Goal: Information Seeking & Learning: Learn about a topic

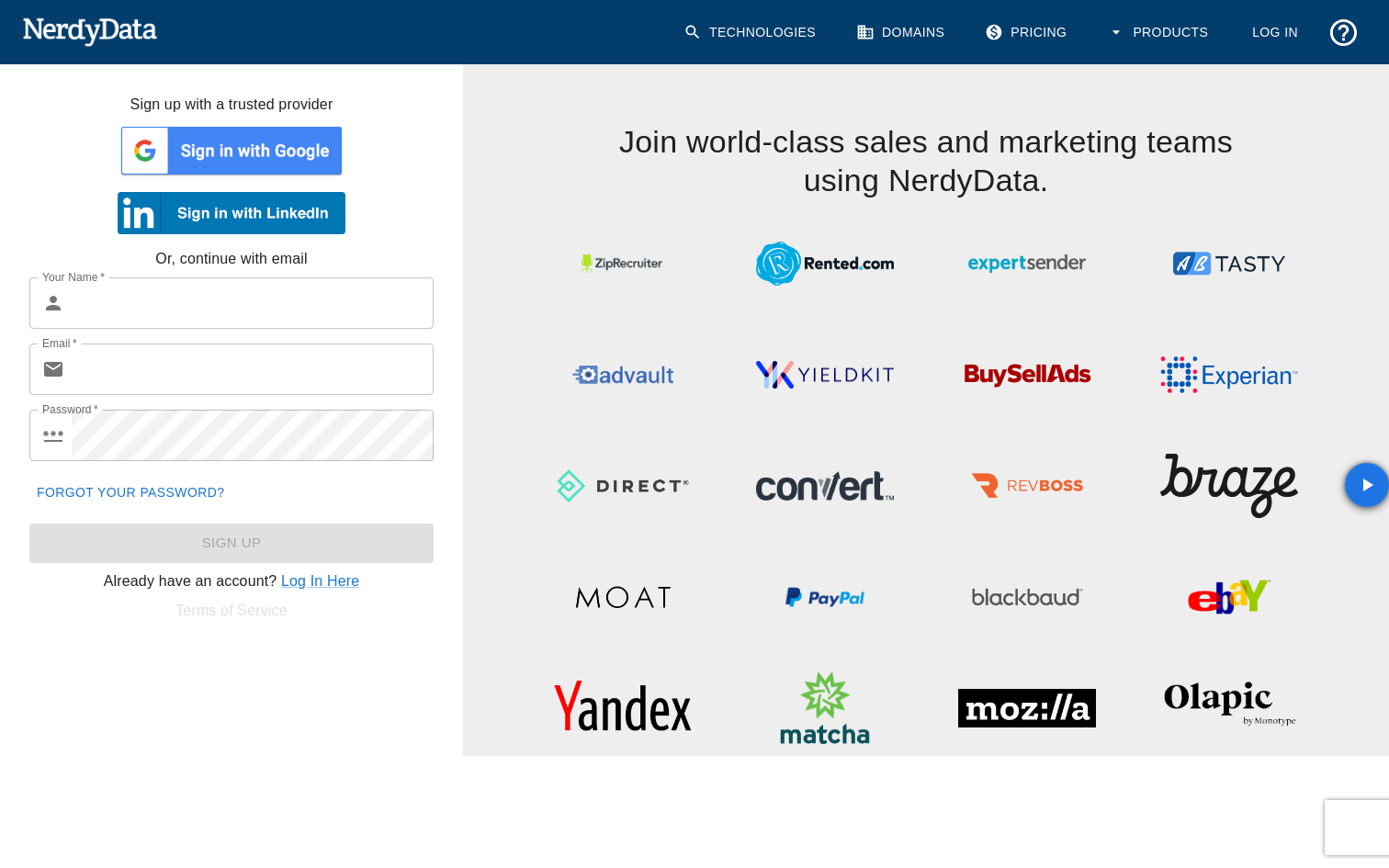
click at [254, 165] on img at bounding box center [231, 150] width 228 height 55
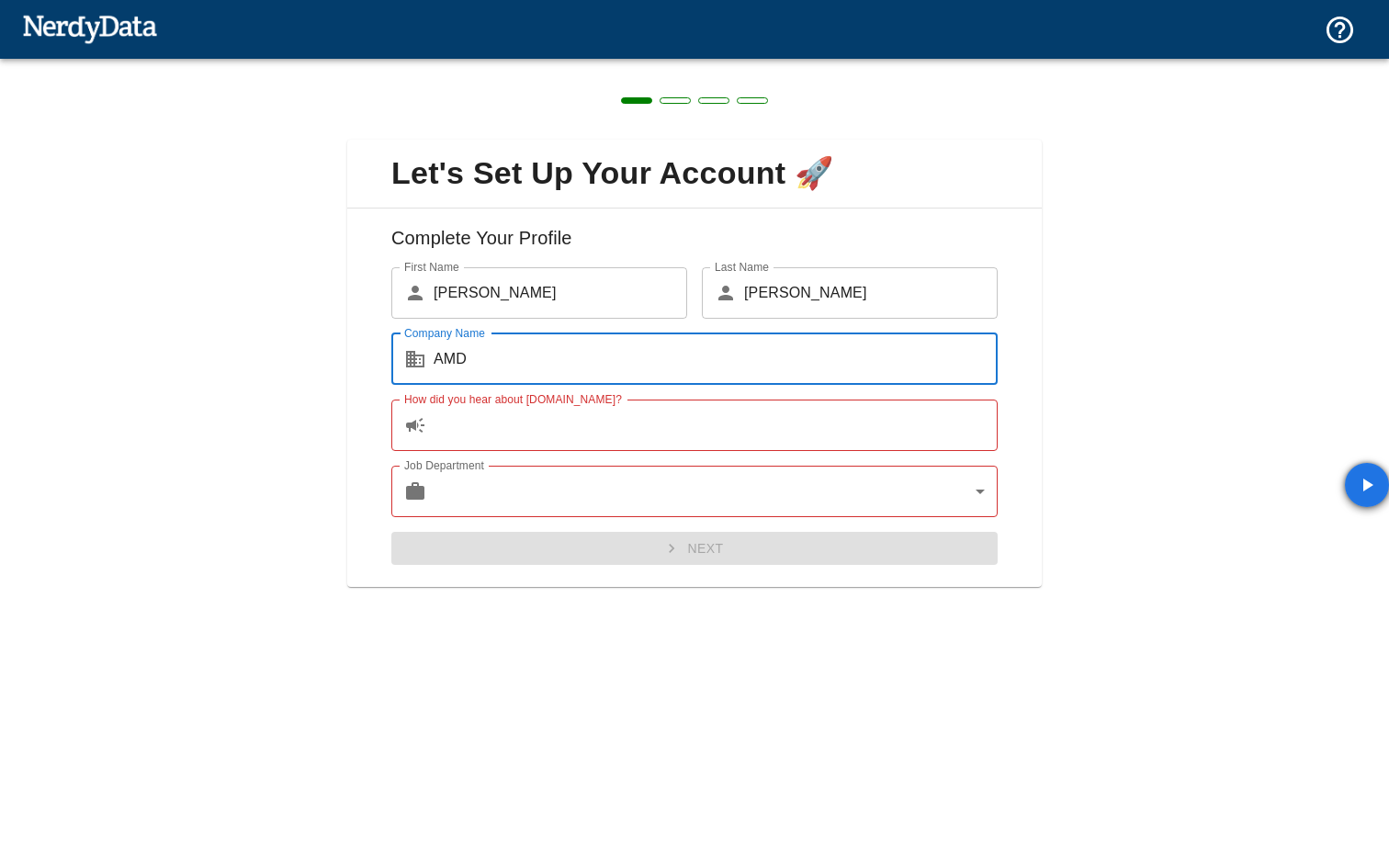
type input "AMD"
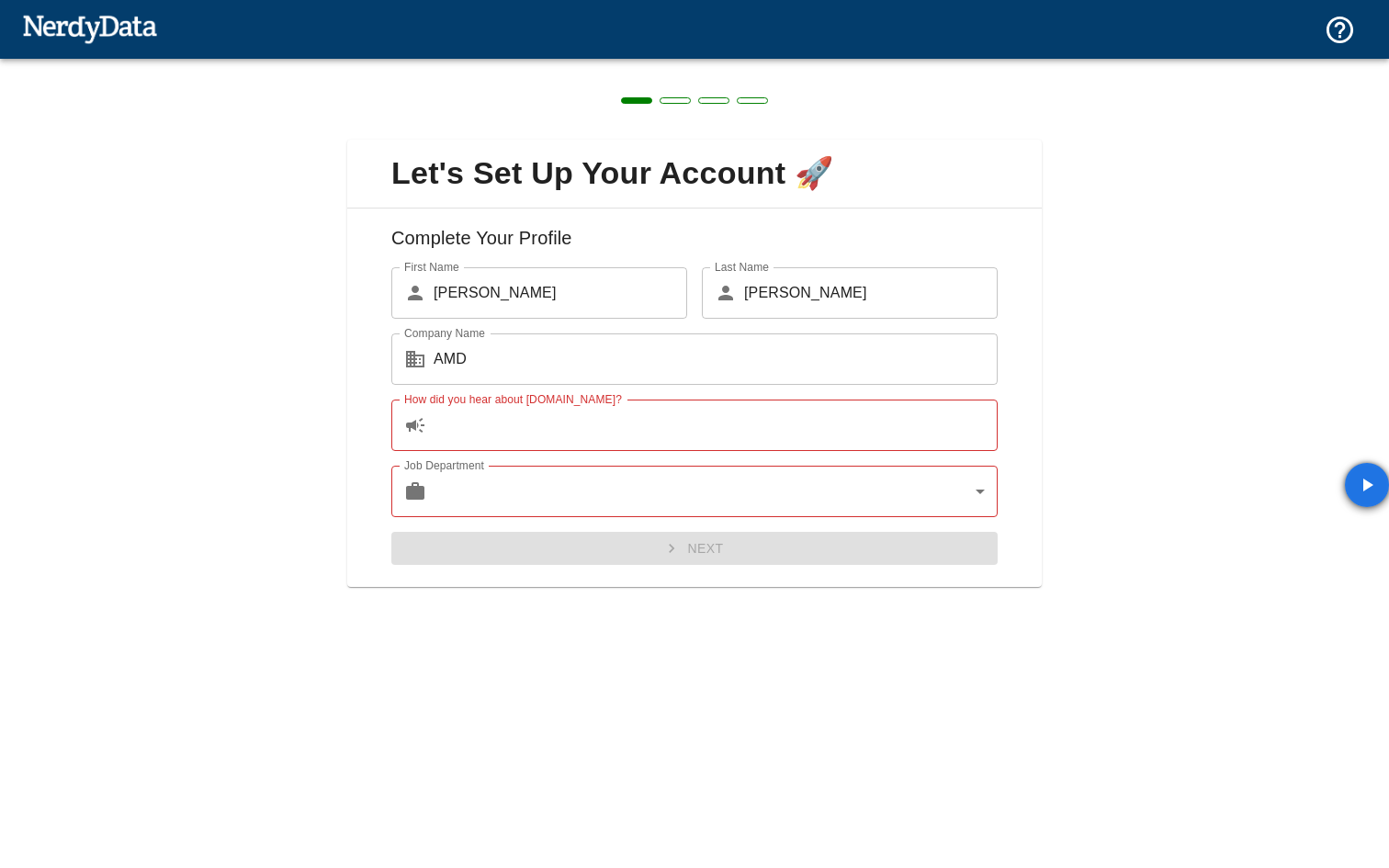
click at [579, 454] on div "Job Department ​ ​ Job Department" at bounding box center [687, 484] width 621 height 66
click at [589, 422] on input "How did you hear about [DOMAIN_NAME]?" at bounding box center [716, 425] width 565 height 52
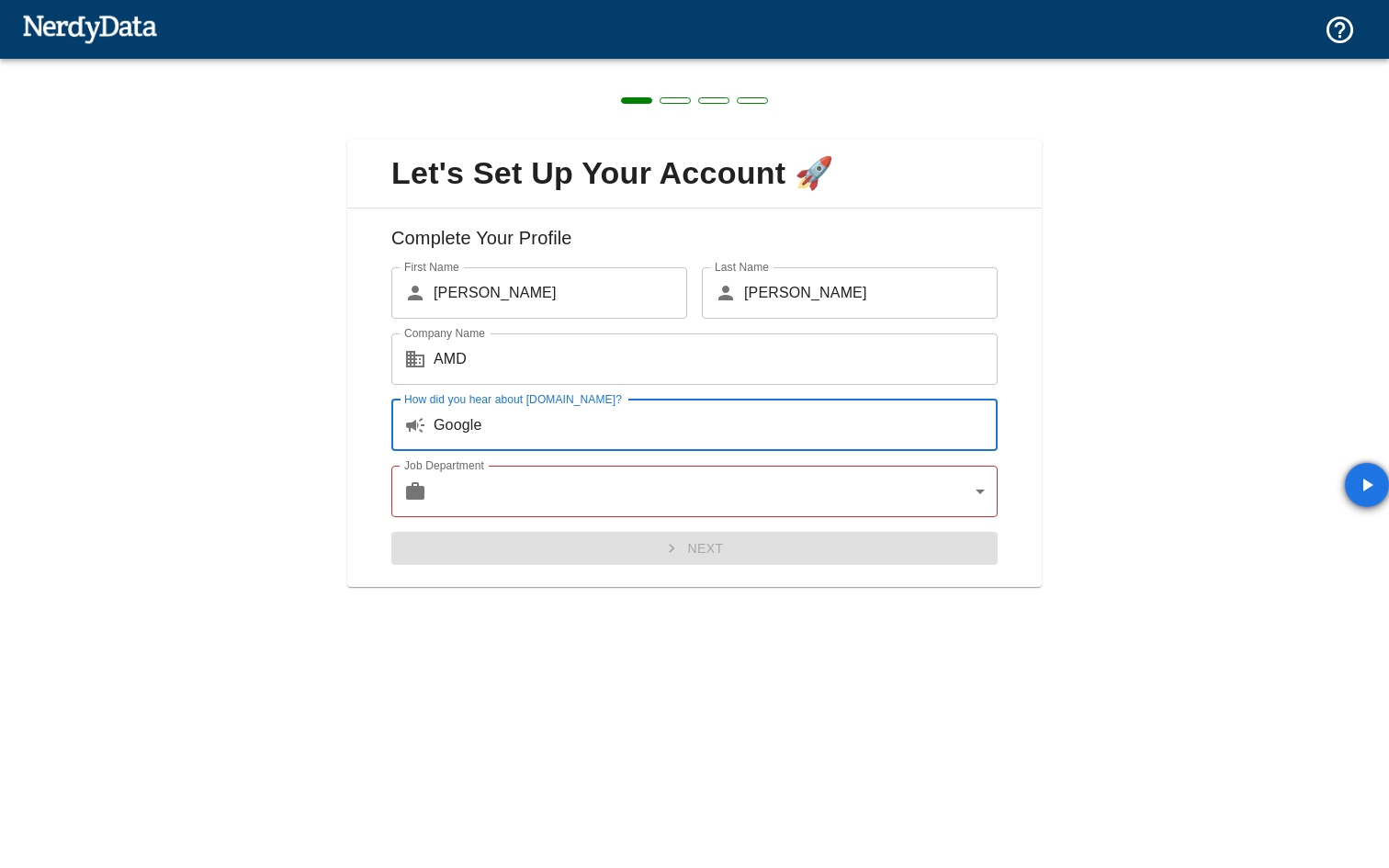
type input "Google"
click at [563, 65] on body "Technologies Domains Pricing Products Create a Report Create a list of websites…" at bounding box center [694, 32] width 1389 height 65
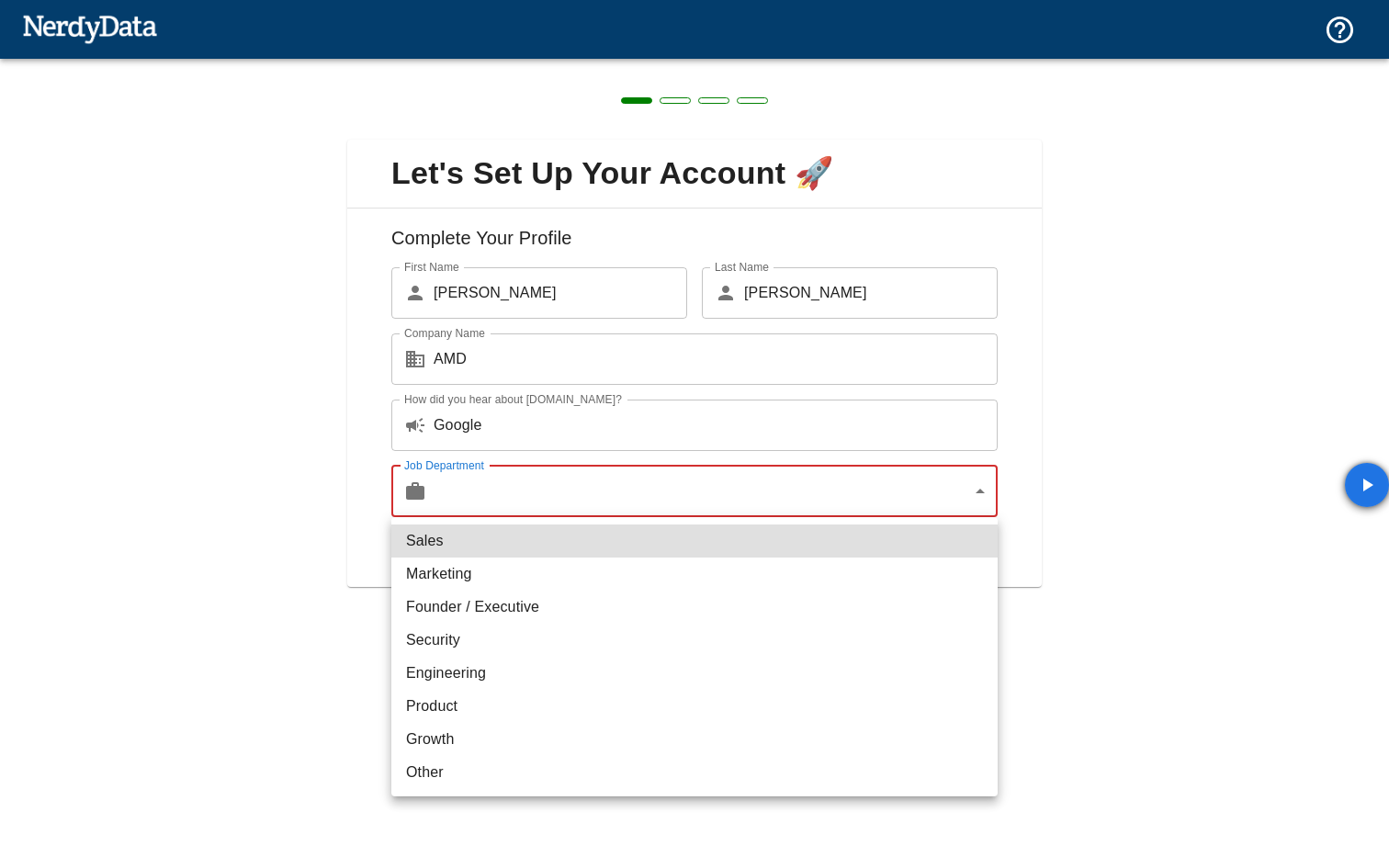
click at [536, 546] on li "Sales" at bounding box center [694, 541] width 606 height 33
type input "sales"
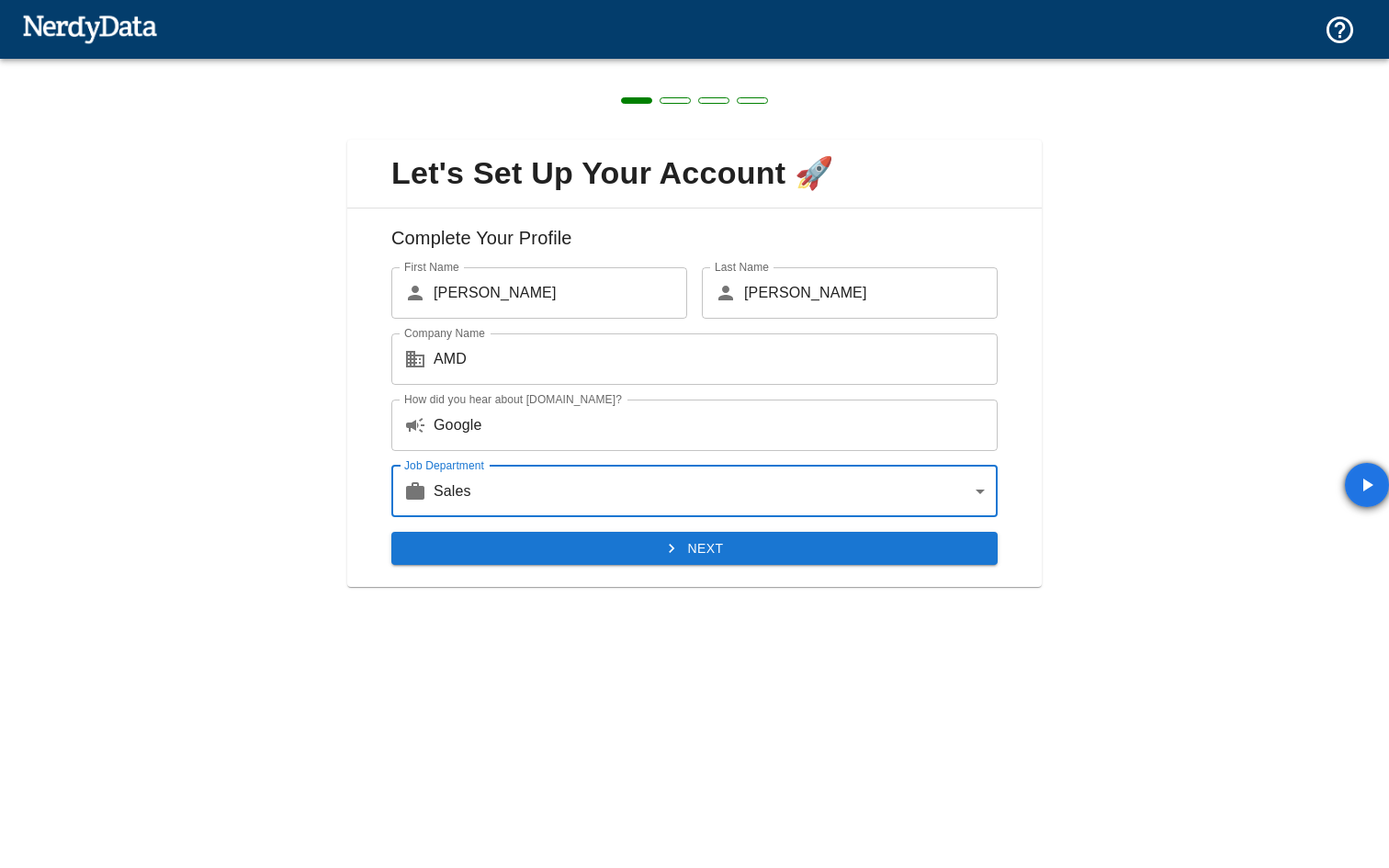
click at [535, 549] on button "Next" at bounding box center [694, 548] width 606 height 34
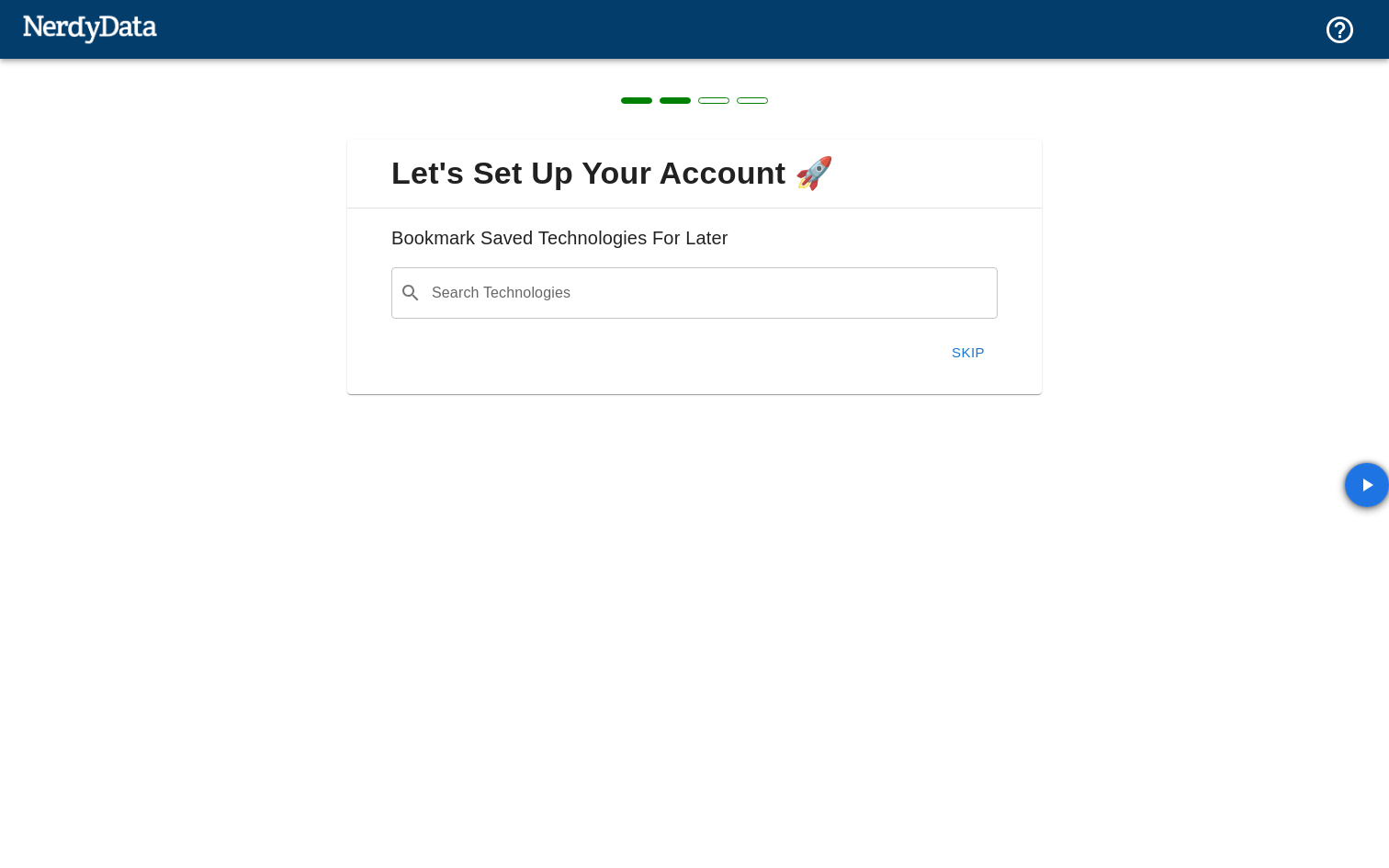
click at [577, 307] on input "Search Technologies" at bounding box center [709, 293] width 561 height 35
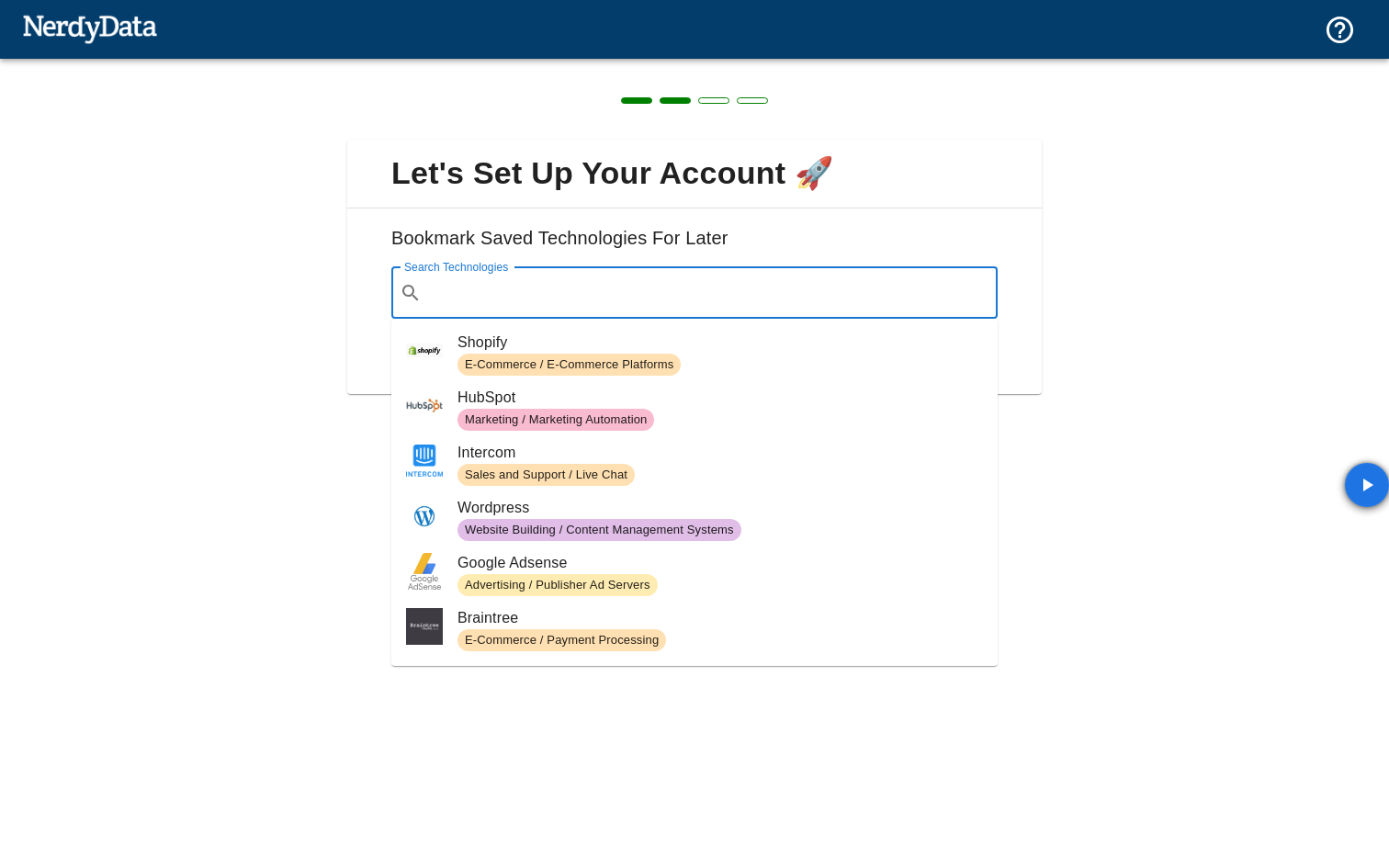
click at [945, 321] on ul "Shopify E-Commerce / E-Commerce Platforms HubSpot Marketing / Marketing Automat…" at bounding box center [694, 492] width 606 height 347
click at [1040, 372] on div "Bookmark Saved Technologies For Later Search Technologies ​ Search Technologies…" at bounding box center [695, 301] width 695 height 185
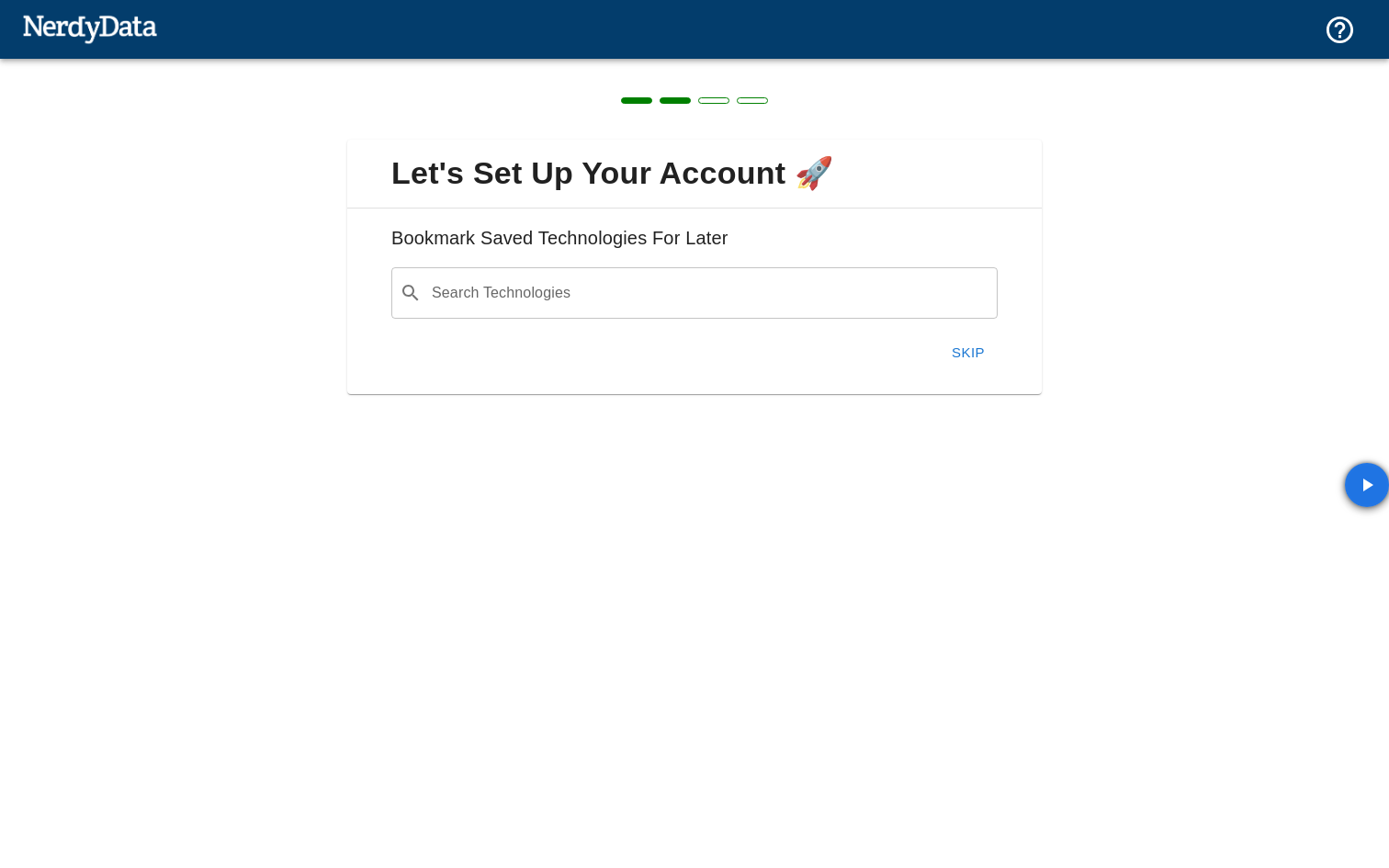
click at [971, 344] on button "Skip" at bounding box center [968, 352] width 59 height 39
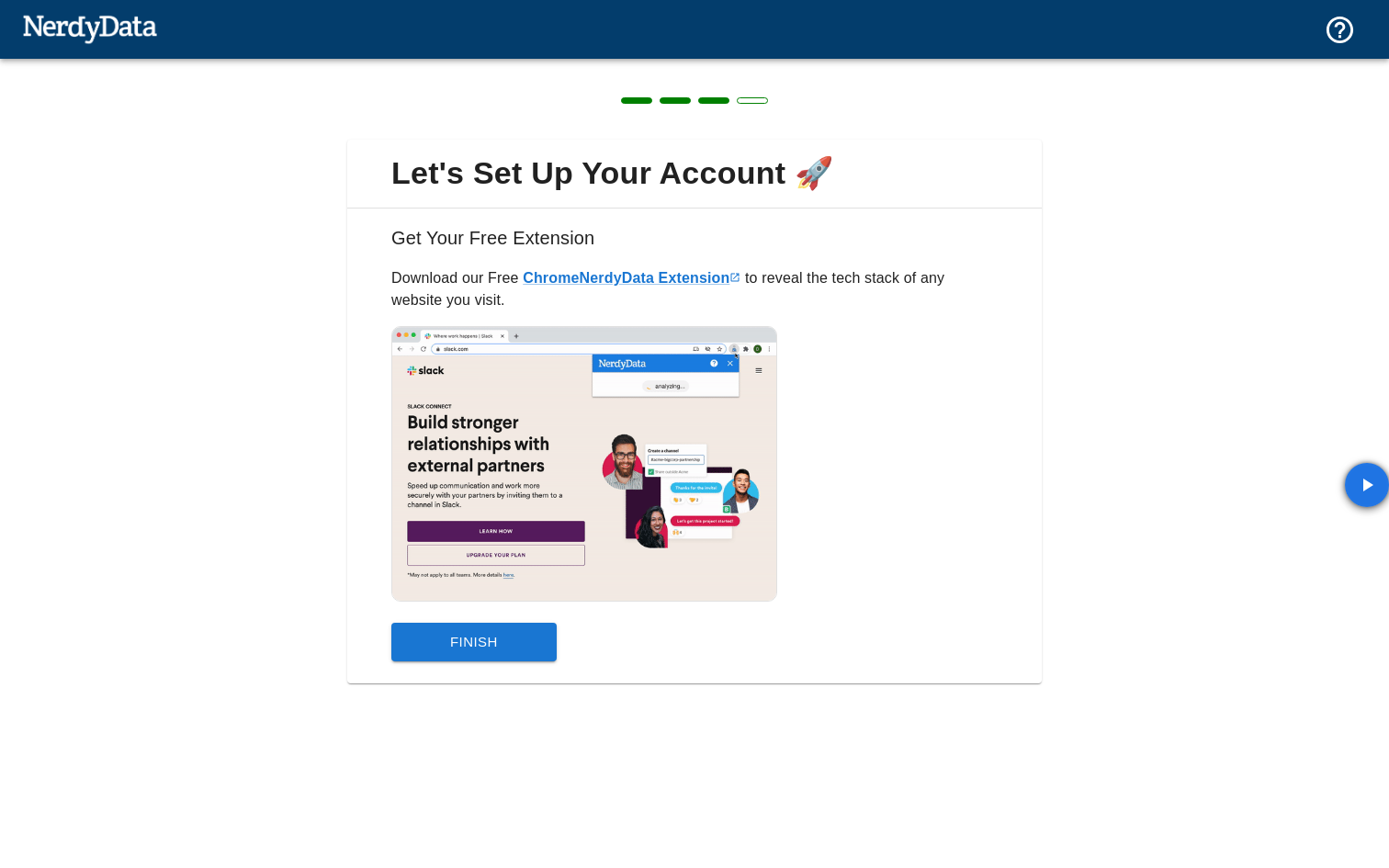
click at [497, 640] on button "Finish" at bounding box center [474, 642] width 165 height 39
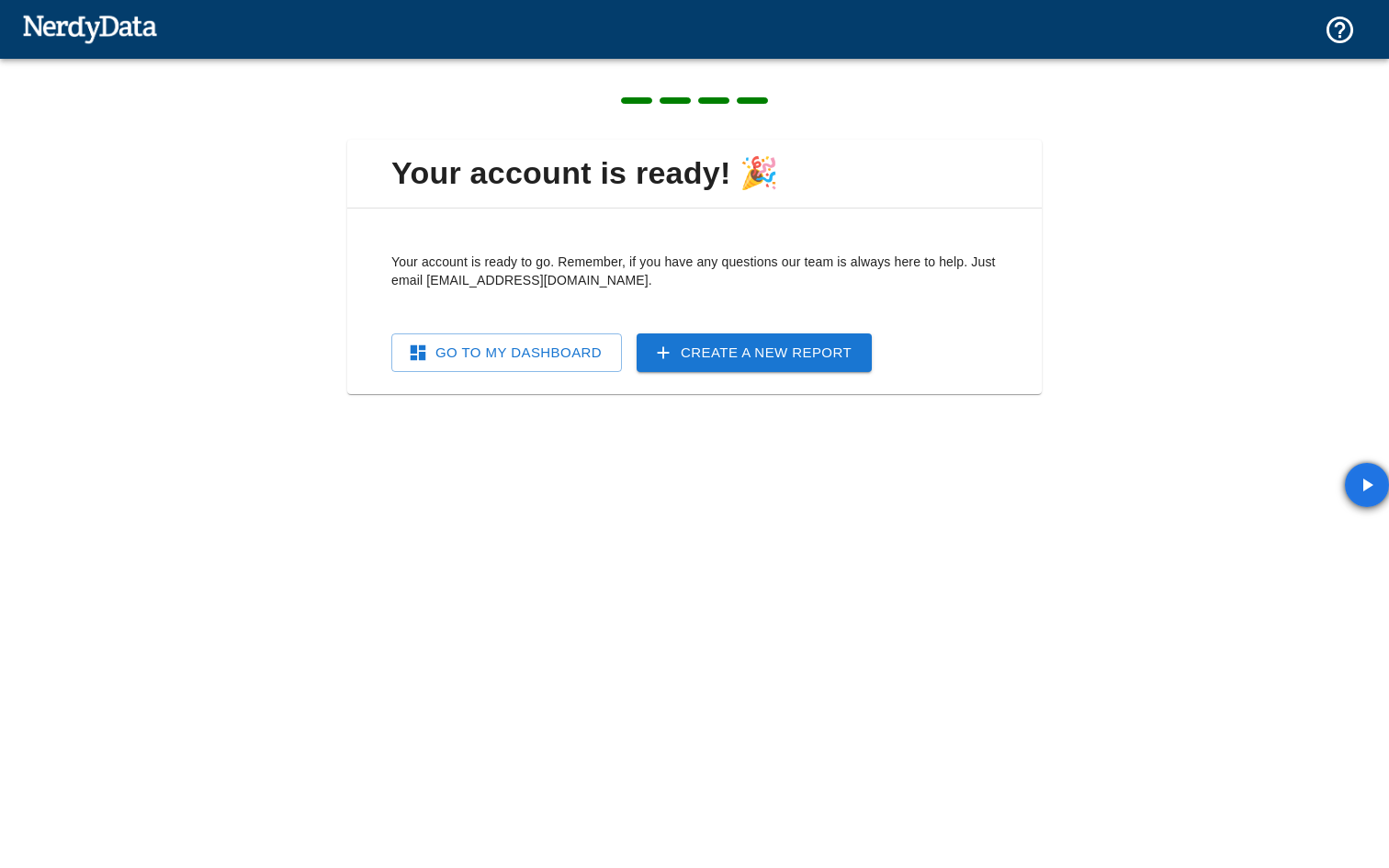
click at [595, 349] on link "Go To My Dashboard" at bounding box center [507, 352] width 231 height 39
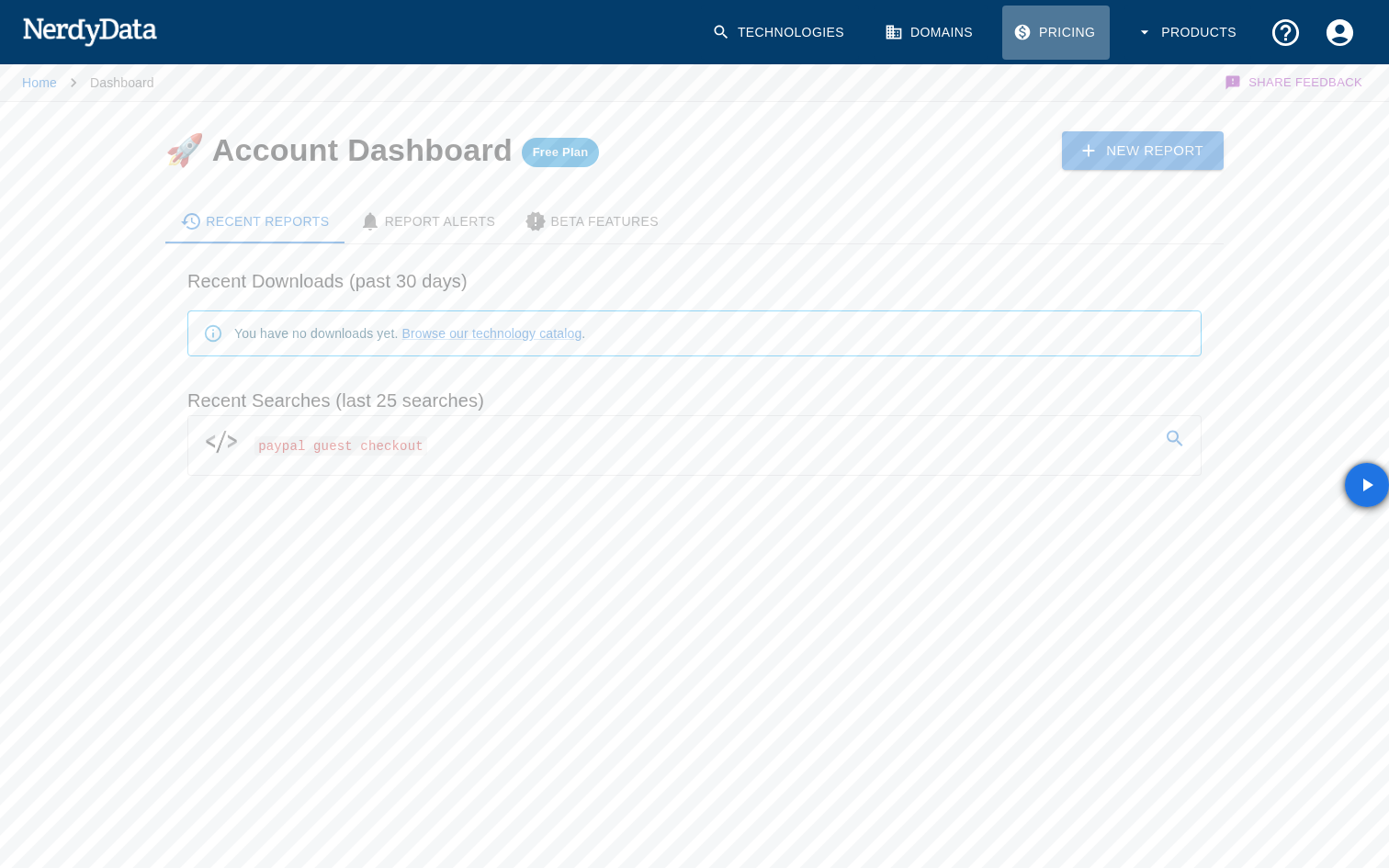
click at [1067, 30] on link "Pricing" at bounding box center [1056, 33] width 108 height 54
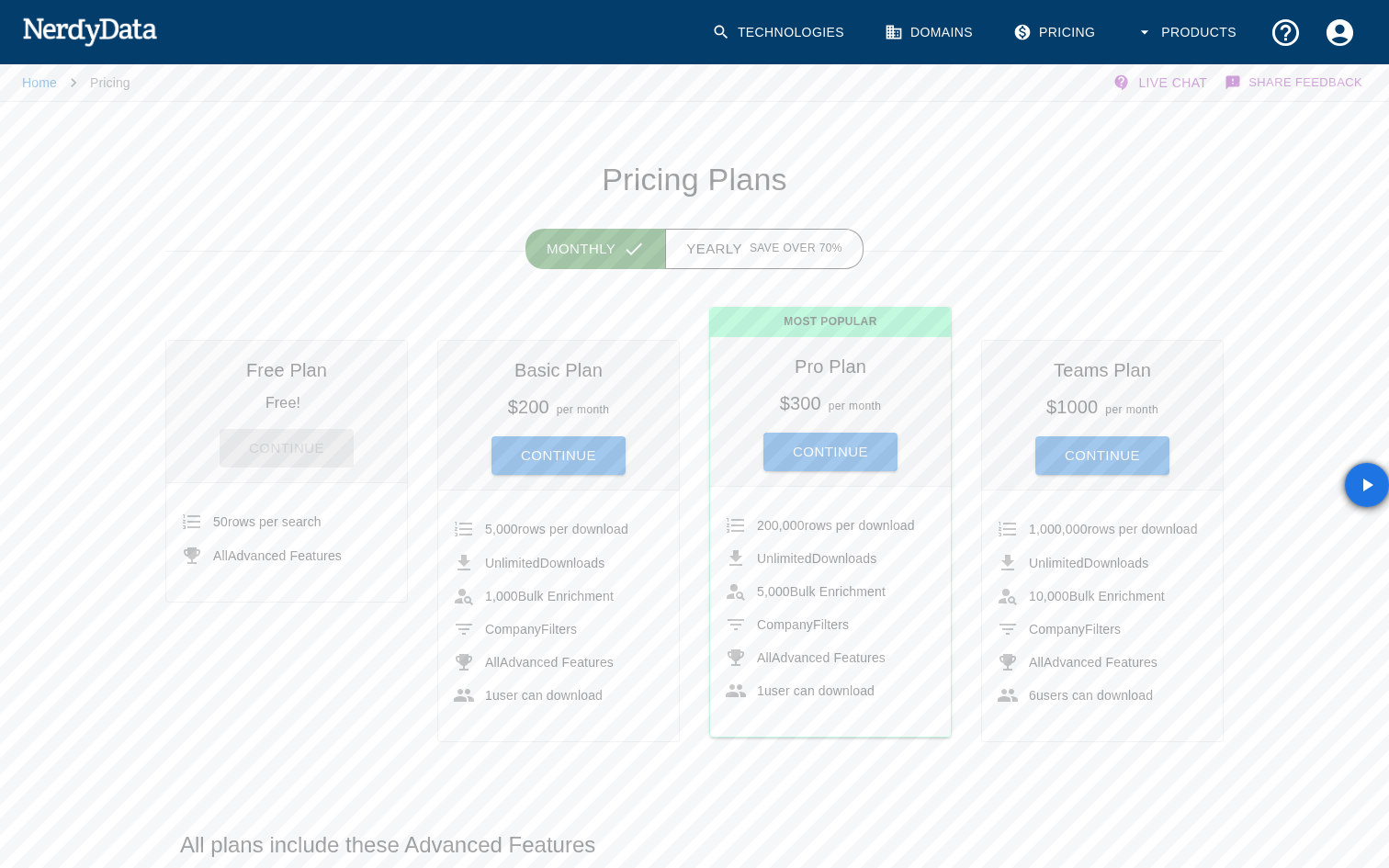
click at [579, 431] on div "Continue" at bounding box center [559, 449] width 211 height 54
click at [577, 443] on button "Continue" at bounding box center [559, 455] width 134 height 39
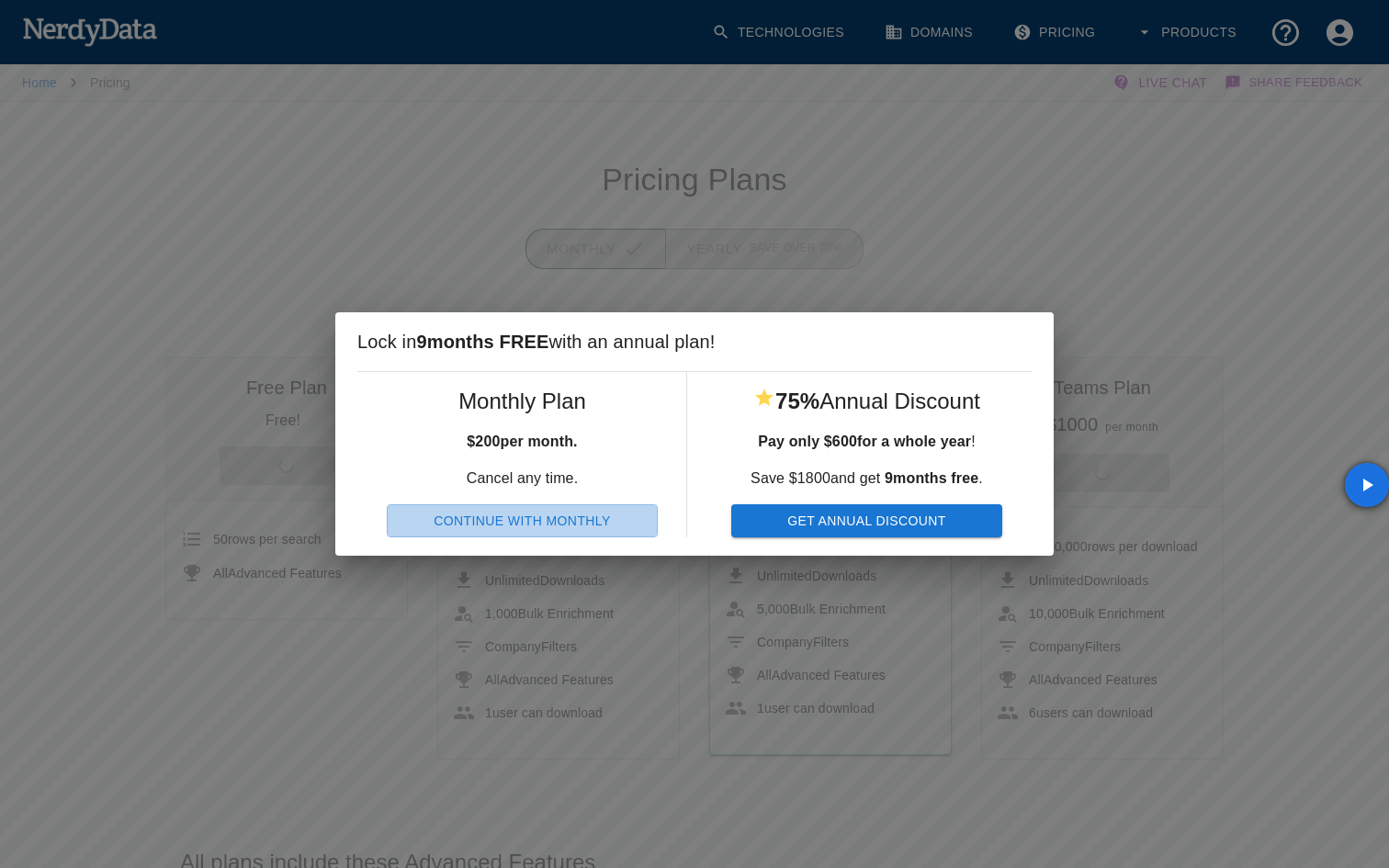
click at [532, 506] on button "Continue With Monthly" at bounding box center [522, 522] width 271 height 34
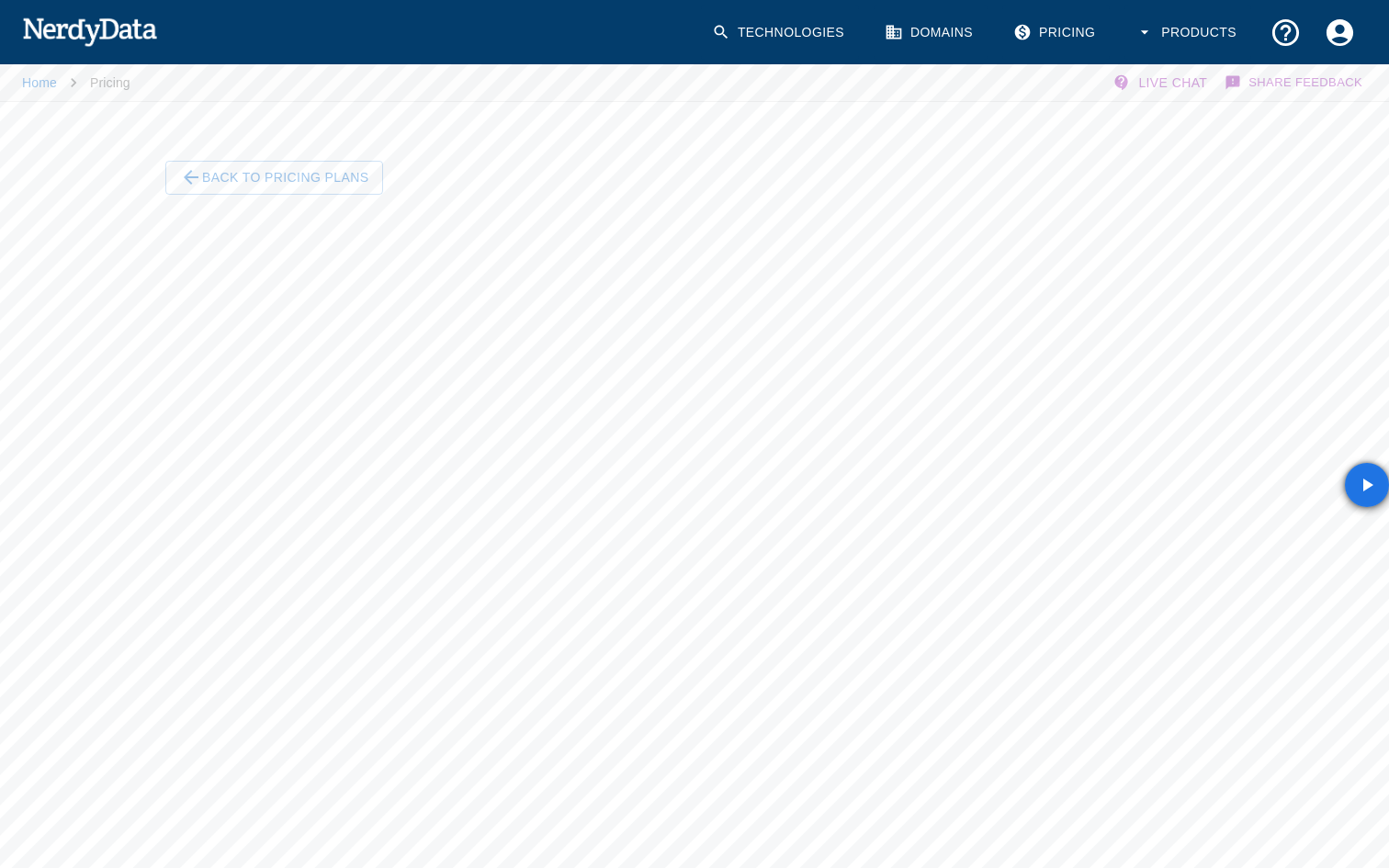
scroll to position [40, 0]
click at [1256, 232] on div "Home Pricing Live Chat Share Feedback Back To Pricing Plans" at bounding box center [694, 518] width 1389 height 992
click at [232, 132] on button "Back To Pricing Plans" at bounding box center [274, 138] width 218 height 34
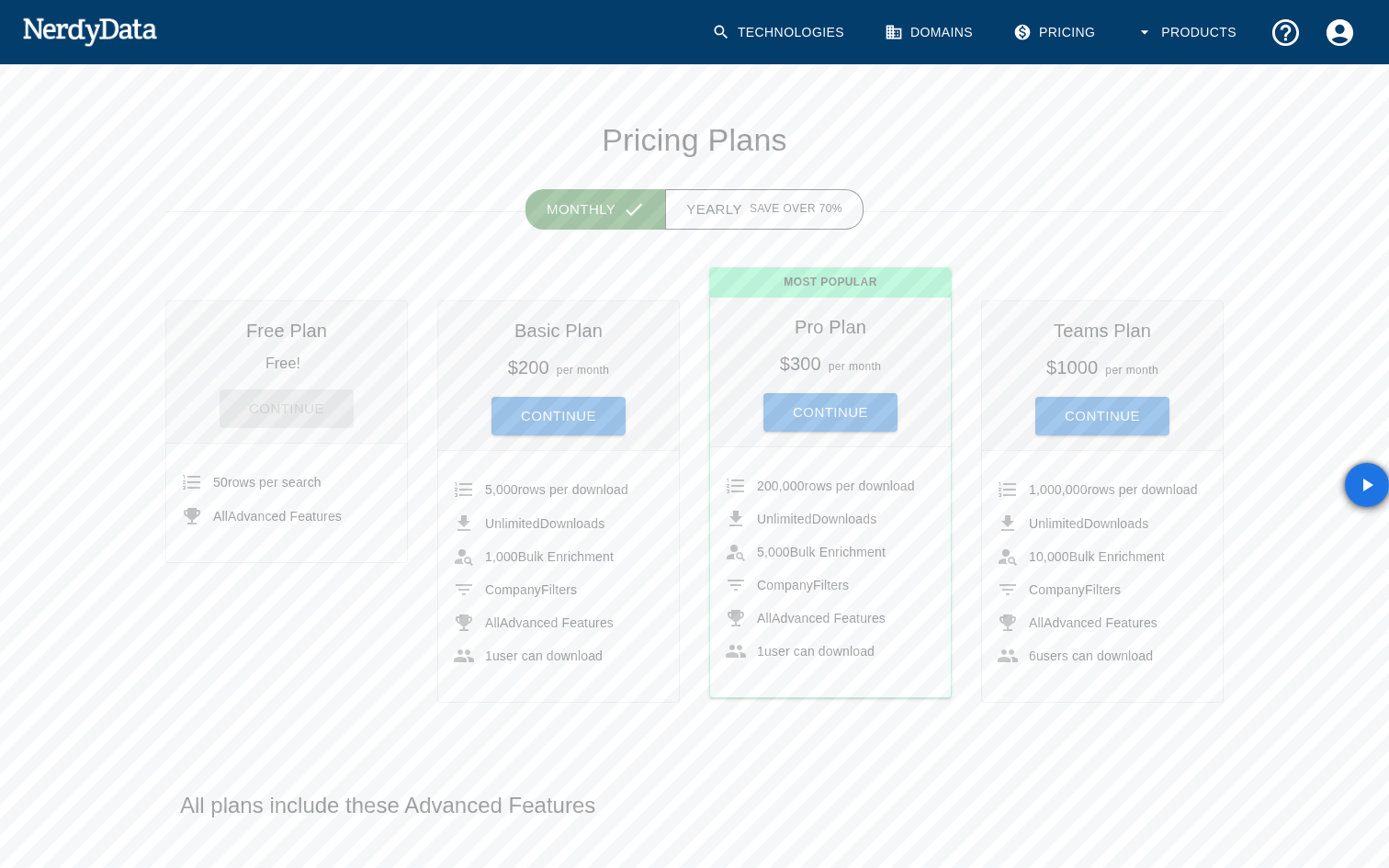
click at [660, 178] on div "Monthly Yearly Save over 70%" at bounding box center [680, 186] width 1087 height 53
click at [798, 29] on link "Technologies" at bounding box center [780, 33] width 158 height 54
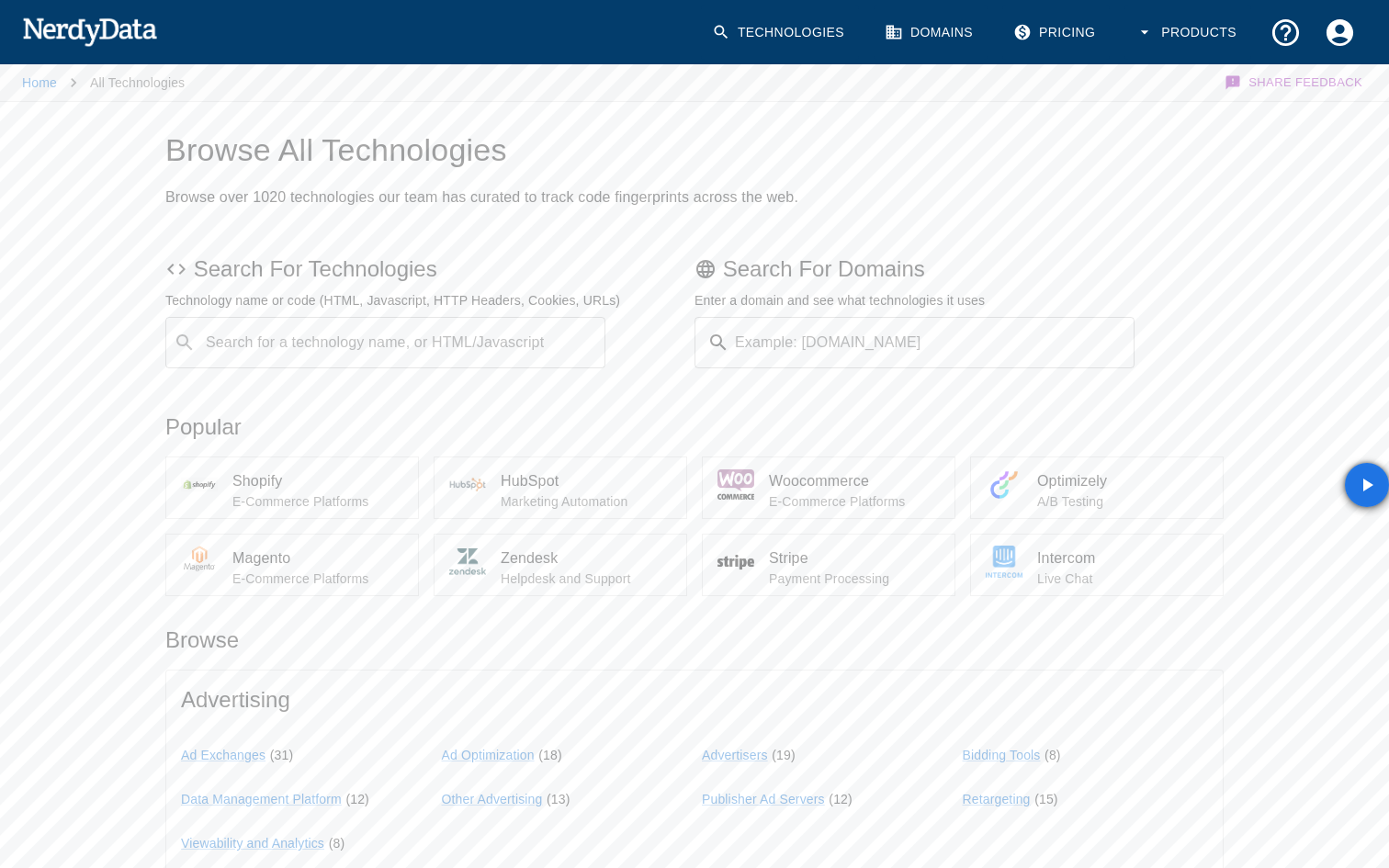
click at [398, 332] on input "Search for a technology name, or HTML/Javascript" at bounding box center [400, 342] width 394 height 35
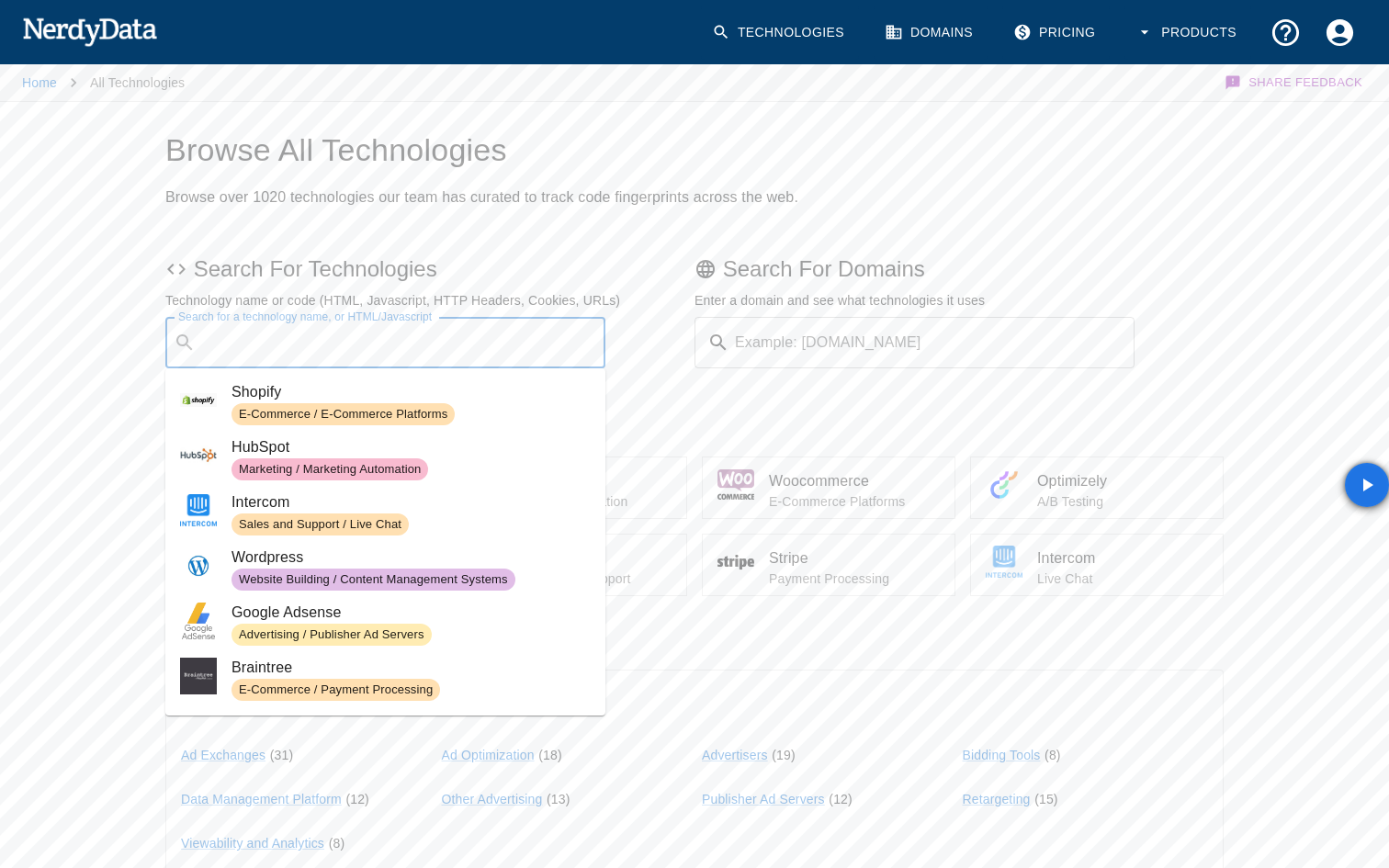
paste input "PayPal Guest Checkout"
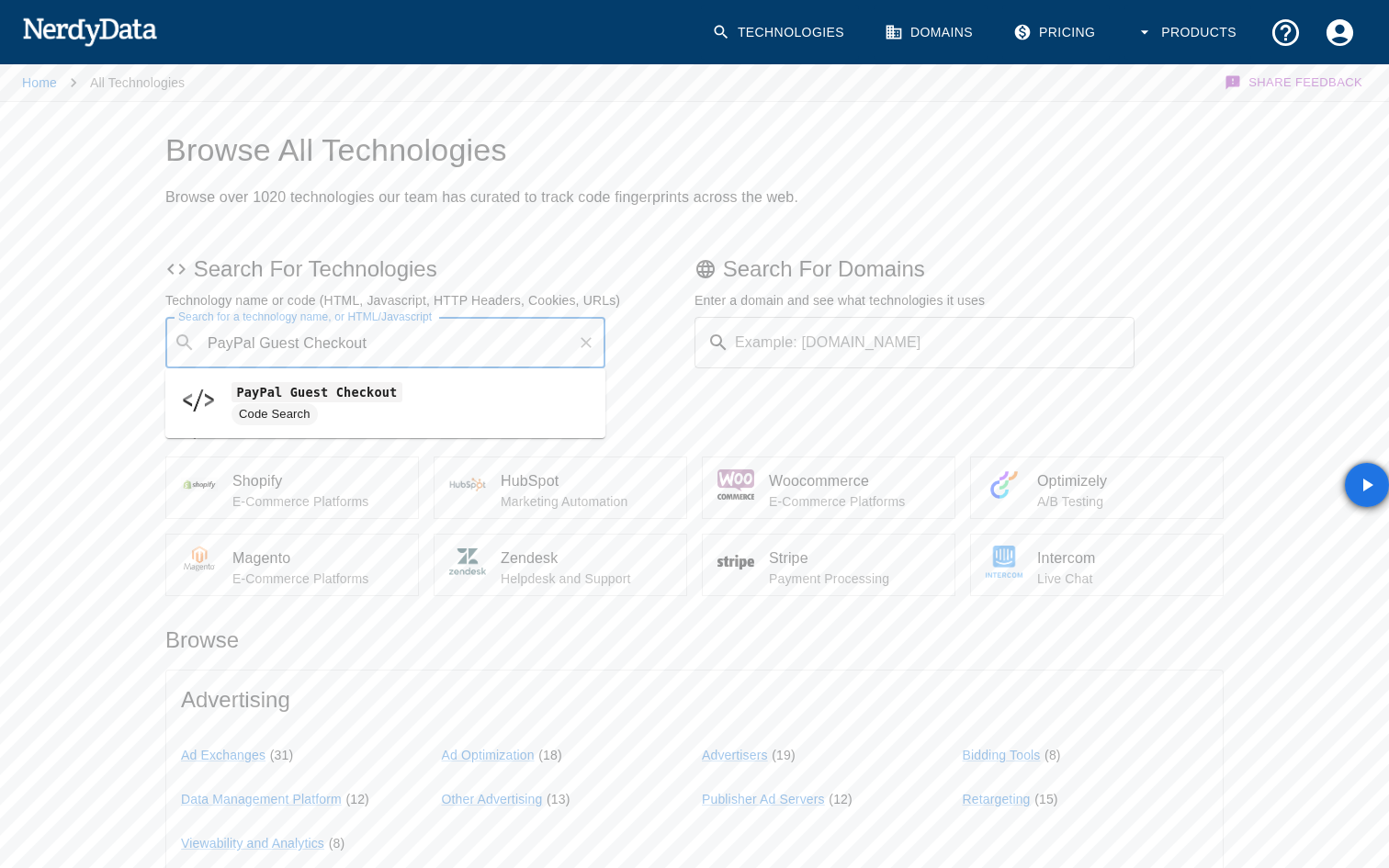
click at [318, 381] on span "PayPal Guest Checkout" at bounding box center [411, 392] width 359 height 22
type input "PayPal Guest Checkout"
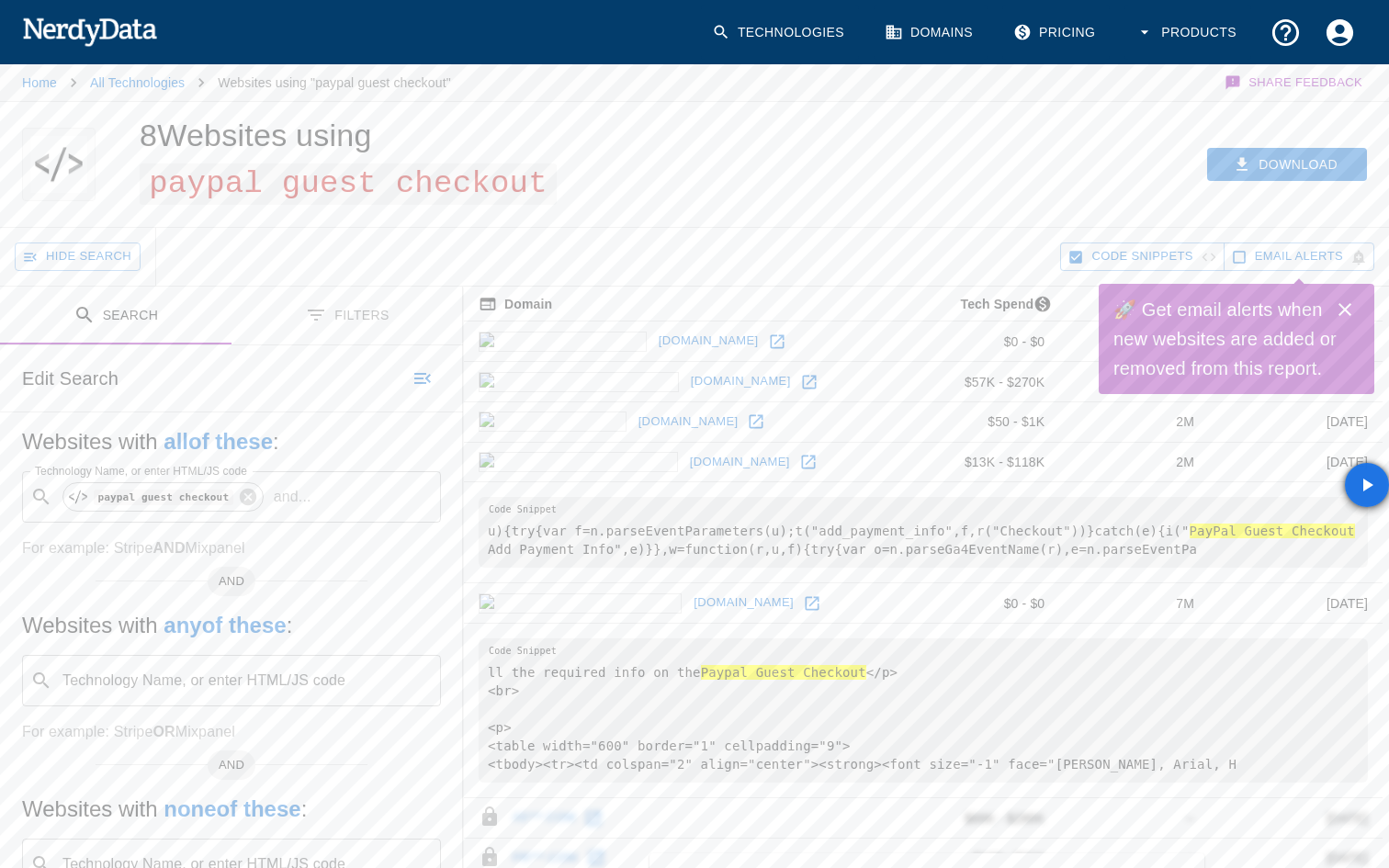
click at [1345, 304] on icon "Close" at bounding box center [1345, 310] width 22 height 22
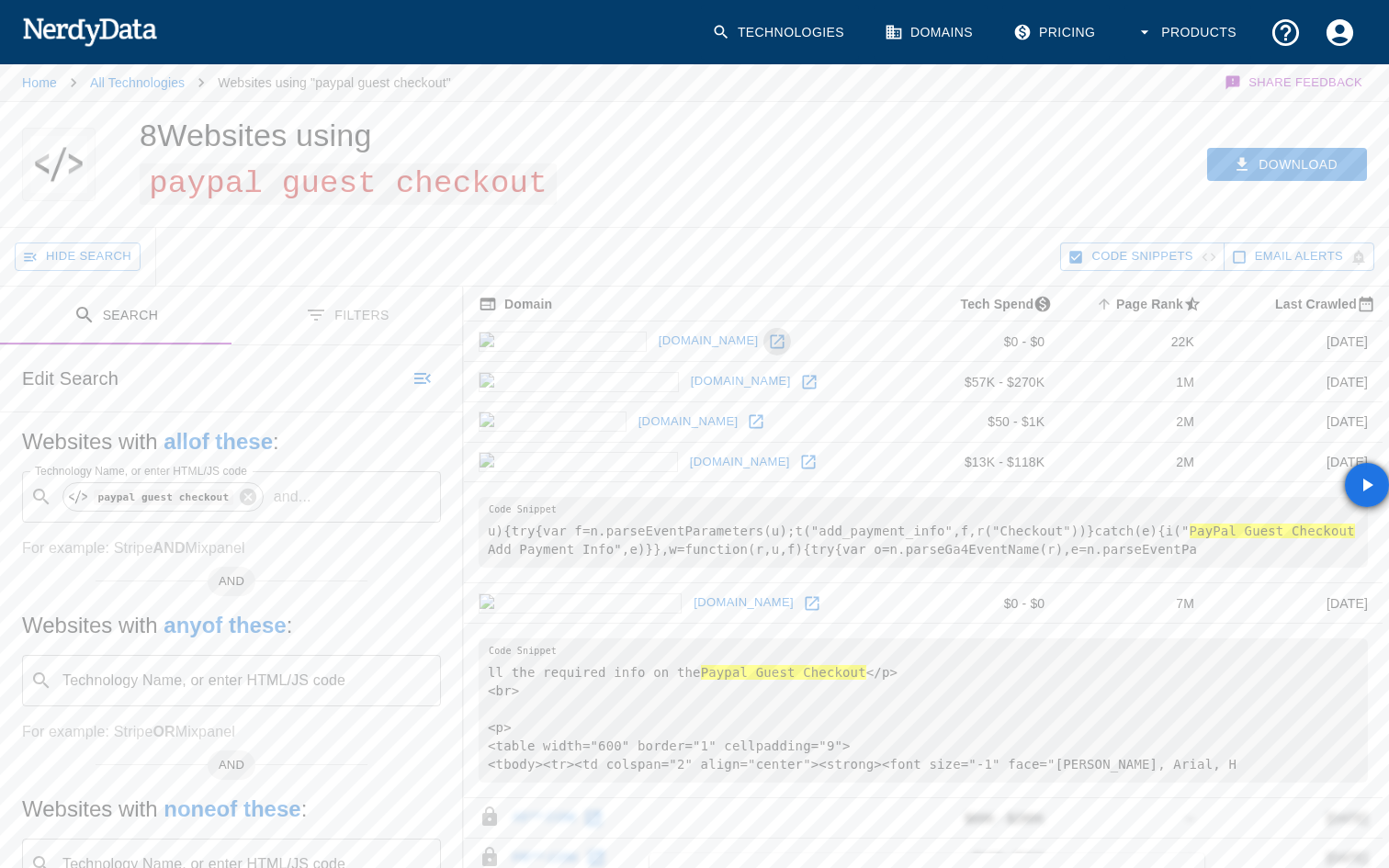
click at [770, 335] on icon at bounding box center [777, 341] width 14 height 14
click at [803, 374] on icon at bounding box center [810, 381] width 14 height 14
click at [247, 495] on icon at bounding box center [248, 497] width 20 height 20
click at [247, 495] on input "Technology Name, or enter HTML/JS code" at bounding box center [246, 497] width 373 height 35
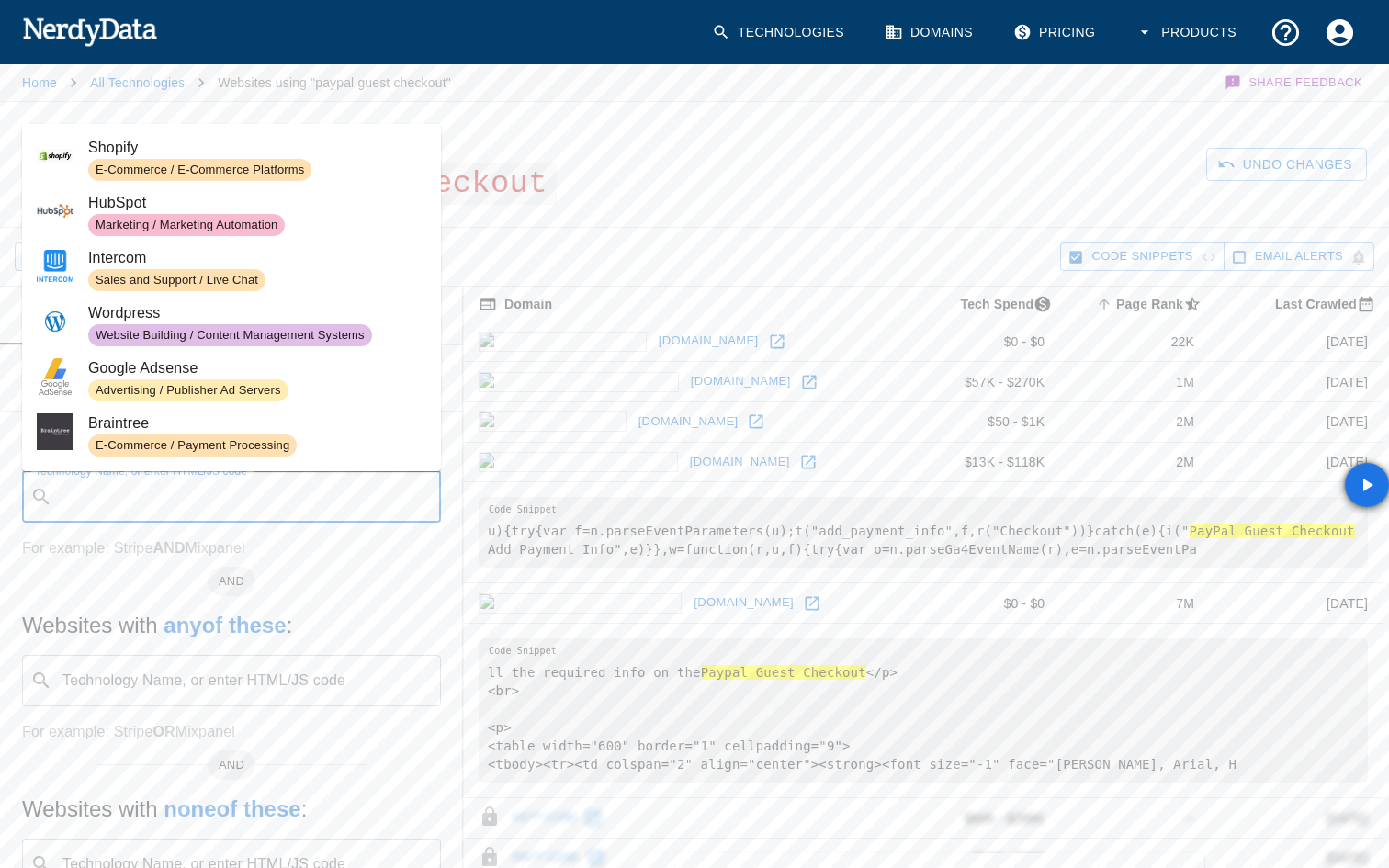
paste input "[DOMAIN_NAME][URL]"
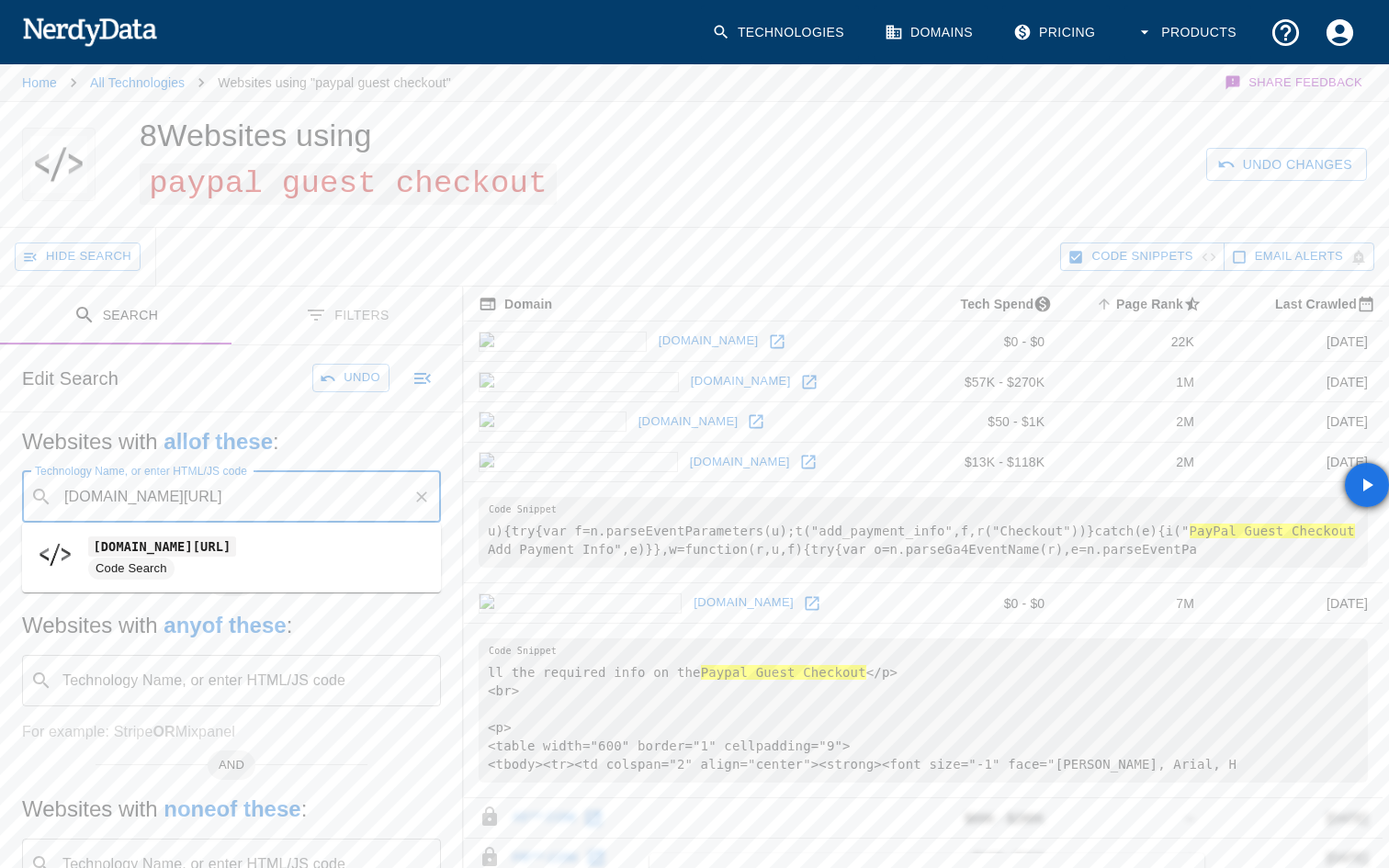
click at [214, 568] on span "Code Search" at bounding box center [258, 568] width 339 height 22
type input "[DOMAIN_NAME][URL]"
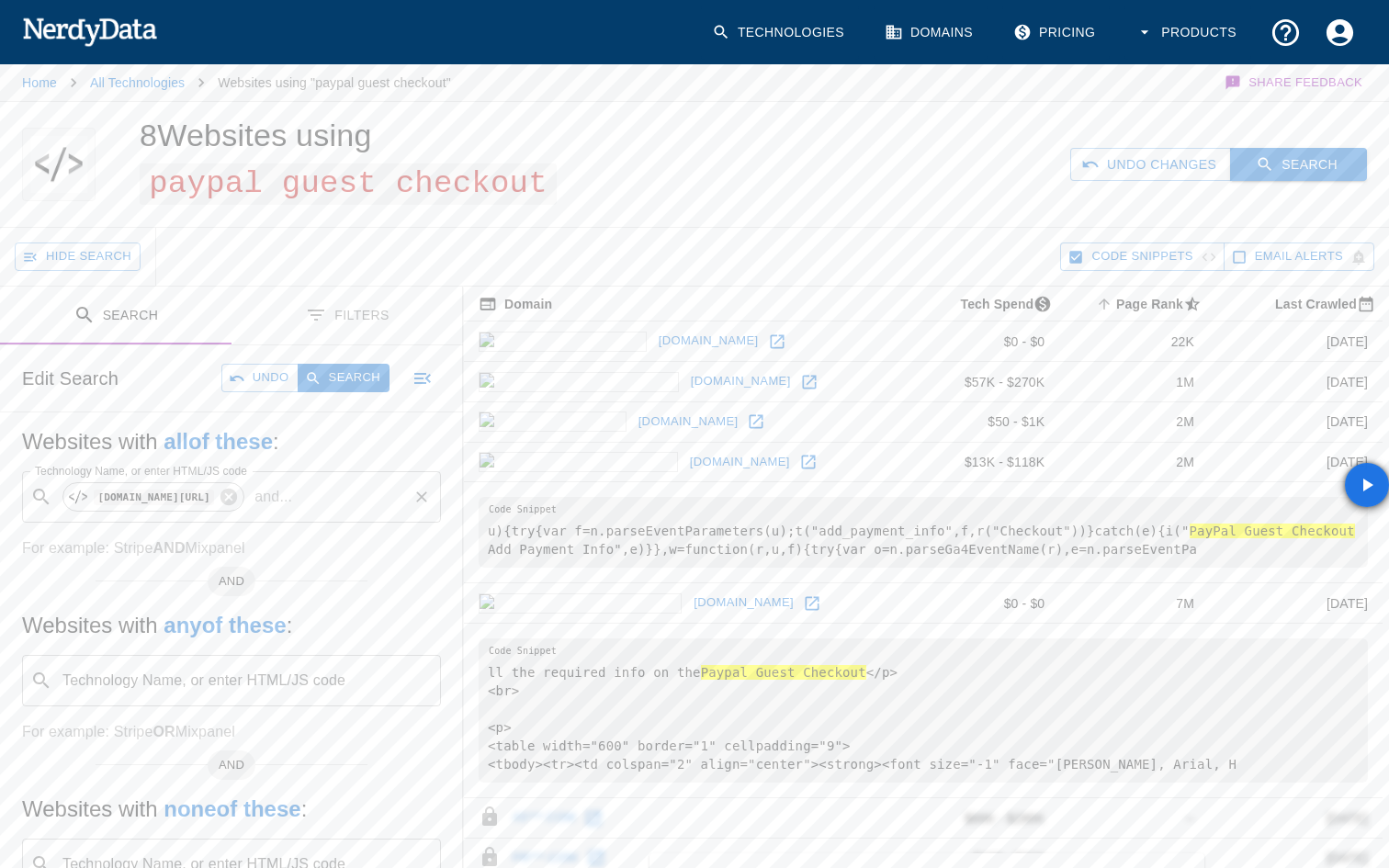
click at [1304, 164] on button "Search" at bounding box center [1298, 165] width 136 height 34
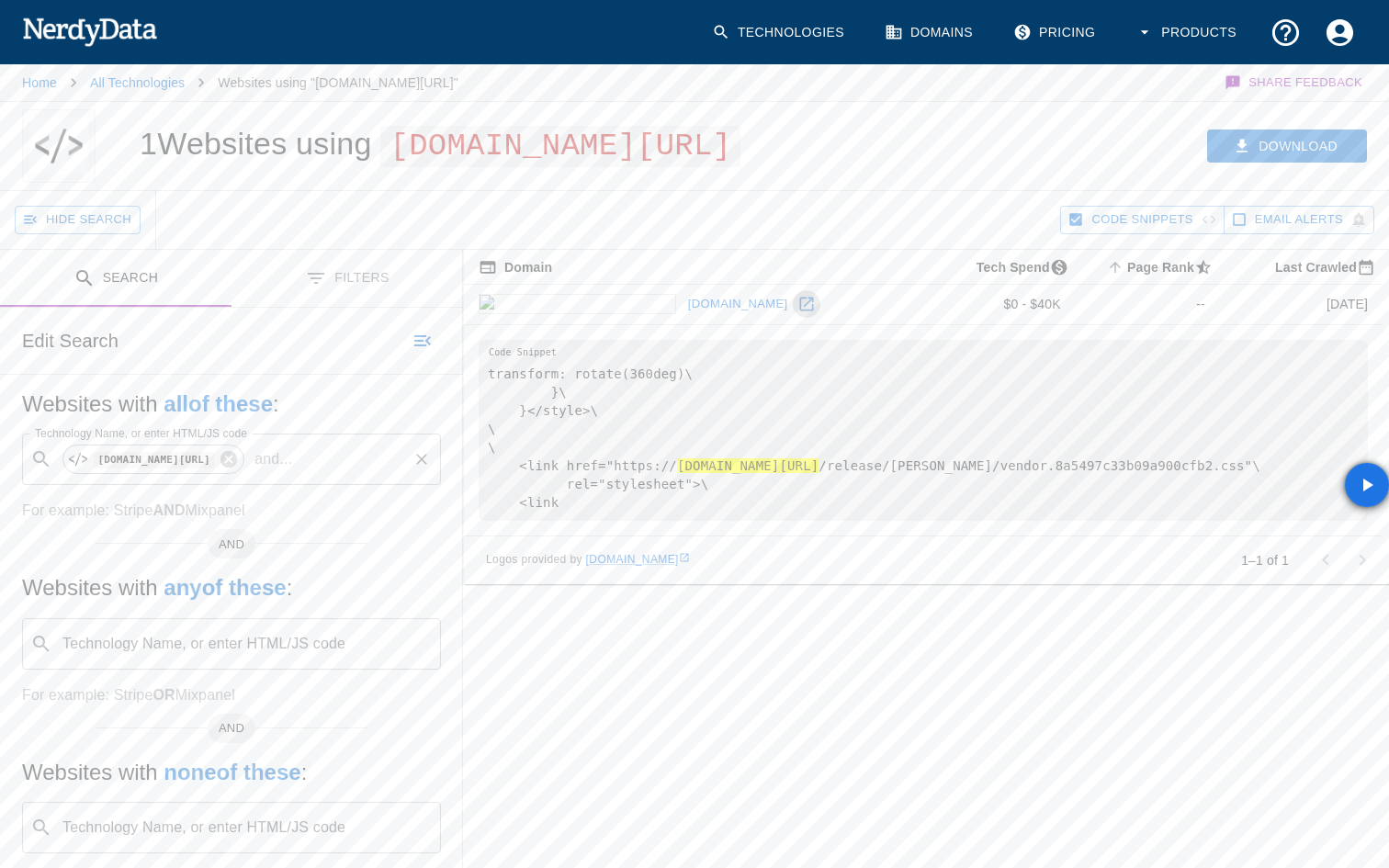
click at [798, 314] on icon at bounding box center [807, 304] width 18 height 18
click at [237, 468] on icon at bounding box center [228, 459] width 17 height 17
click at [292, 477] on input "Technology Name, or enter HTML/JS code" at bounding box center [246, 459] width 373 height 35
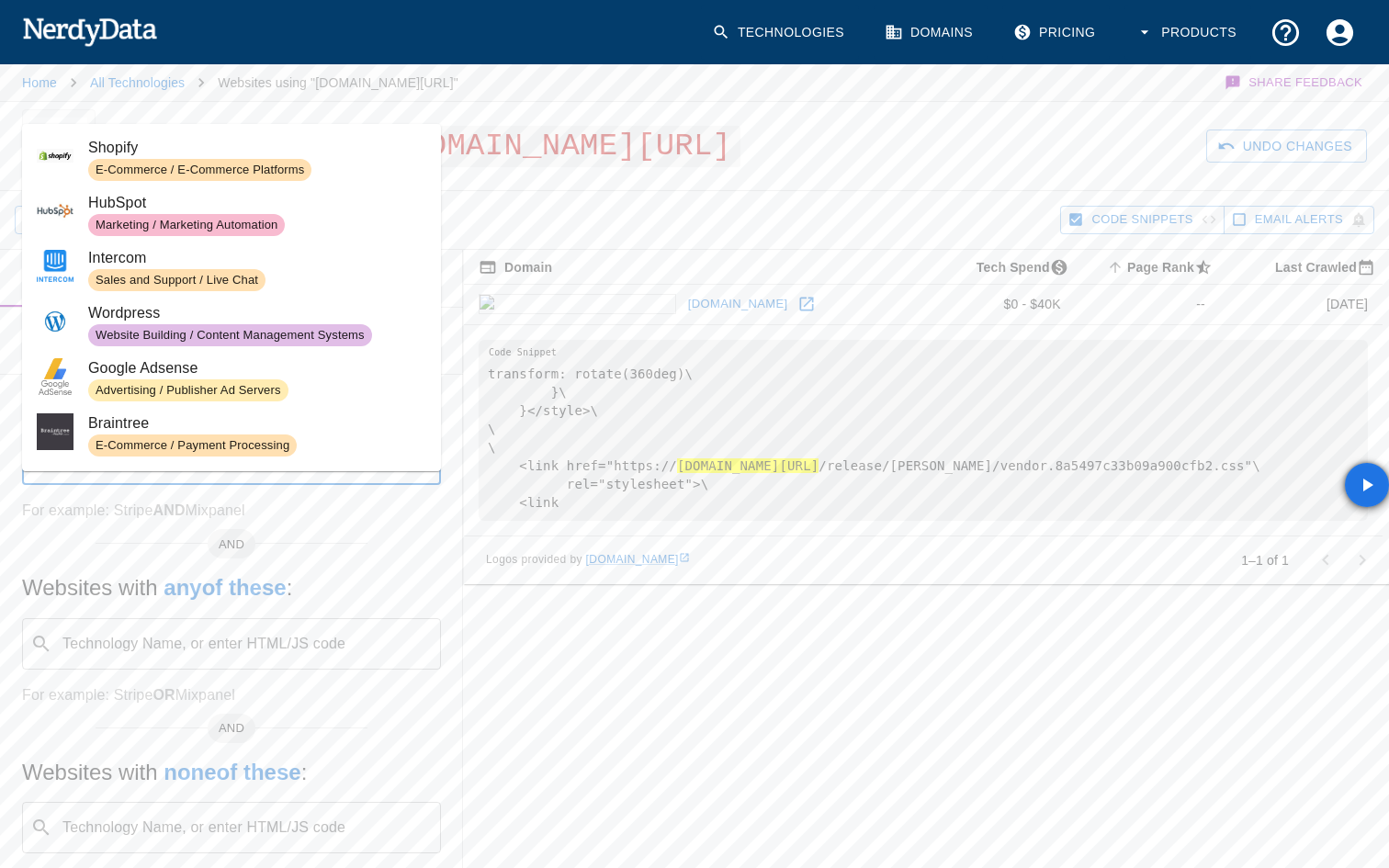
paste input "[URL][DOMAIN_NAME].."
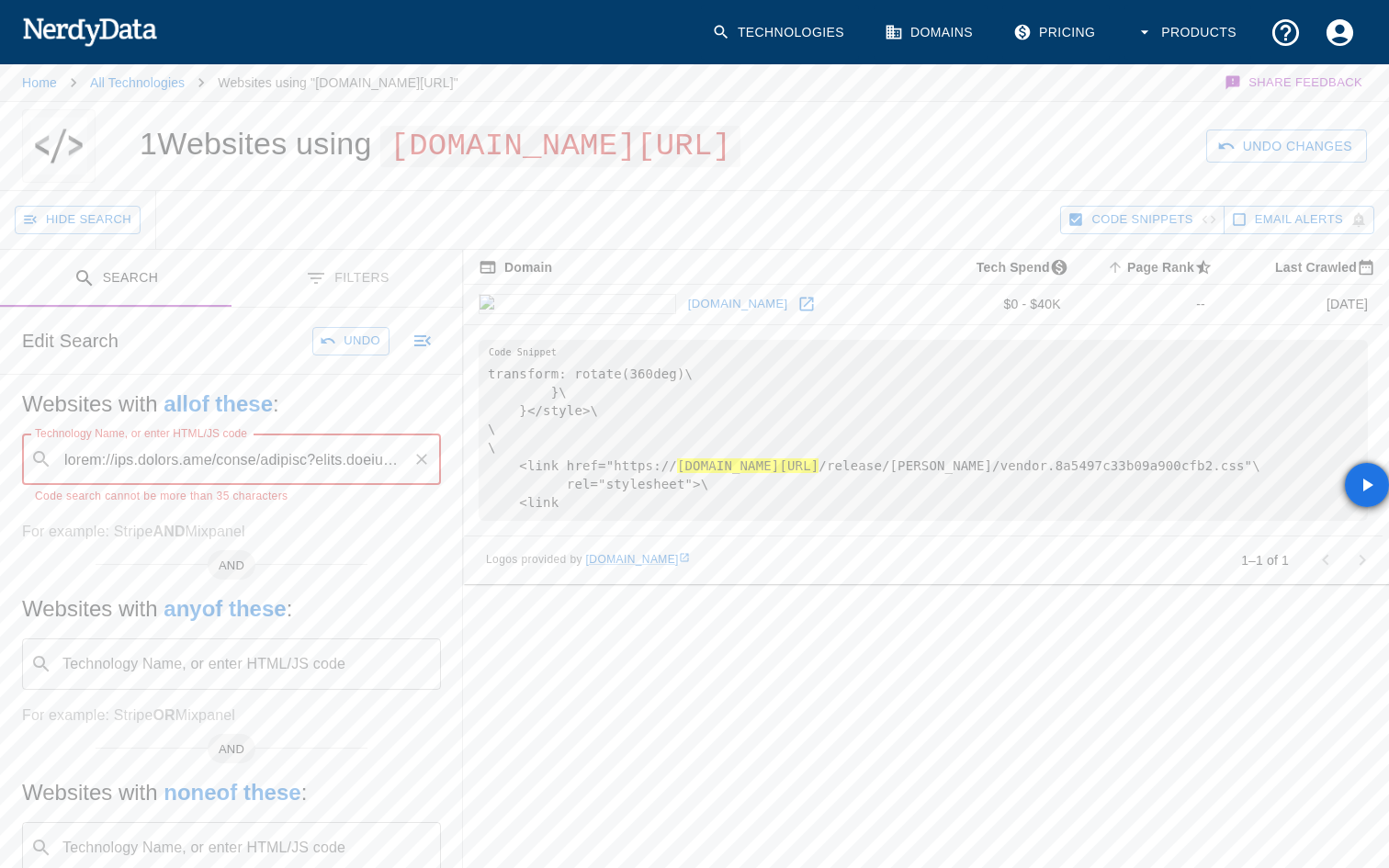
click at [292, 477] on input "Technology Name, or enter HTML/JS code" at bounding box center [232, 459] width 346 height 35
drag, startPoint x: 315, startPoint y: 498, endPoint x: 655, endPoint y: 501, distance: 340.0
click at [655, 501] on div "Search Filters Edit Search Undo Websites with all of these : Technology Name, o…" at bounding box center [694, 617] width 1389 height 735
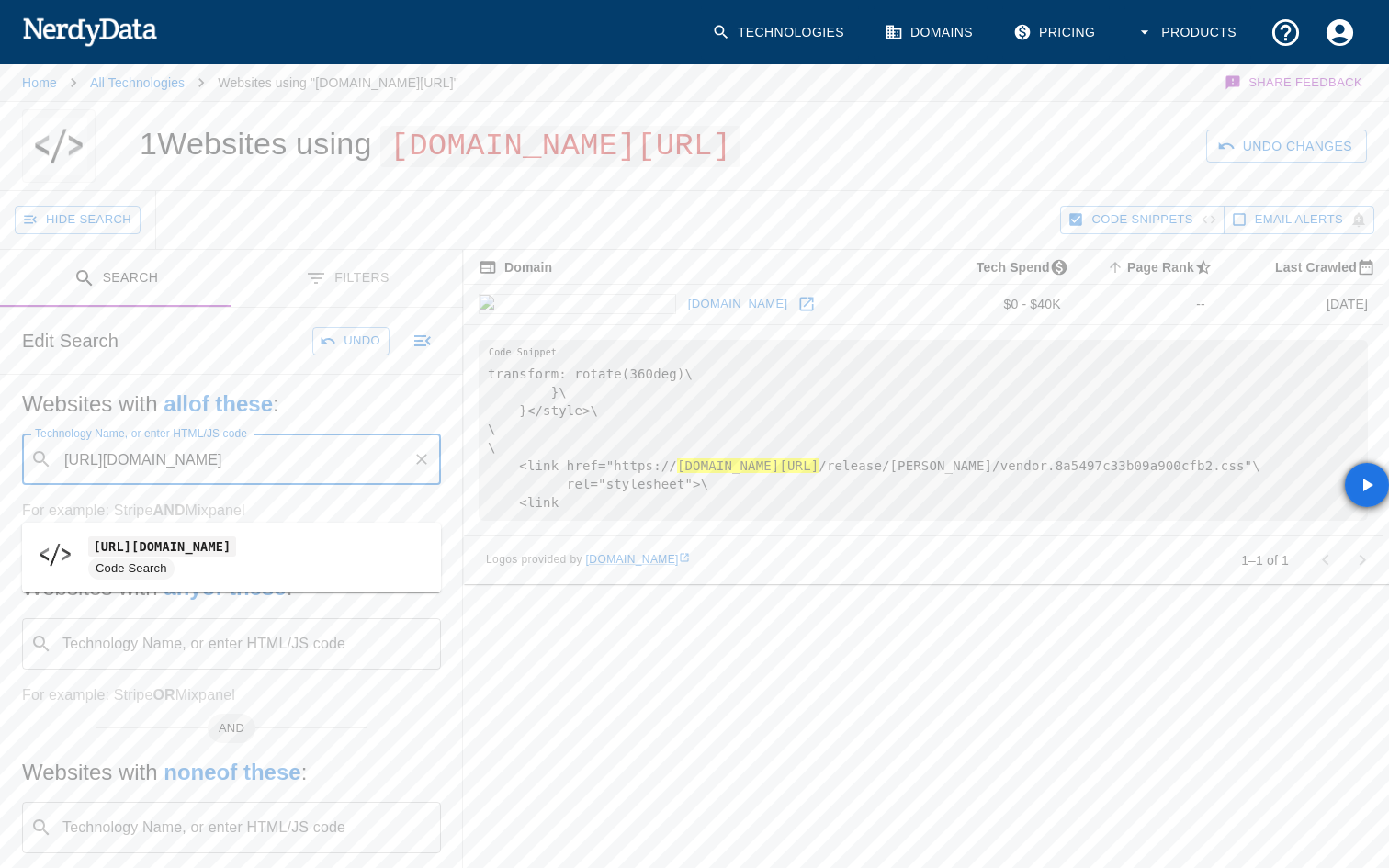
click at [303, 532] on li "[URL][DOMAIN_NAME] Code Search" at bounding box center [231, 556] width 419 height 55
type input "[URL][DOMAIN_NAME]"
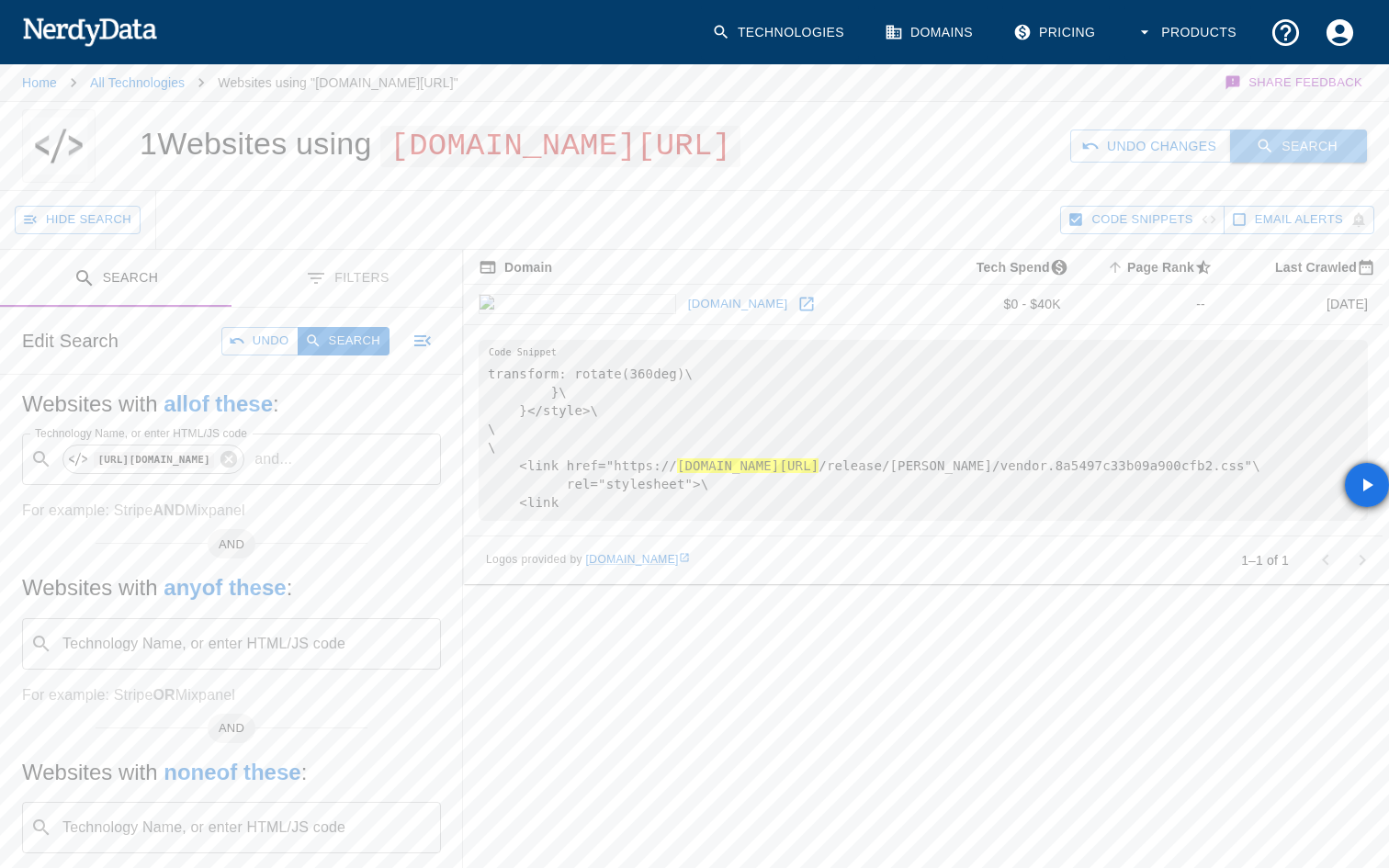
click at [1271, 155] on icon "button" at bounding box center [1265, 145] width 18 height 18
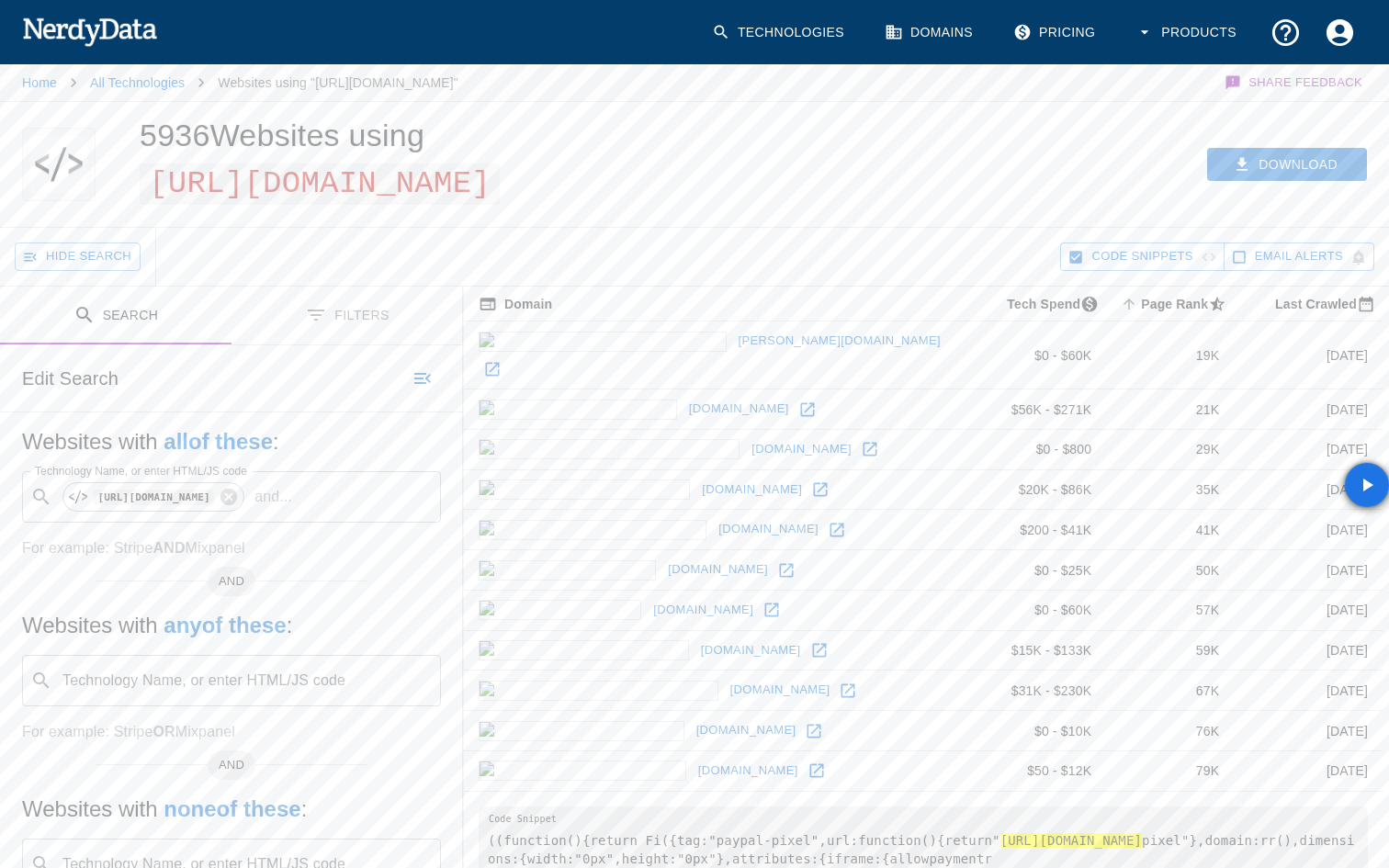
scroll to position [21, 0]
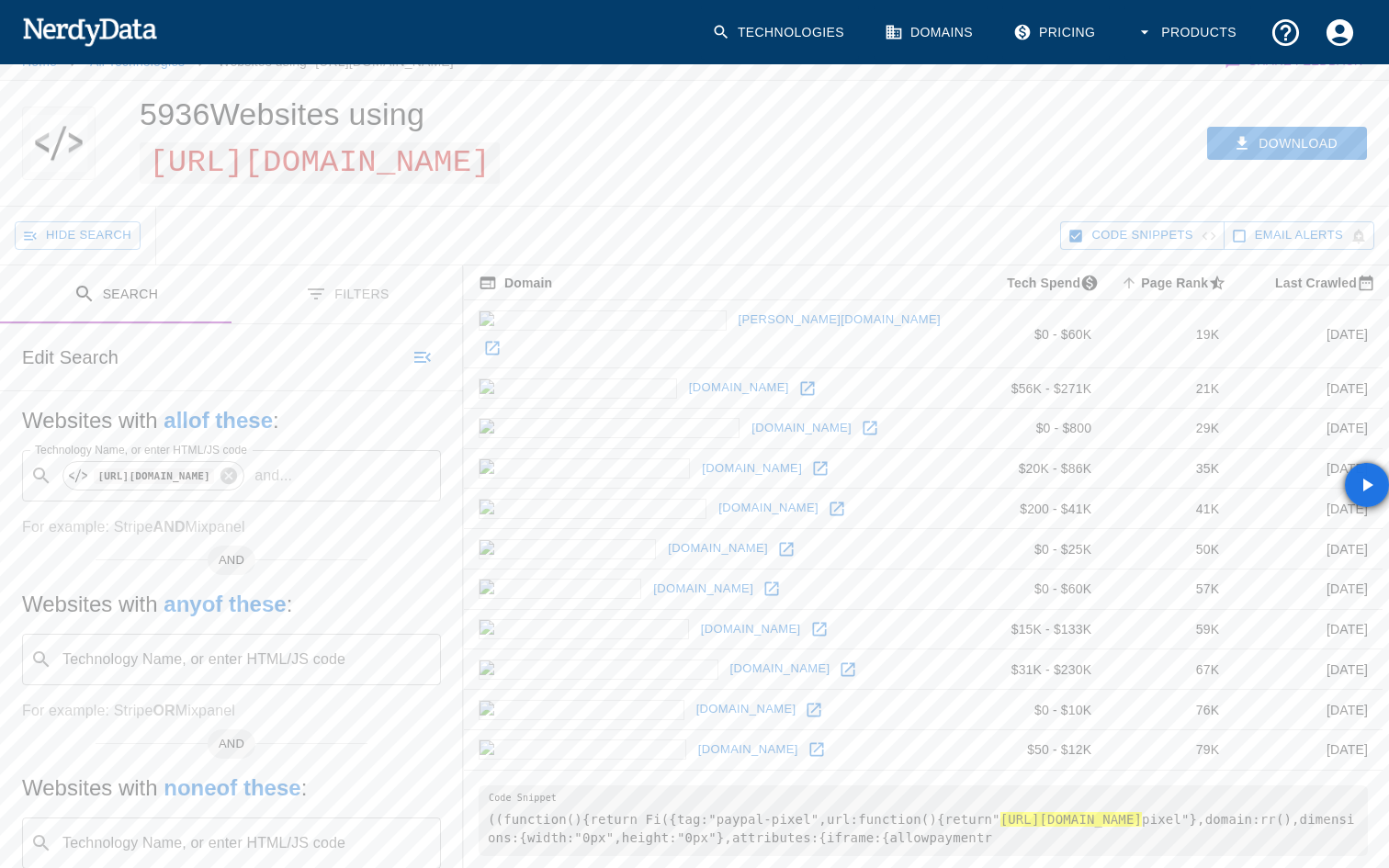
click at [502, 338] on icon at bounding box center [492, 347] width 18 height 18
click at [423, 472] on icon "Clear" at bounding box center [421, 475] width 11 height 11
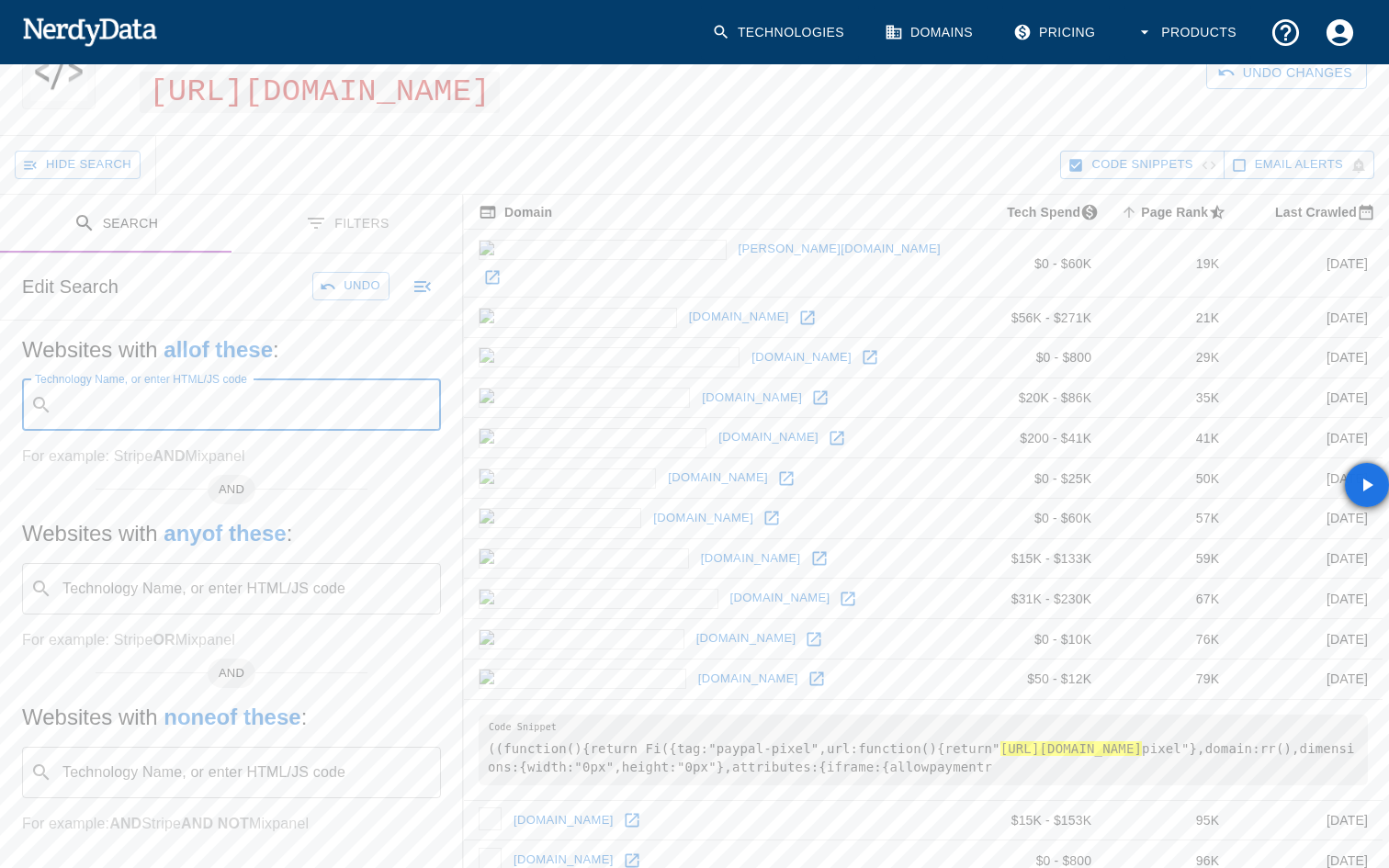
scroll to position [126, 0]
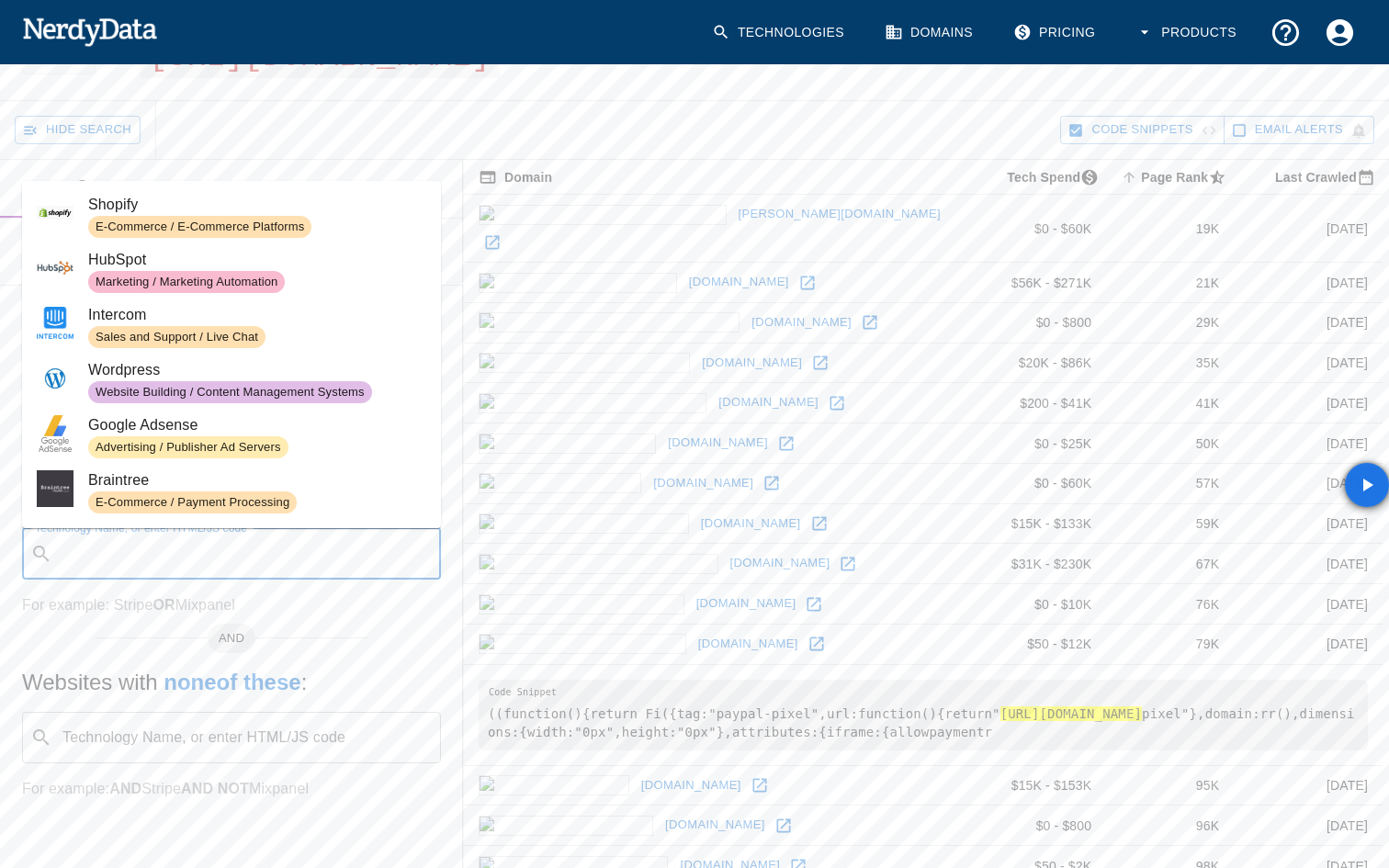
click at [205, 564] on input "Technology Name, or enter HTML/JS code" at bounding box center [246, 553] width 373 height 35
paste input "[DOMAIN_NAME][URL]"
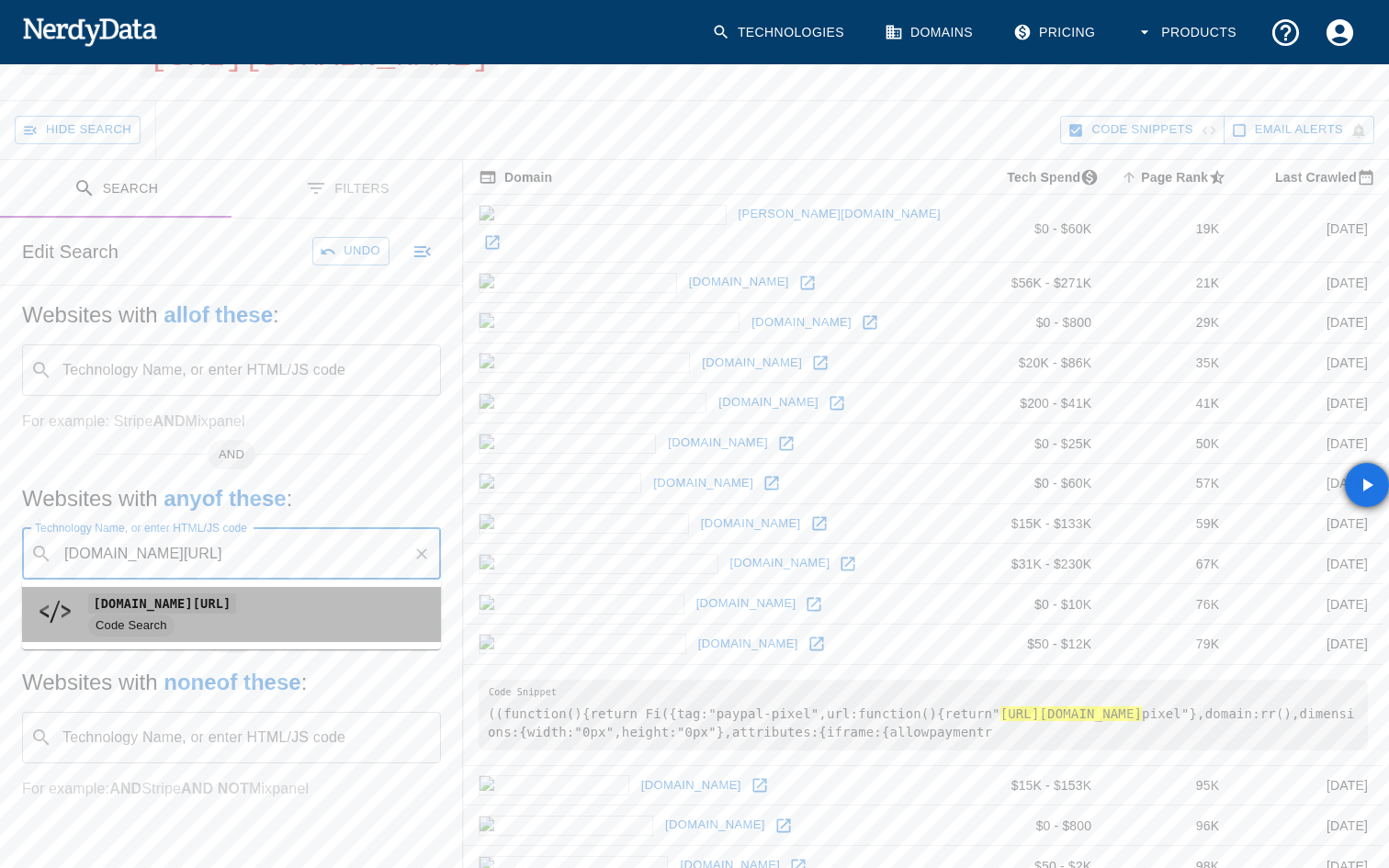
click at [179, 606] on code "[DOMAIN_NAME][URL]" at bounding box center [162, 602] width 148 height 19
type input "[DOMAIN_NAME][URL]"
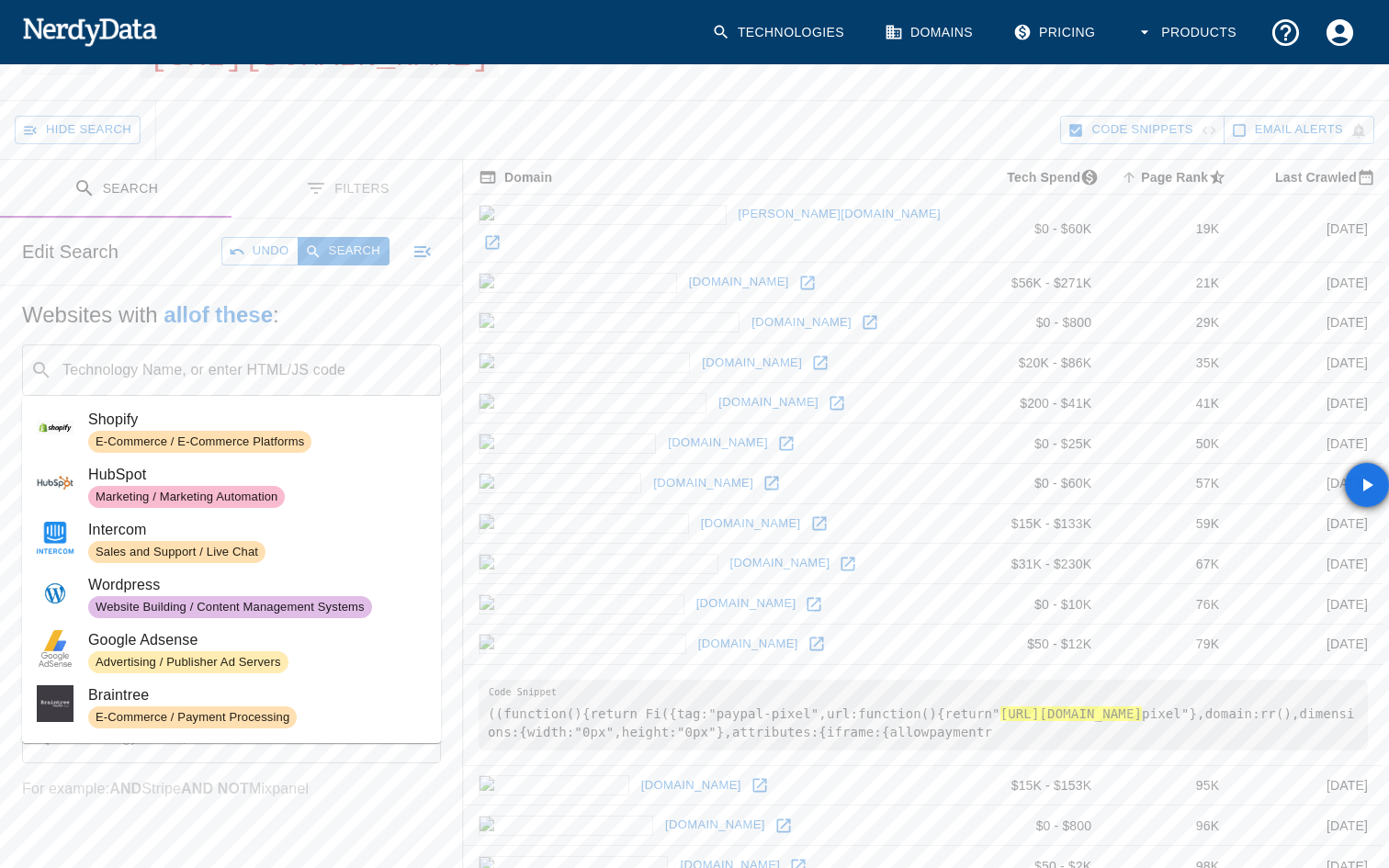
click at [215, 348] on div "​ Technology Name, or enter HTML/JS code" at bounding box center [231, 370] width 419 height 52
paste input "paypal.Buttons"
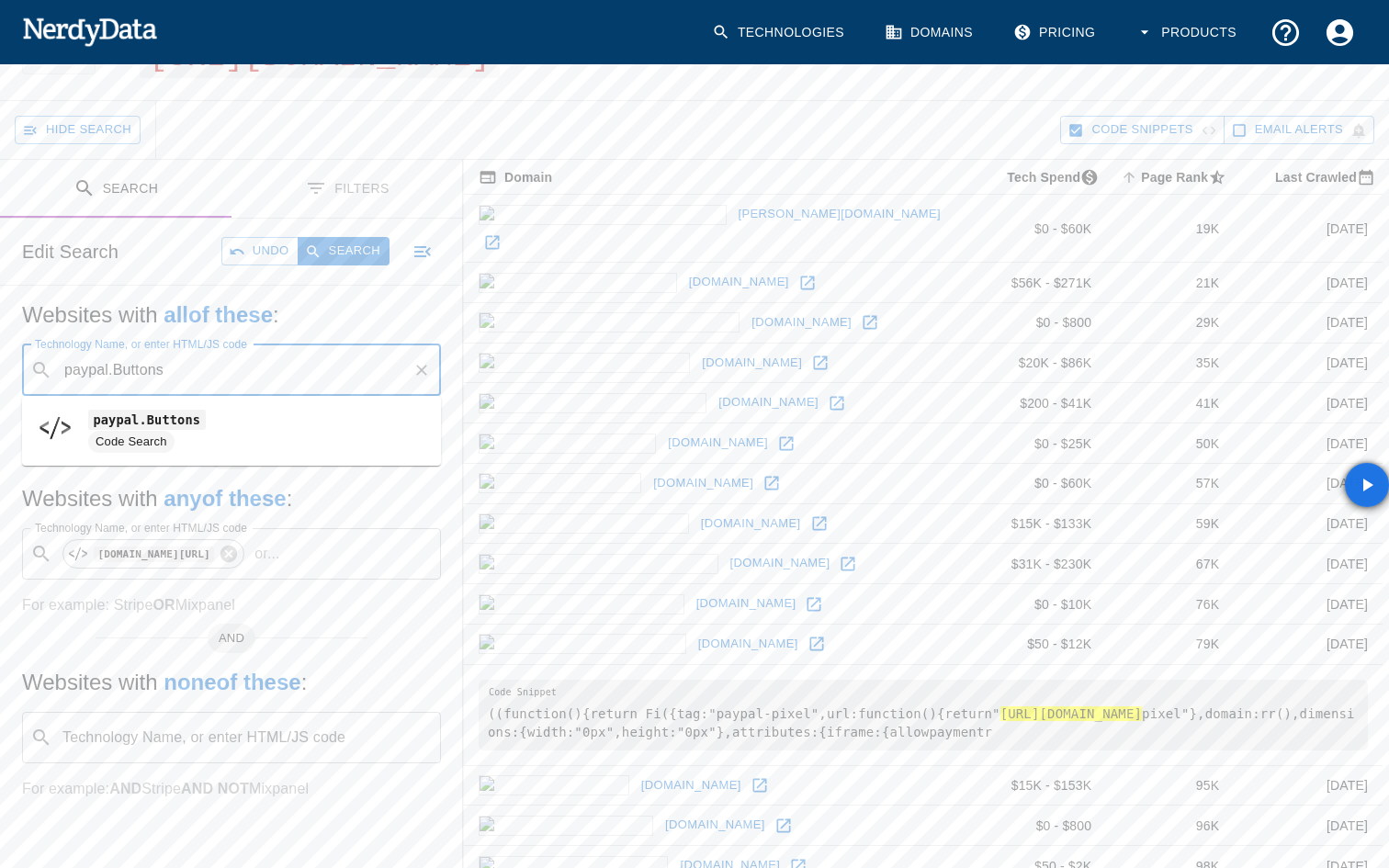
click at [180, 431] on span "Code Search" at bounding box center [258, 442] width 339 height 22
type input "paypal.Buttons"
click at [222, 552] on icon at bounding box center [228, 553] width 17 height 17
click at [320, 354] on input "Technology Name, or enter HTML/JS code" at bounding box center [340, 369] width 130 height 35
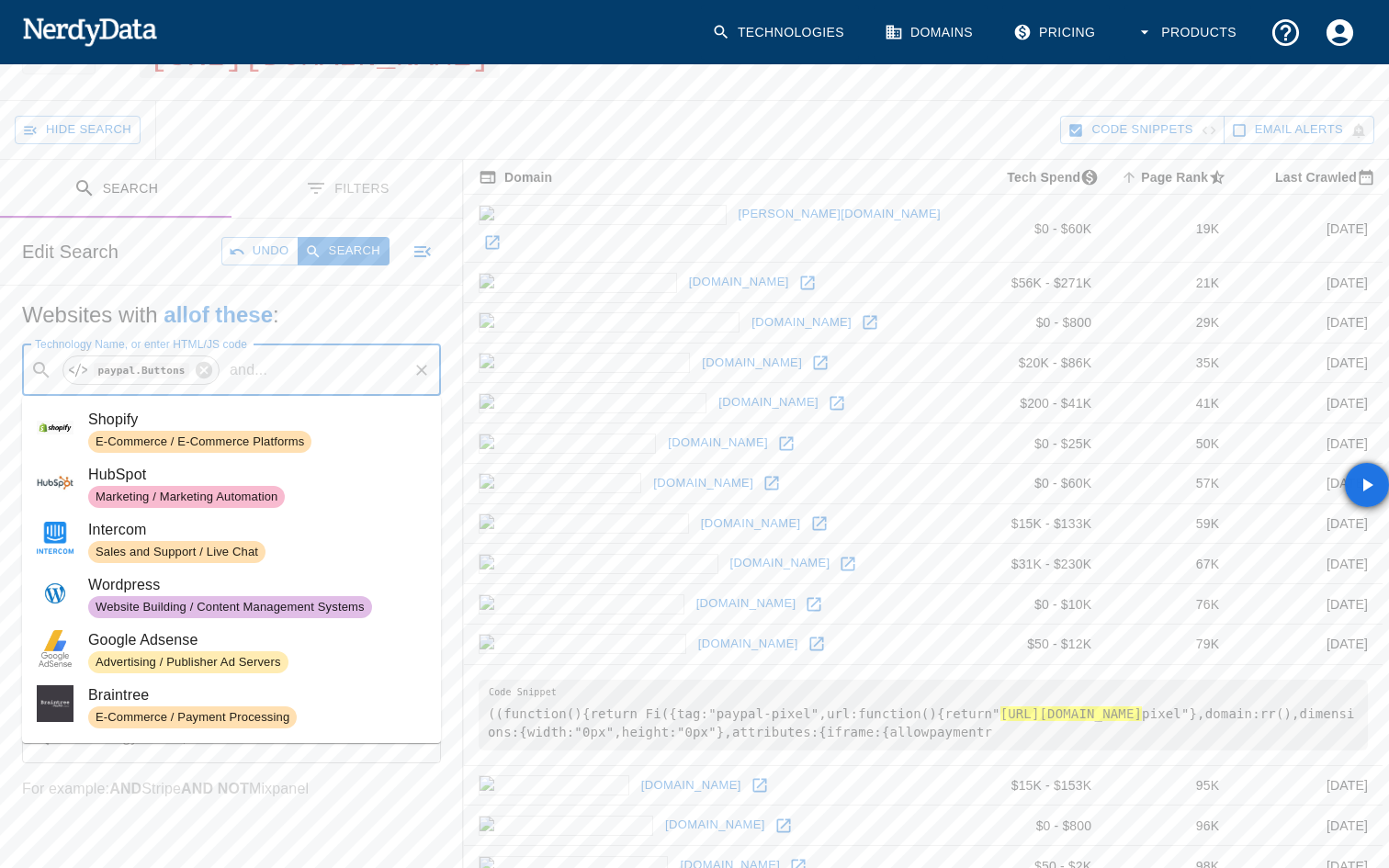
paste input "[DOMAIN_NAME][URL]"
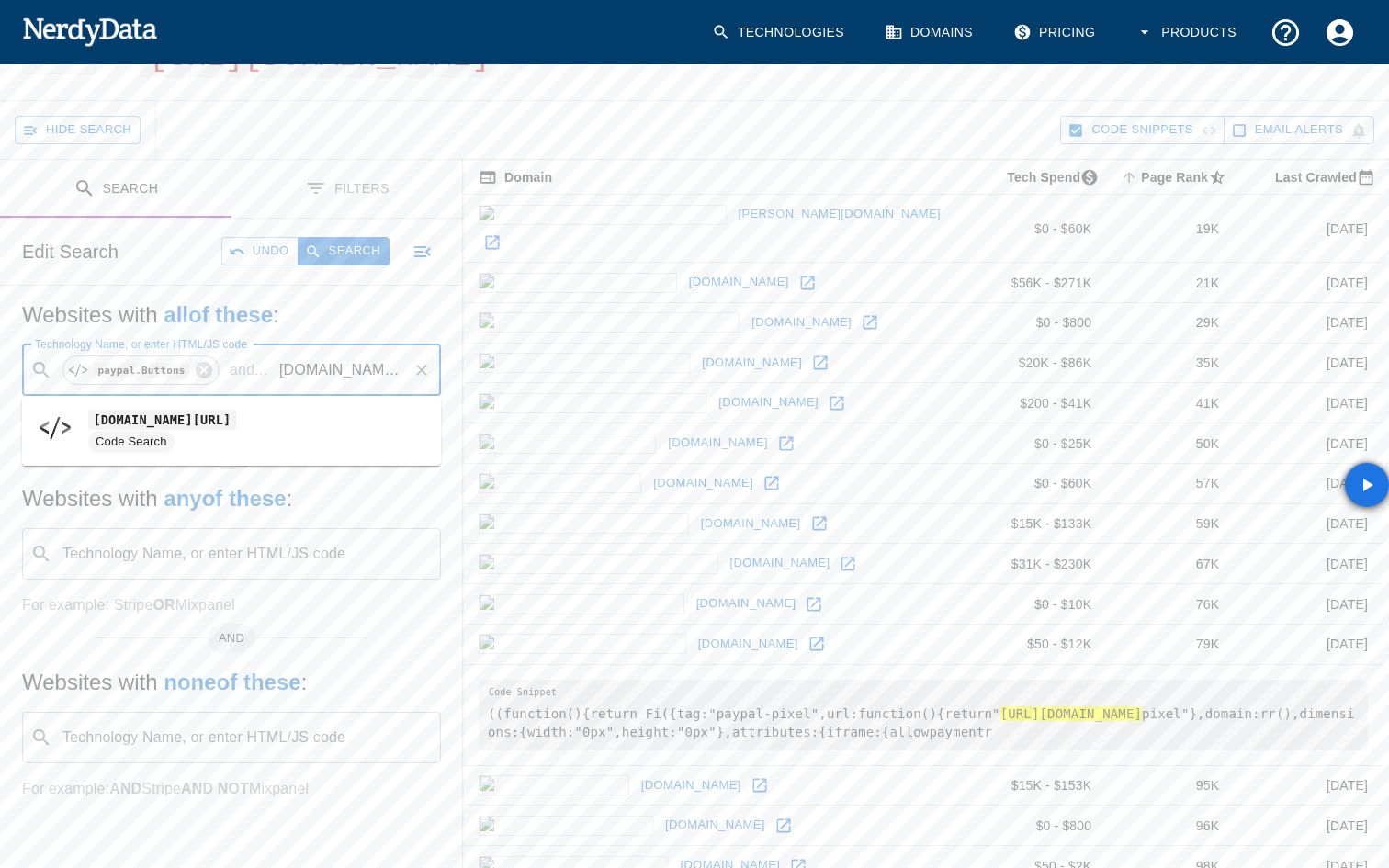
click at [241, 425] on span "[DOMAIN_NAME][URL]" at bounding box center [258, 420] width 339 height 22
type input "[DOMAIN_NAME][URL]"
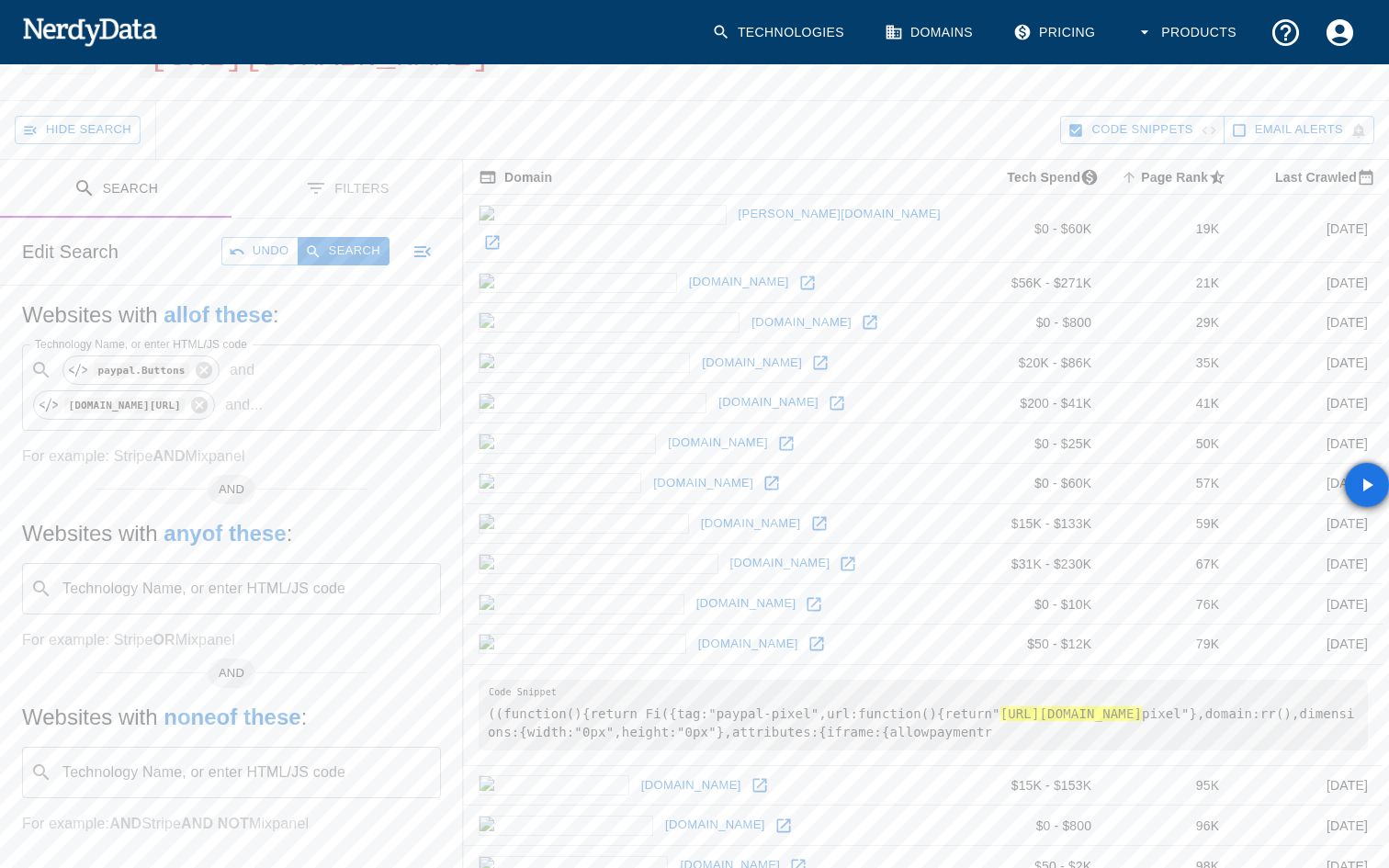
click at [142, 577] on div "Technology Name, or enter HTML/JS code ​ Technology Name, or enter HTML/JS code" at bounding box center [231, 589] width 419 height 52
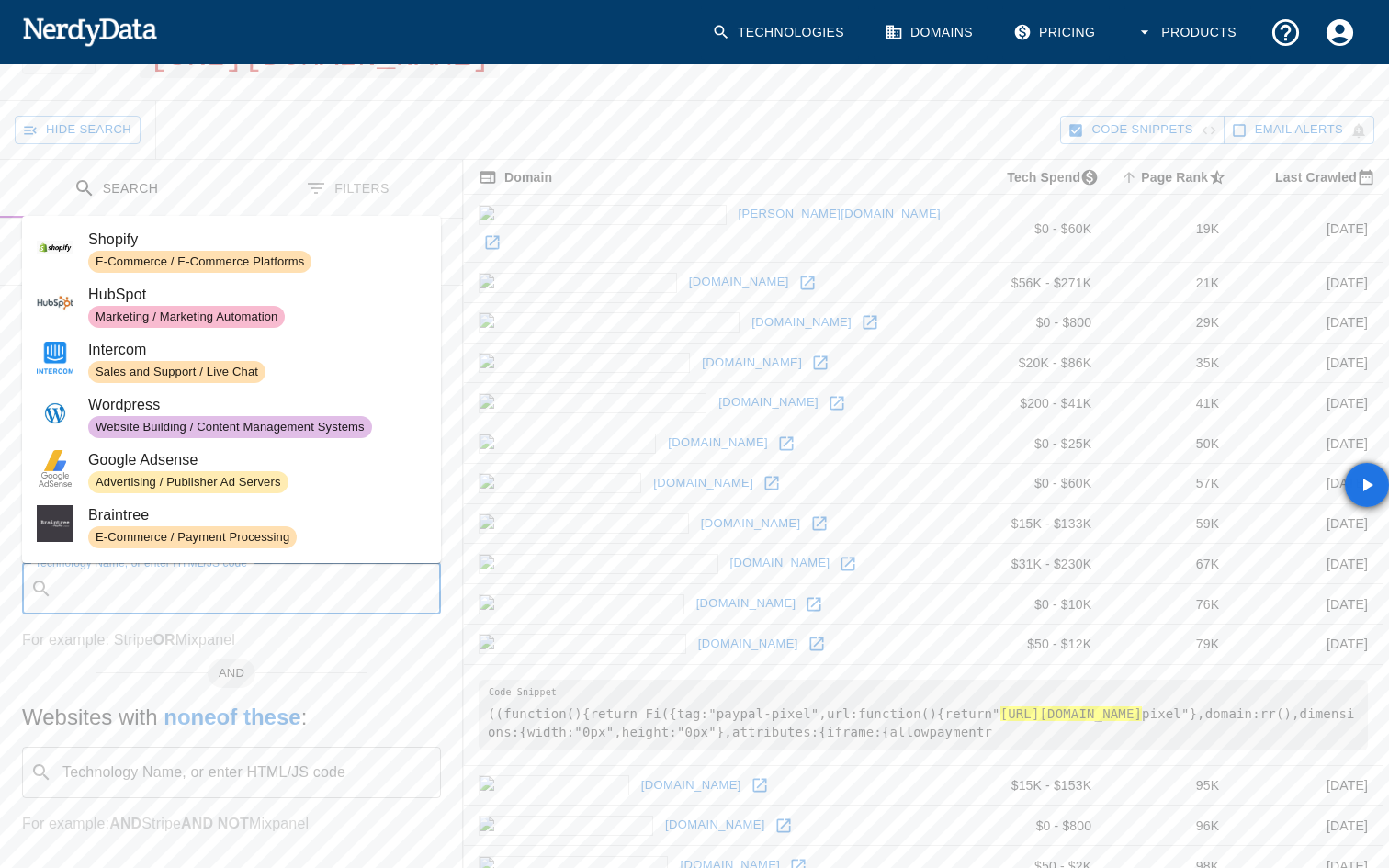
paste input "FUNDING.CARD"
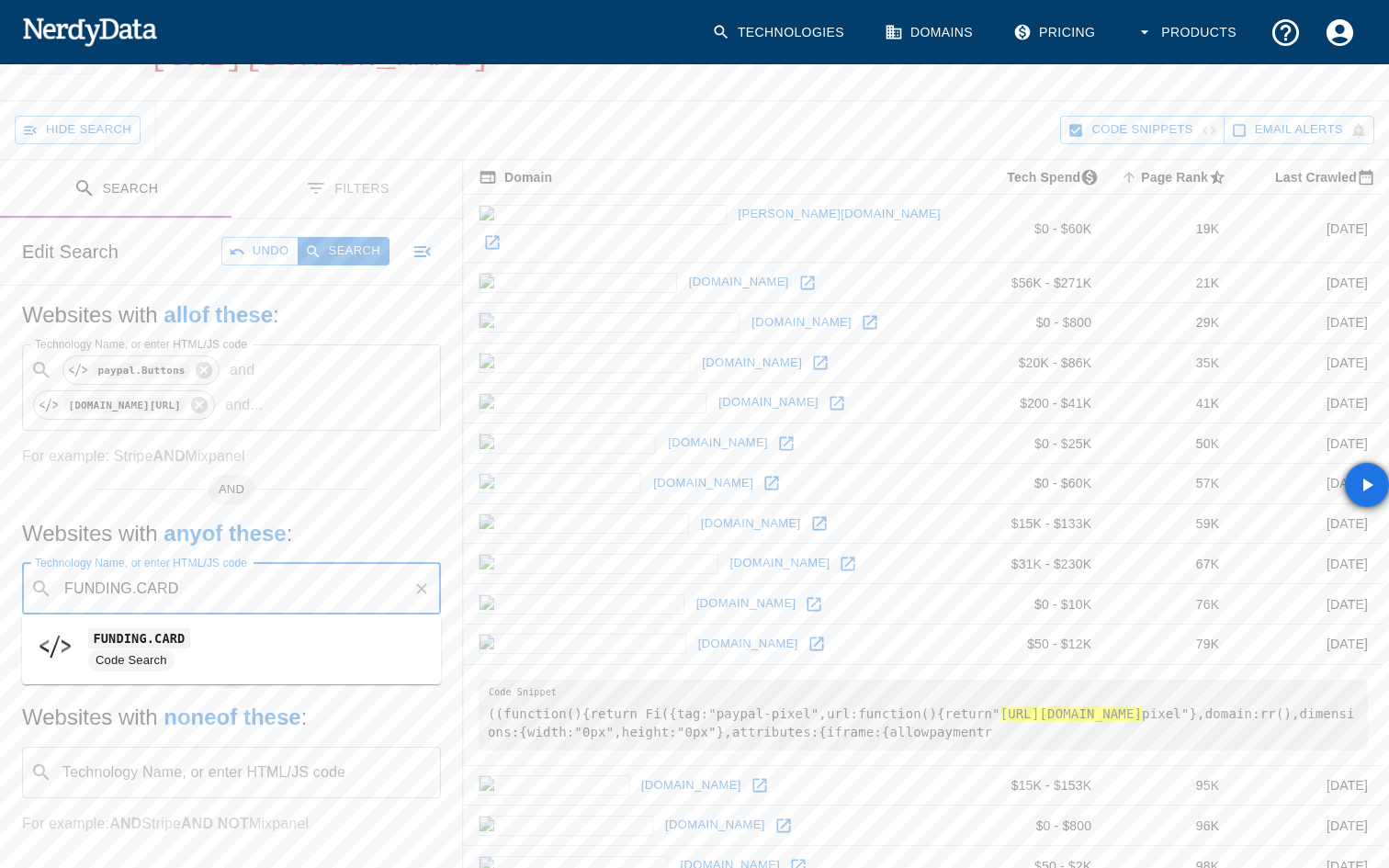
click at [100, 642] on code "FUNDING.CARD" at bounding box center [139, 637] width 102 height 19
type input "FUNDING.CARD"
click at [239, 610] on div "​ FUNDING.CARD or ... Technology Name, or enter HTML/JS code" at bounding box center [231, 589] width 419 height 52
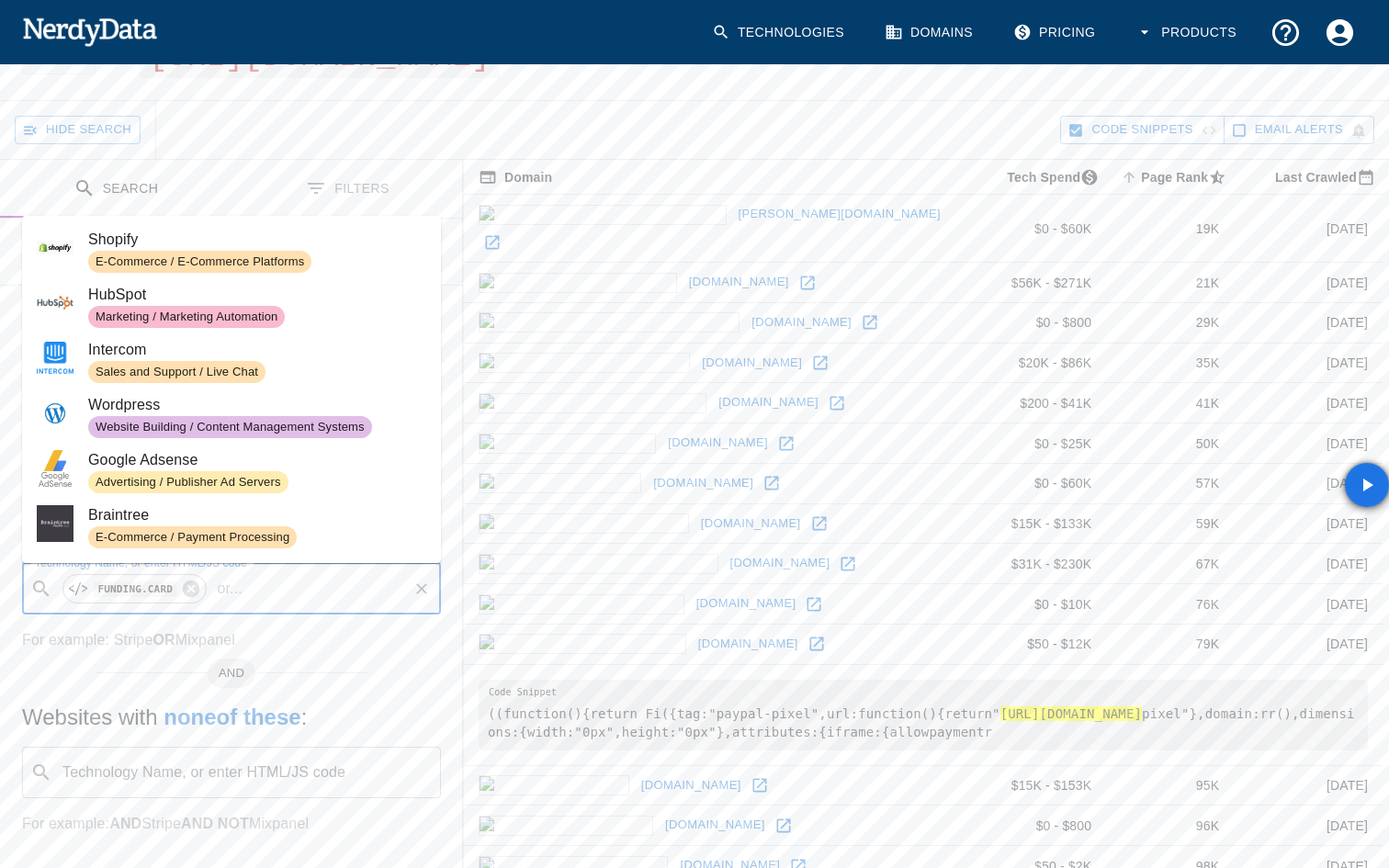
paste input "paypal.FUNDING.CARD"
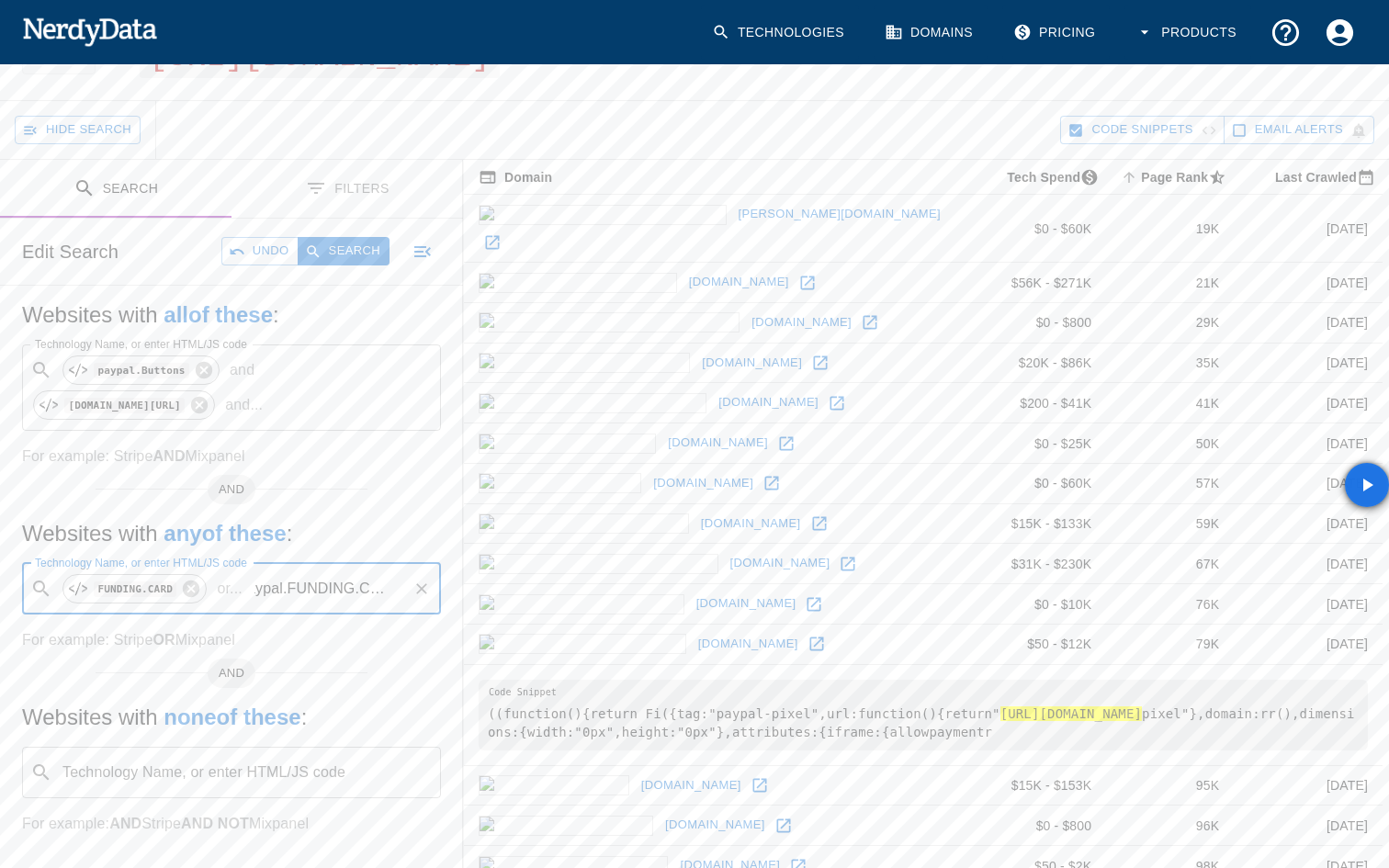
scroll to position [0, 12]
click at [219, 635] on code "paypal.FUNDING.CARD" at bounding box center [166, 637] width 155 height 19
type input "paypal.FUNDING.CARD"
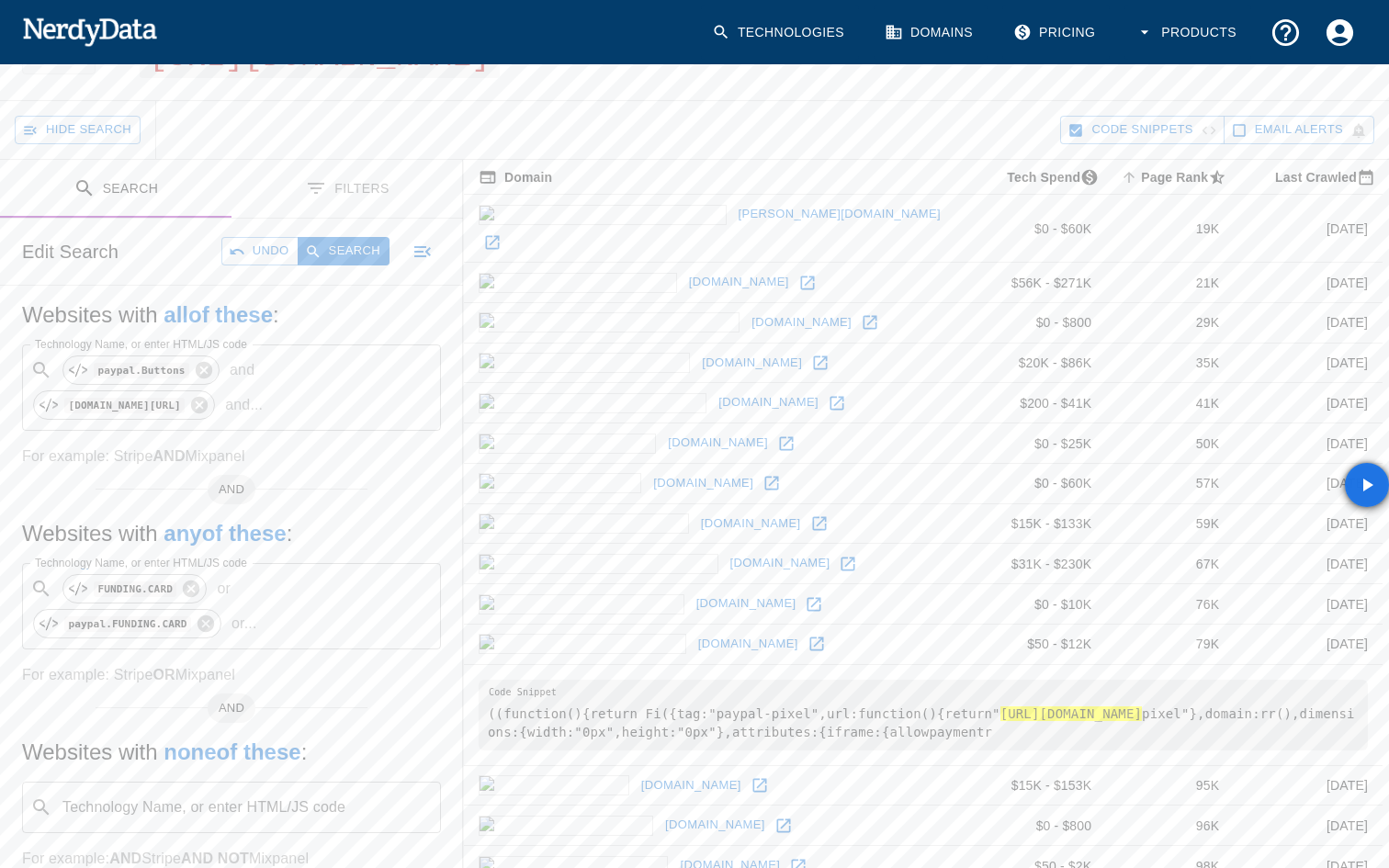
scroll to position [0, 0]
click at [316, 606] on input "Technology Name, or enter HTML/JS code" at bounding box center [335, 623] width 141 height 35
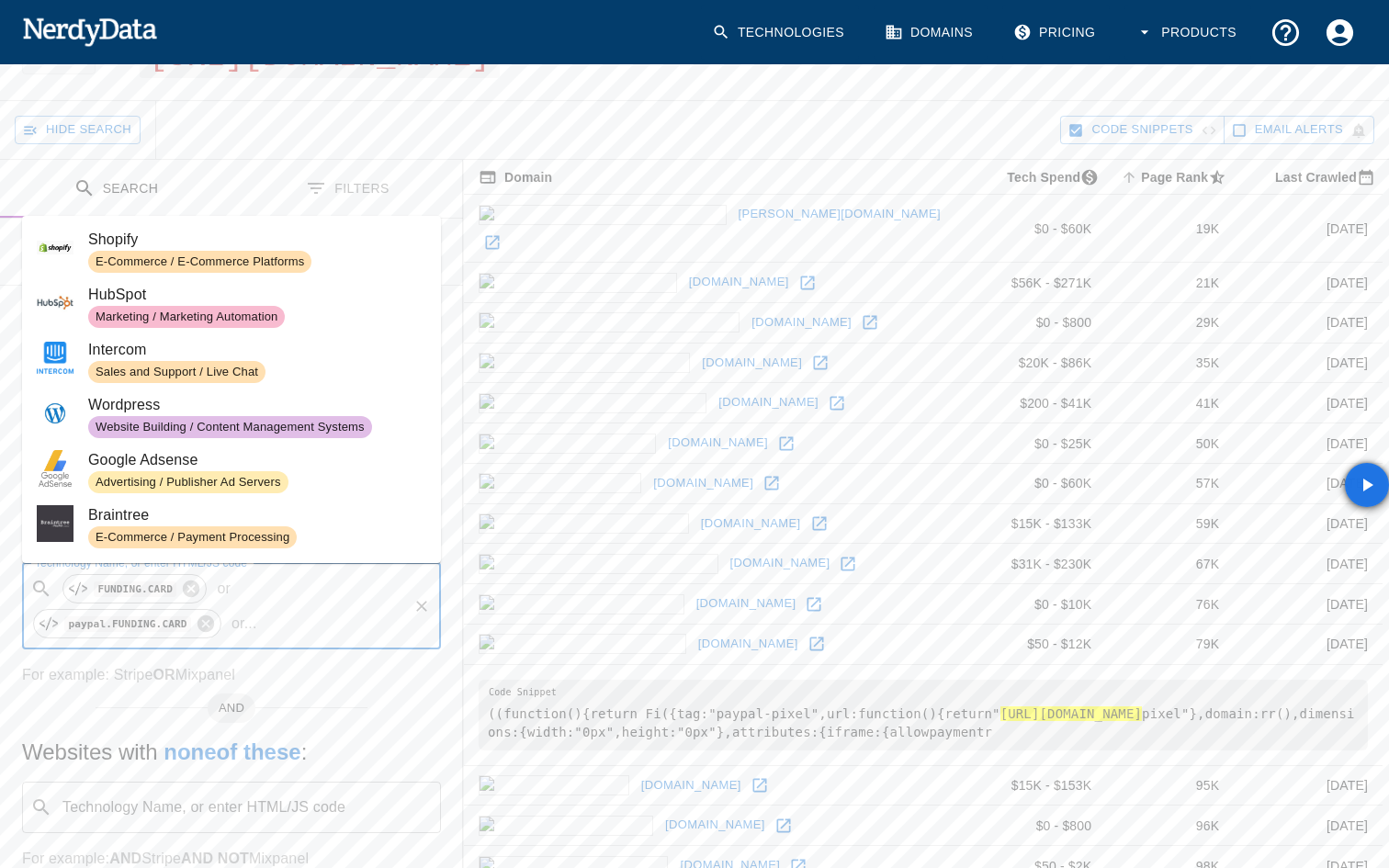
paste input "Pay with Debit or Credit Card"
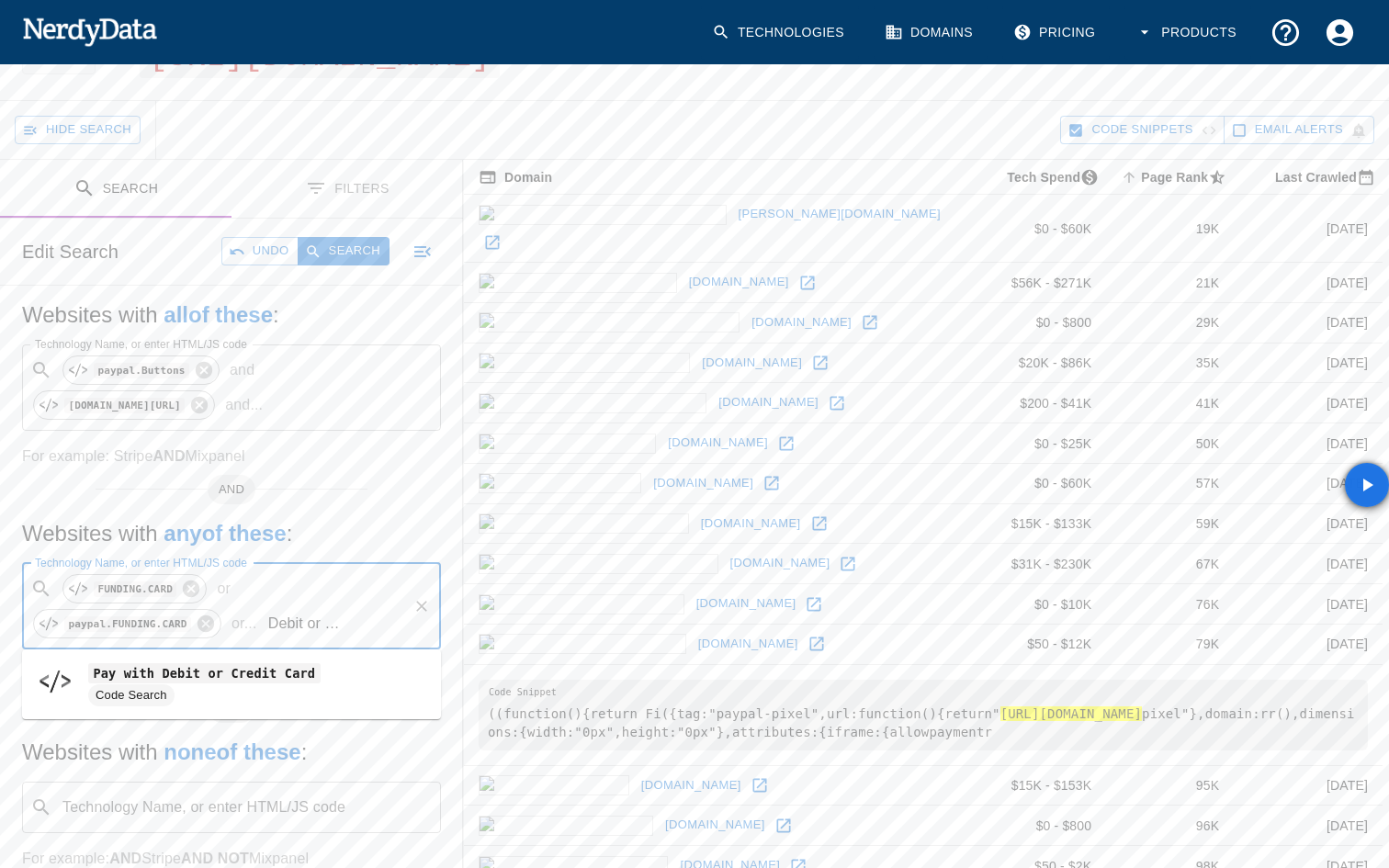
click at [221, 678] on code "Pay with Debit or Credit Card" at bounding box center [204, 672] width 232 height 19
type input "Pay with Debit or Credit Card"
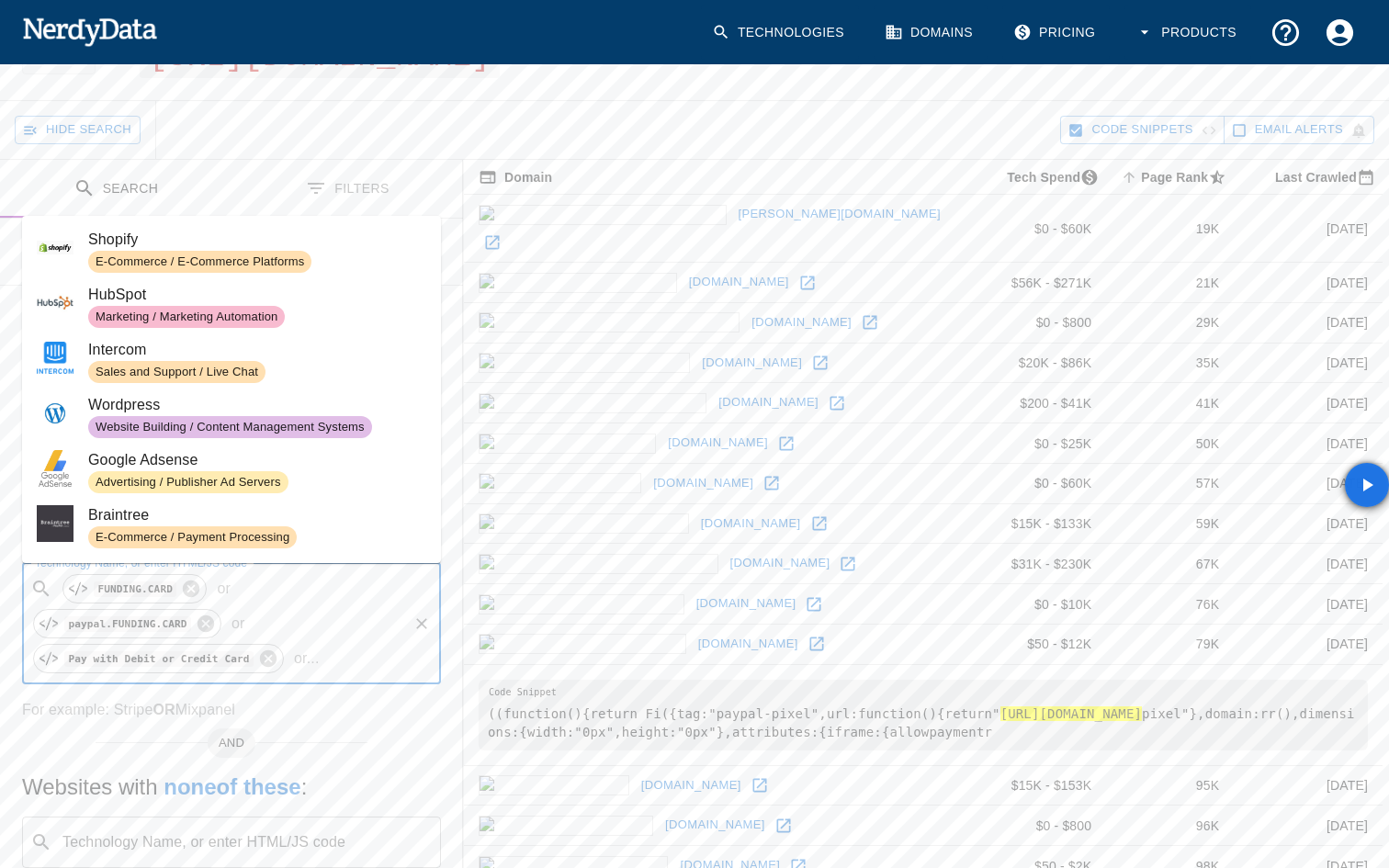
click at [331, 650] on input "Technology Name, or enter HTML/JS code" at bounding box center [365, 658] width 79 height 35
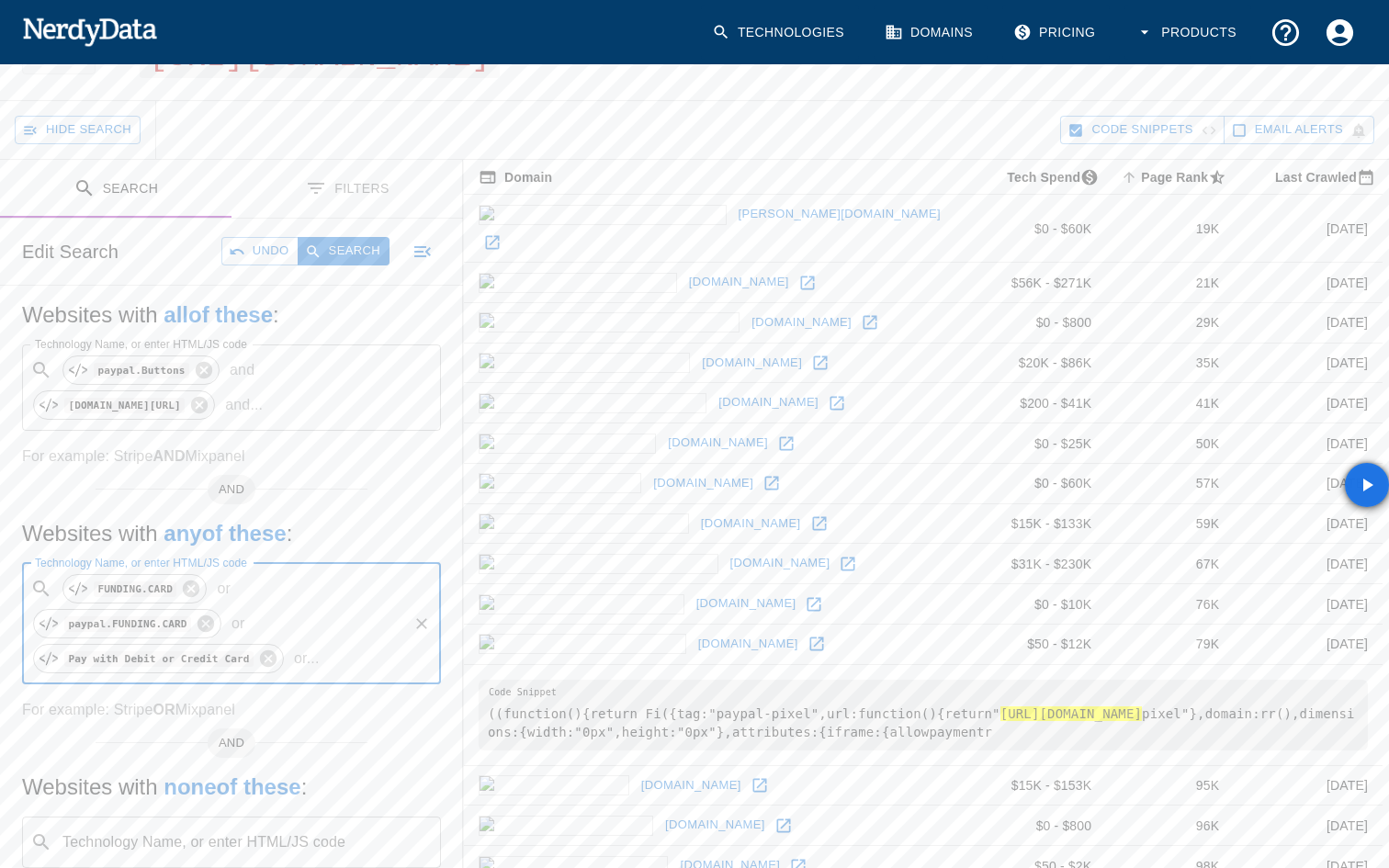
click at [331, 650] on input "Technology Name, or enter HTML/JS code" at bounding box center [365, 658] width 79 height 35
paste input "Cartão de débito ou crédito"
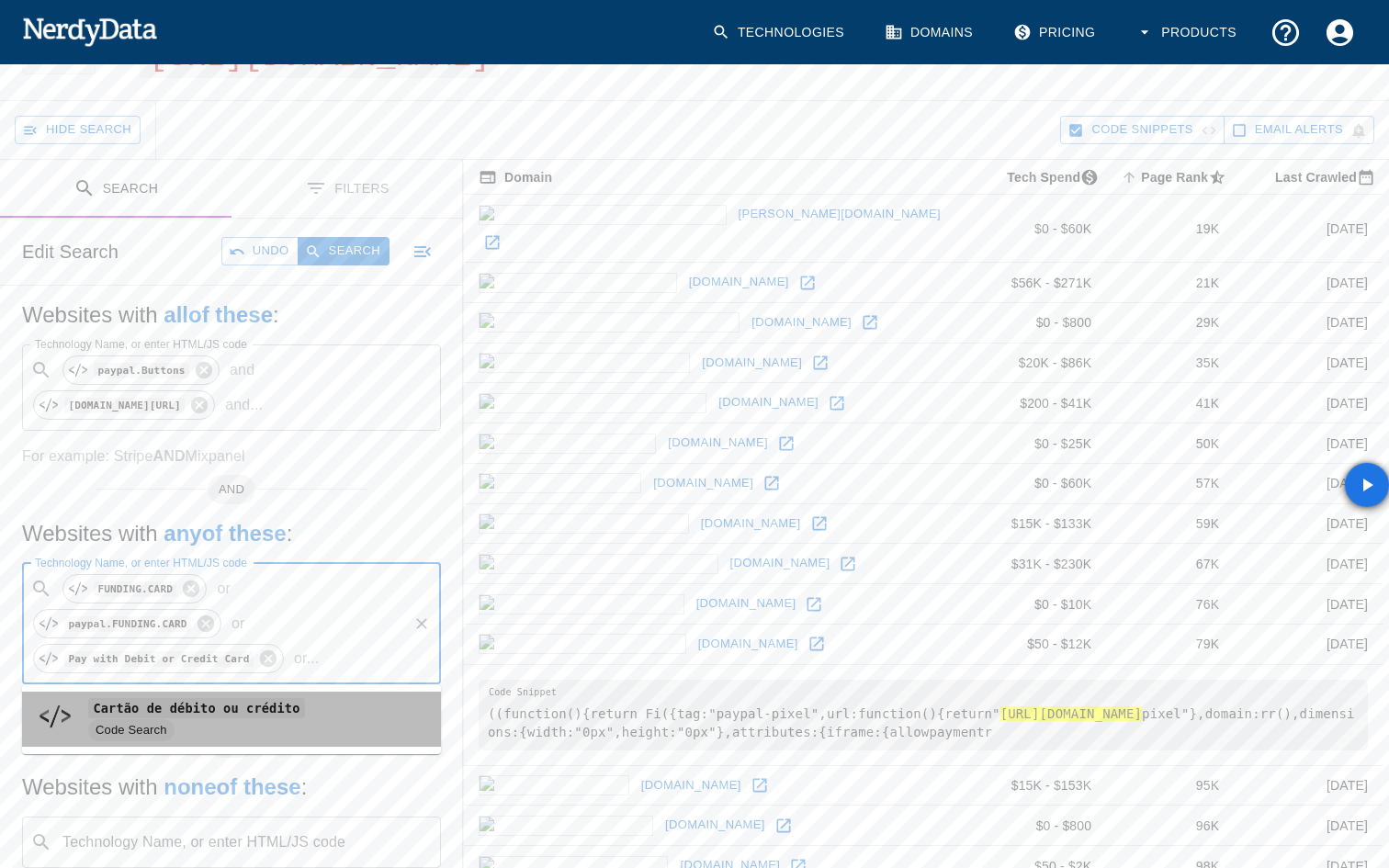
click at [268, 701] on code "Cartão de débito ou crédito" at bounding box center [197, 707] width 217 height 19
type input "Cartão de débito ou crédito"
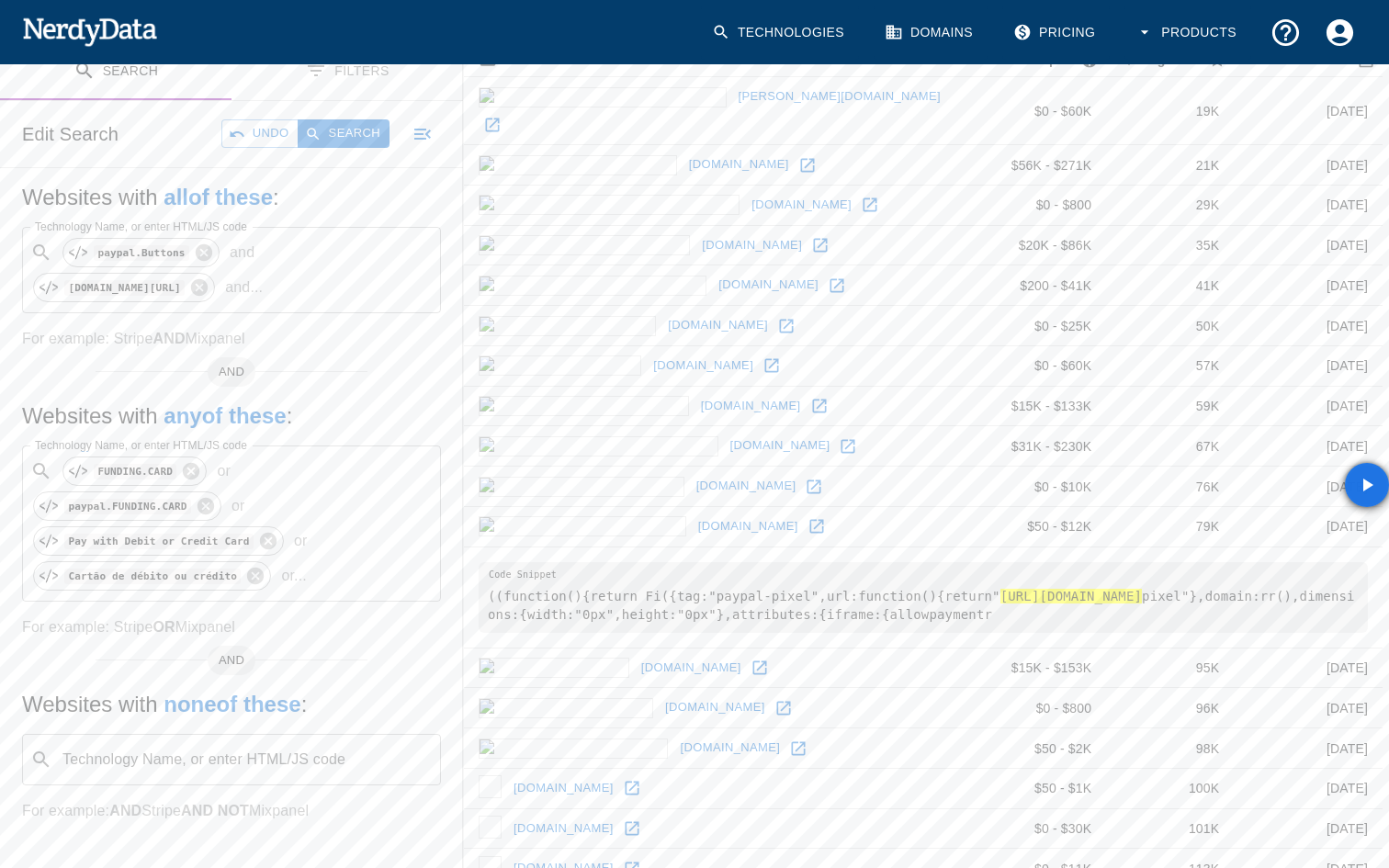
scroll to position [215, 0]
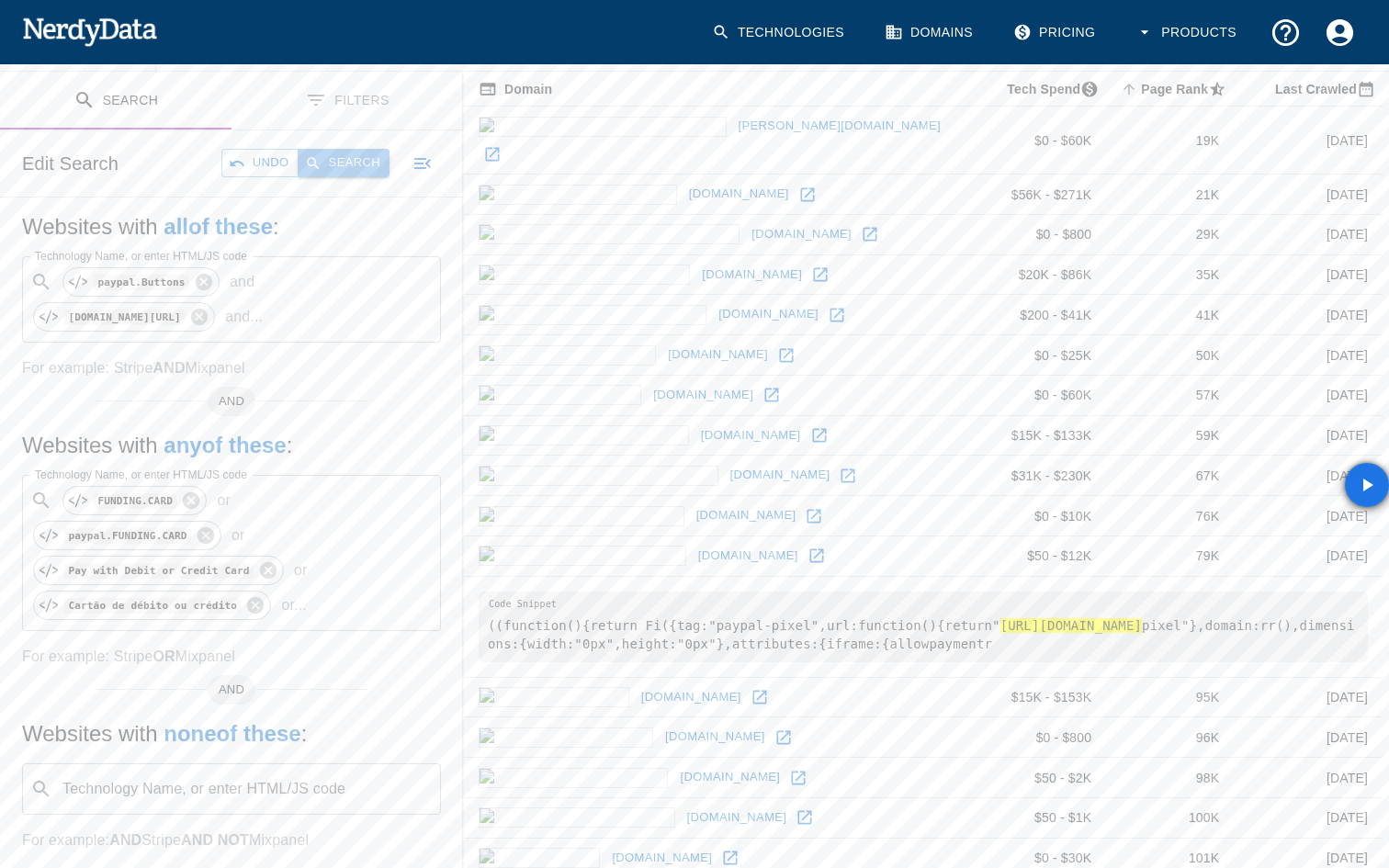
click at [339, 172] on button "Search" at bounding box center [344, 162] width 92 height 29
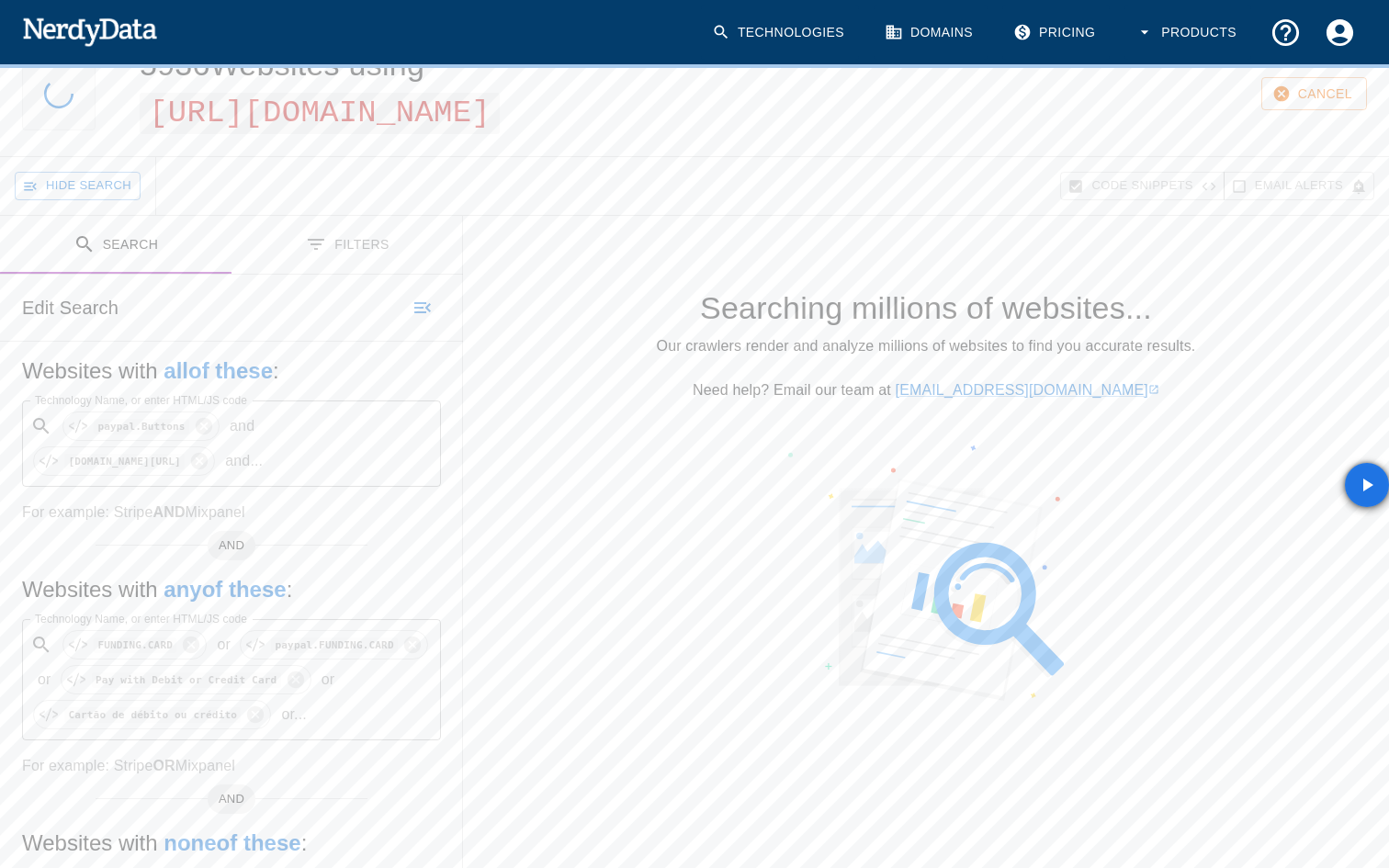
scroll to position [72, 0]
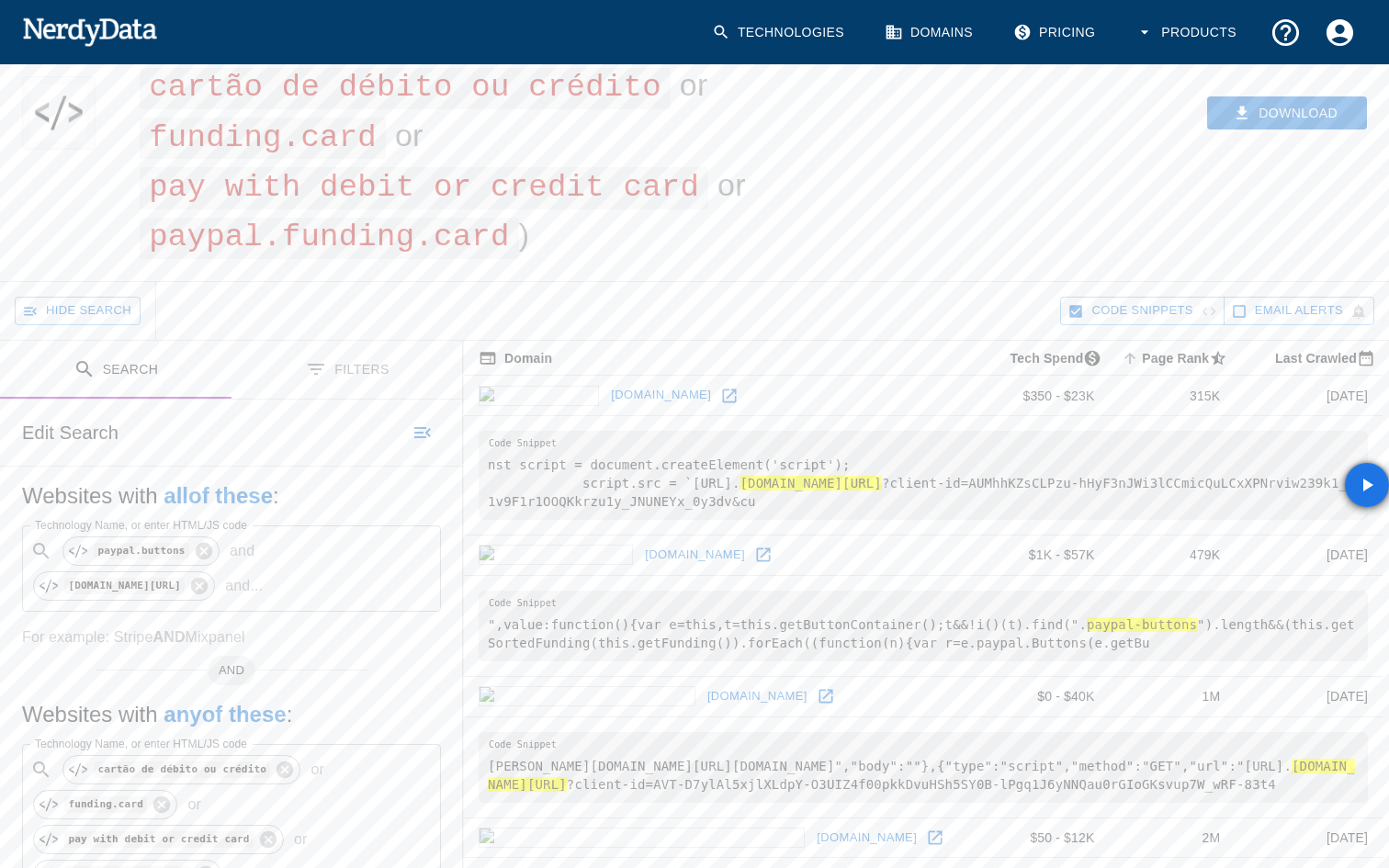
scroll to position [188, 0]
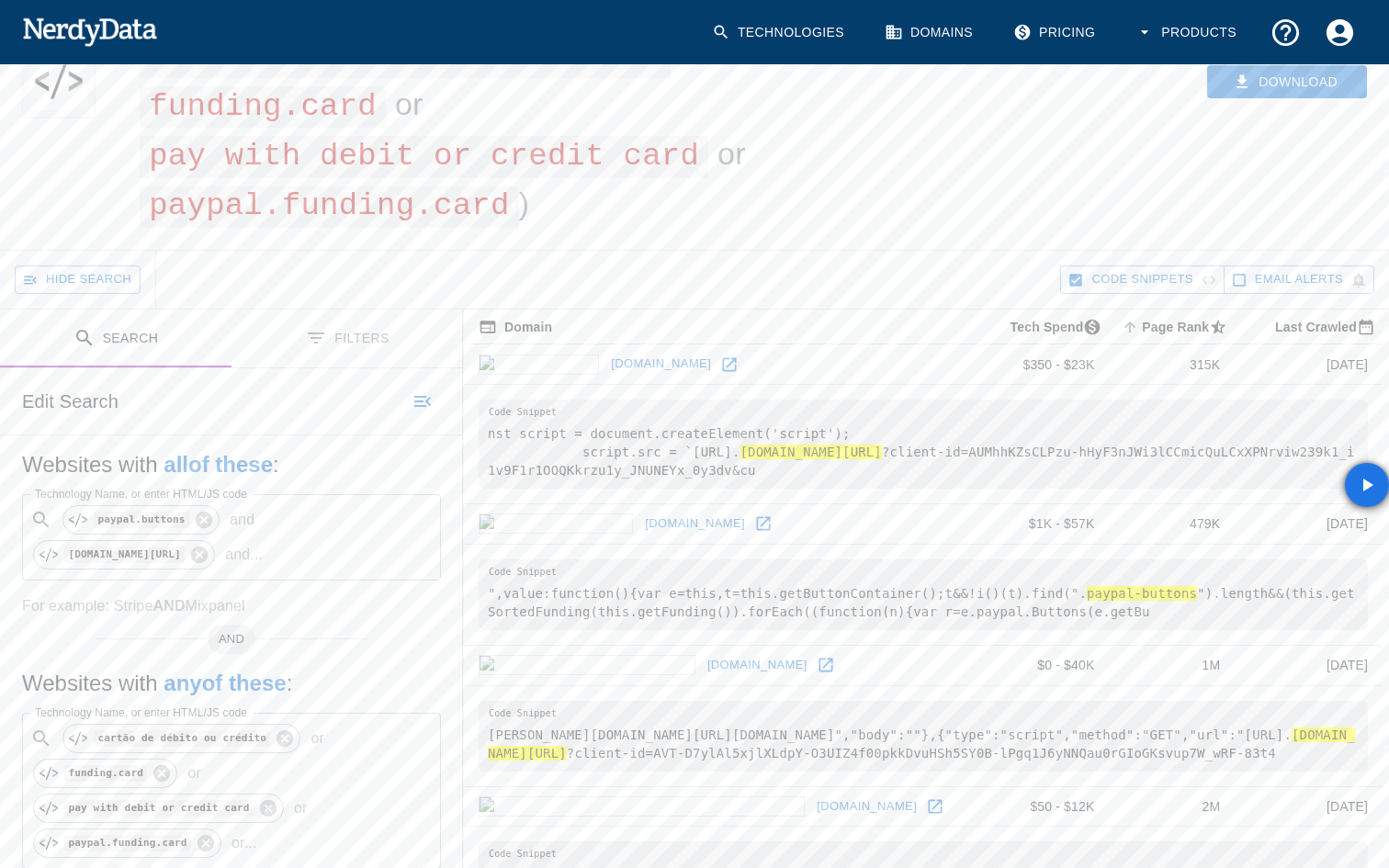
click at [723, 357] on icon at bounding box center [730, 364] width 14 height 14
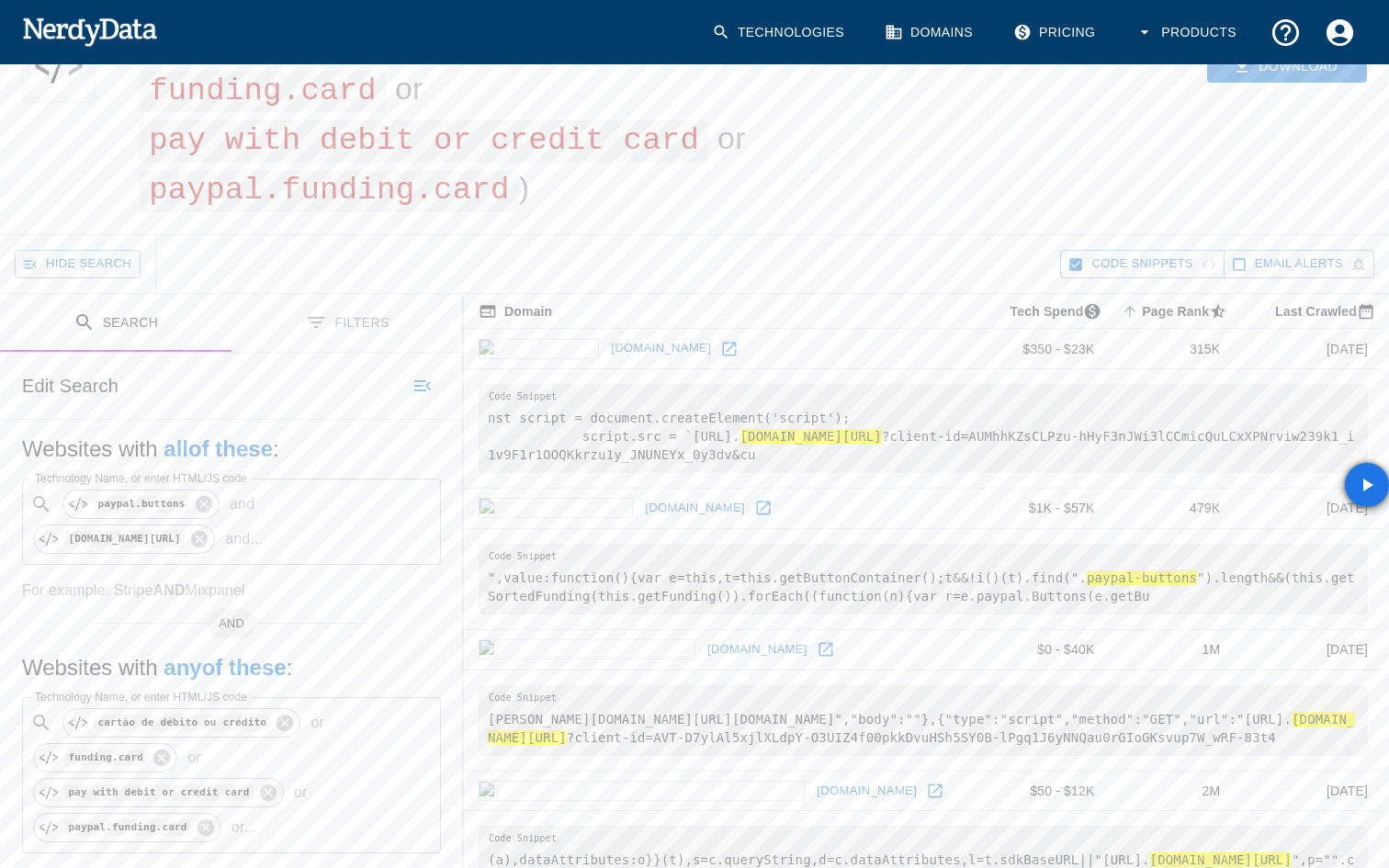
scroll to position [207, 0]
click at [755, 506] on icon at bounding box center [764, 505] width 18 height 18
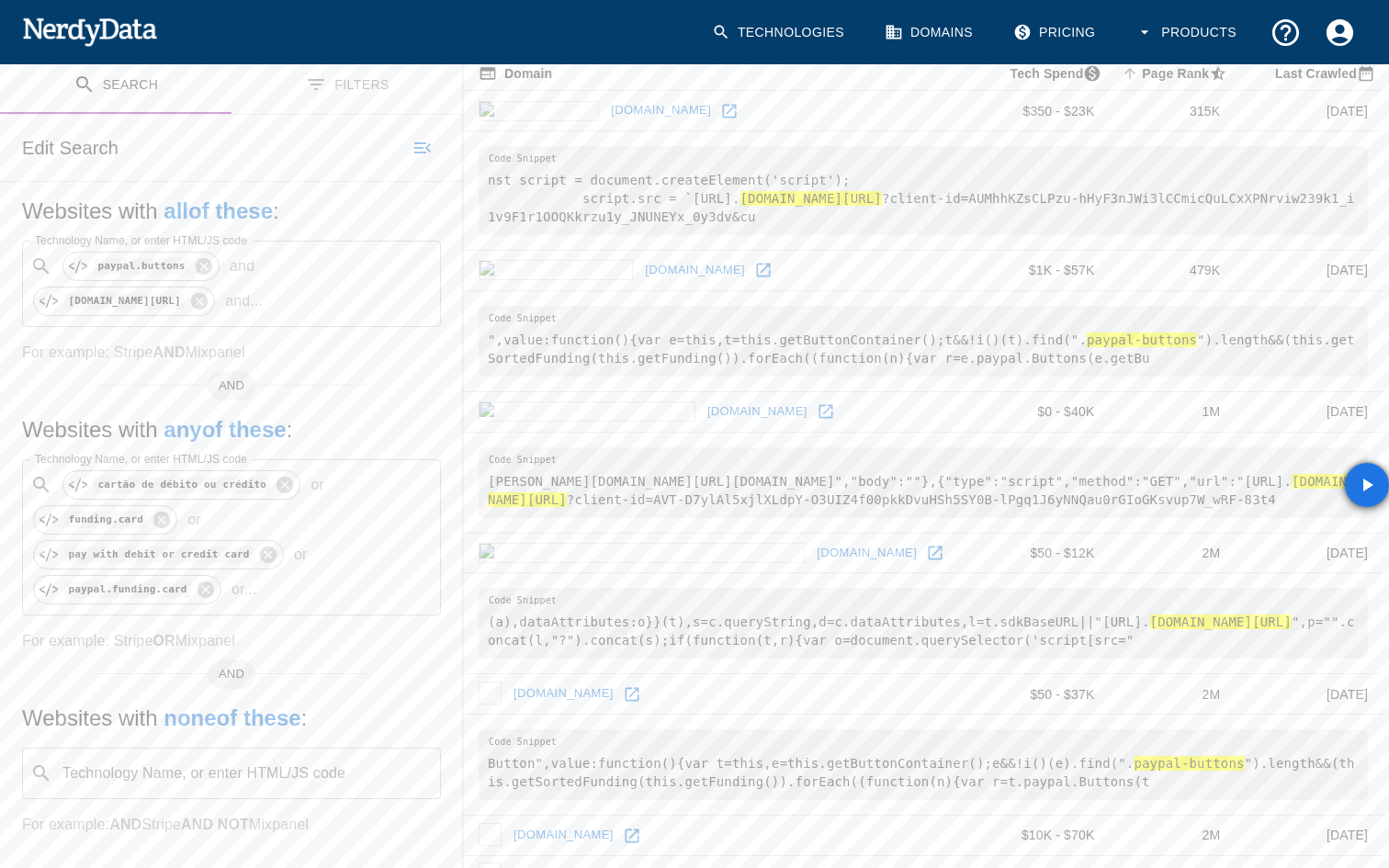
scroll to position [443, 0]
click at [816, 409] on icon at bounding box center [825, 410] width 18 height 18
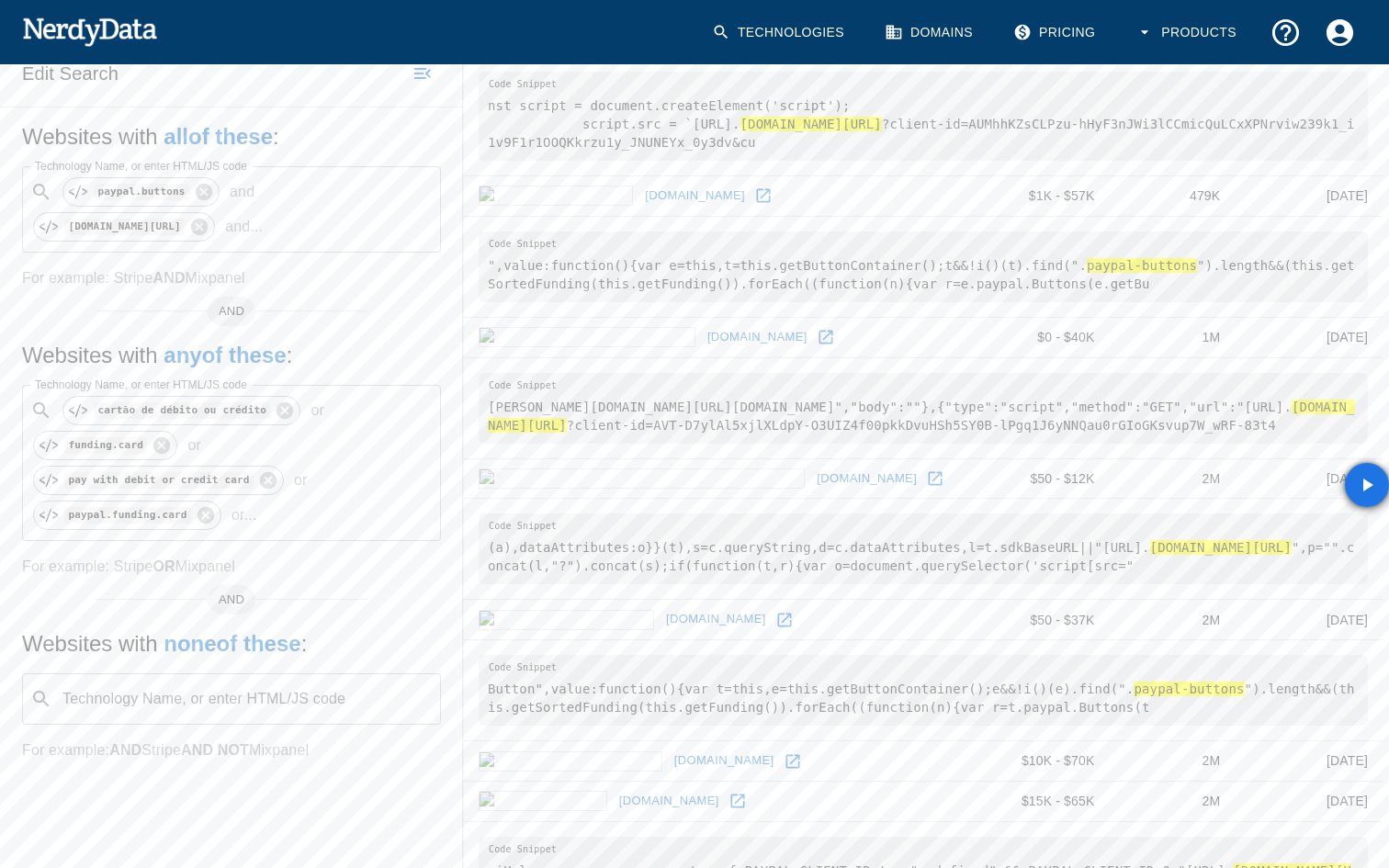
scroll to position [533, 0]
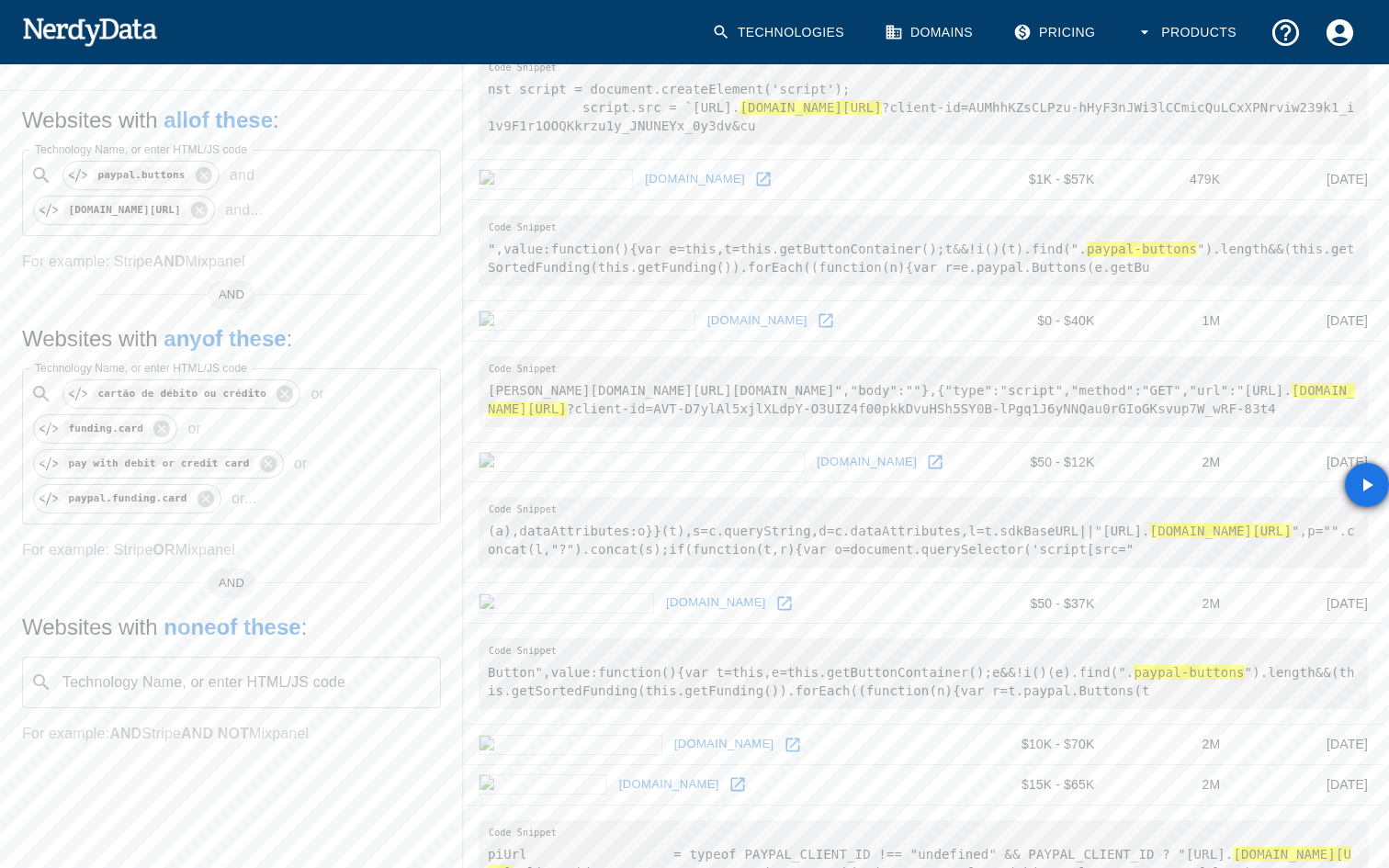
click at [778, 600] on icon at bounding box center [785, 603] width 14 height 14
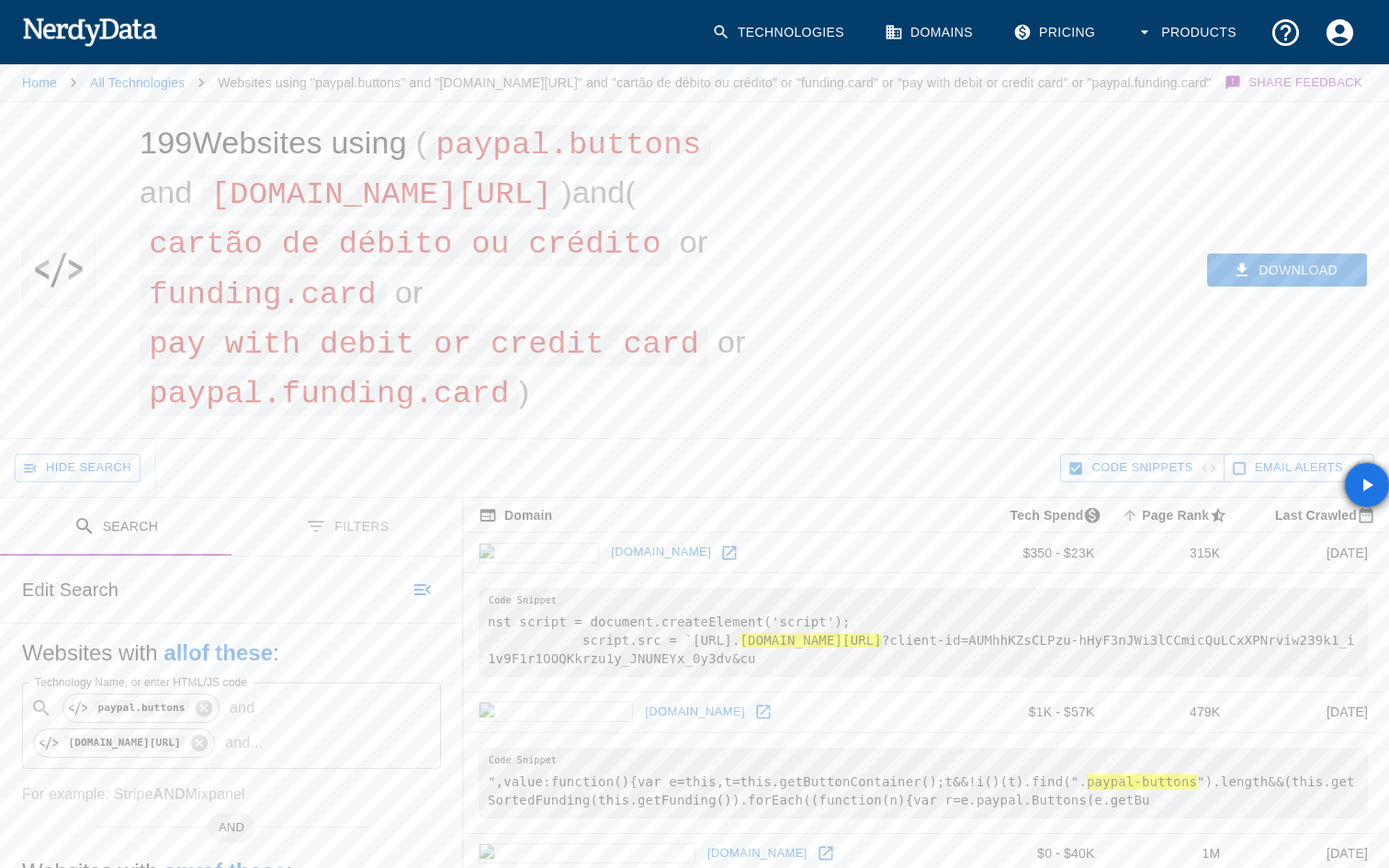
click at [118, 19] on img at bounding box center [90, 31] width 135 height 37
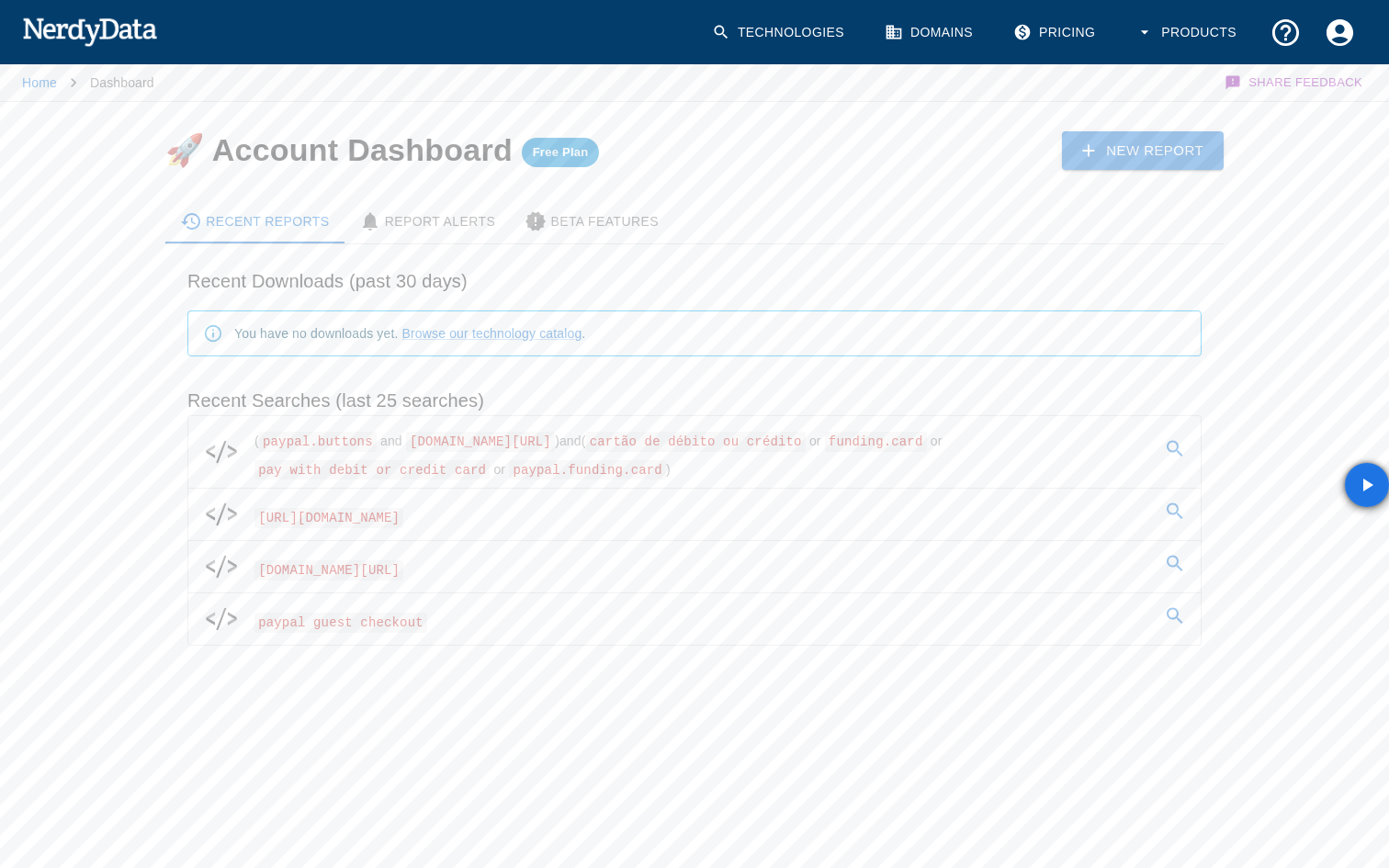
click at [786, 29] on link "Technologies" at bounding box center [780, 33] width 158 height 54
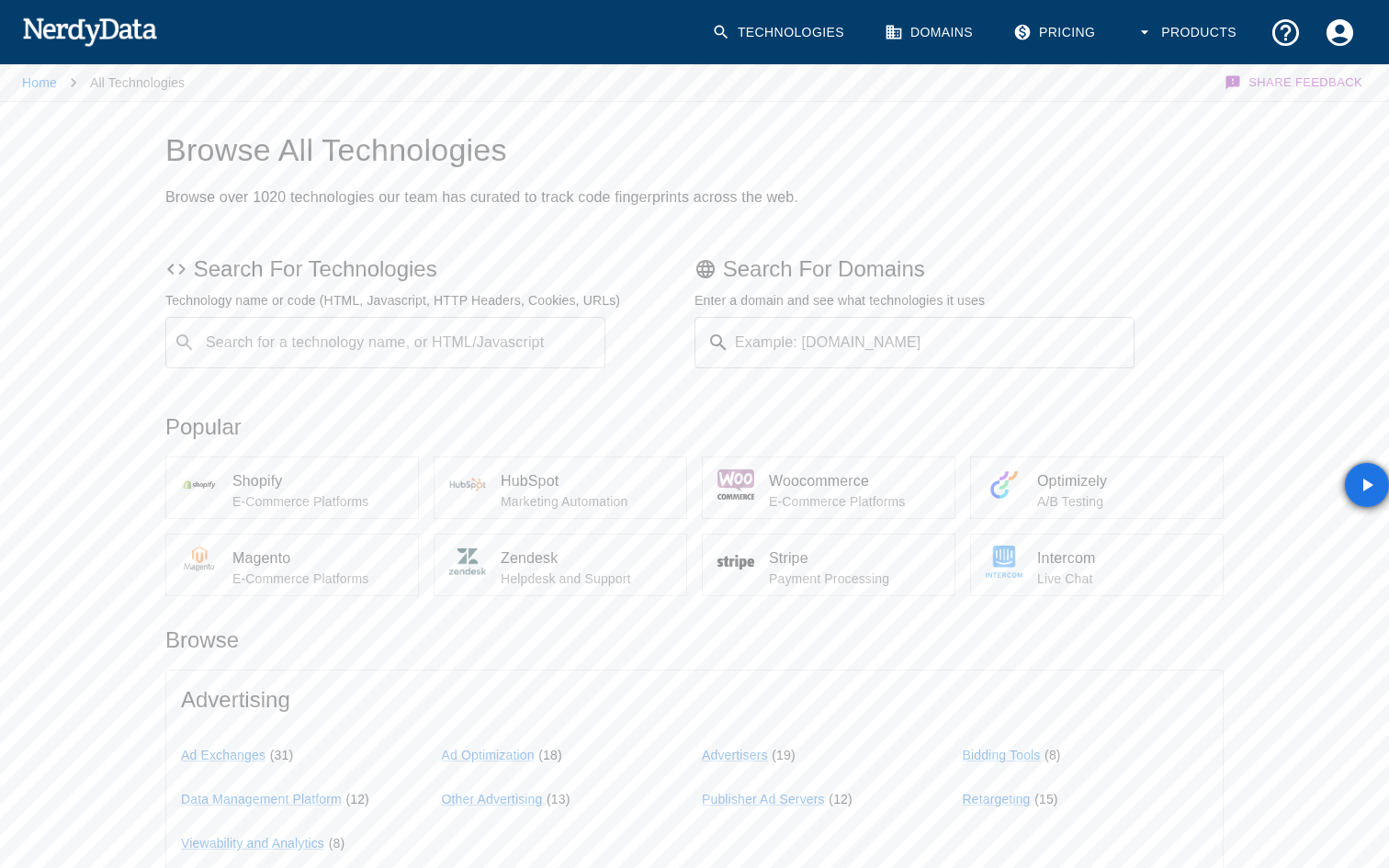
click at [755, 326] on input "Example: [DOMAIN_NAME]" at bounding box center [936, 342] width 398 height 52
click at [769, 334] on div "Domain Search Domain Search" at bounding box center [915, 342] width 440 height 52
paste input "[URL][DOMAIN_NAME]"
type input "[URL][DOMAIN_NAME]"
click at [1080, 343] on button "Submit" at bounding box center [1075, 342] width 94 height 29
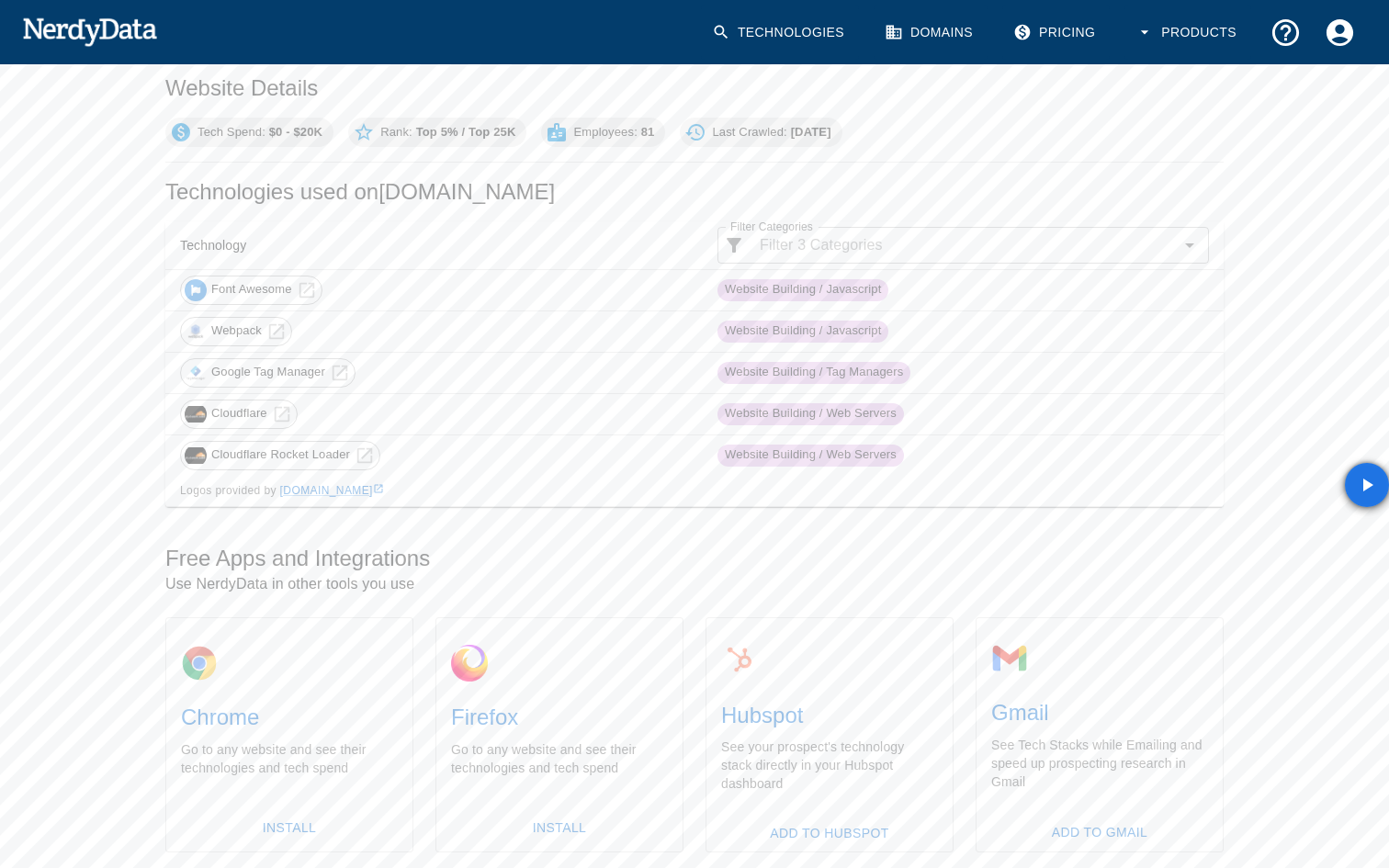
click at [69, 514] on div "Home Domain Lookup Technologies used on [DOMAIN_NAME] Share Feedback [DOMAIN_NA…" at bounding box center [694, 499] width 1389 height 1403
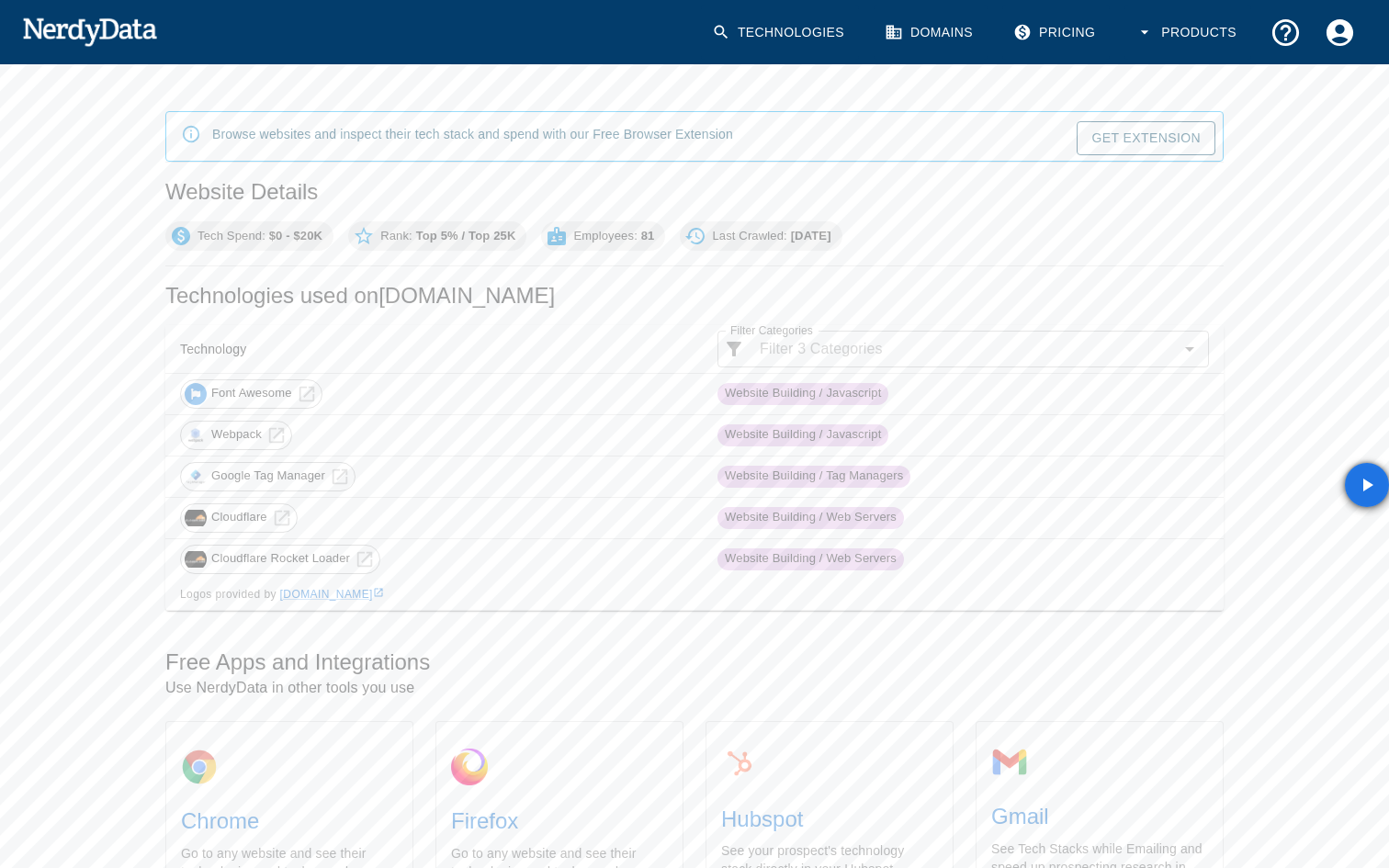
scroll to position [160, 0]
click at [870, 339] on input "Filter Categories" at bounding box center [963, 348] width 421 height 26
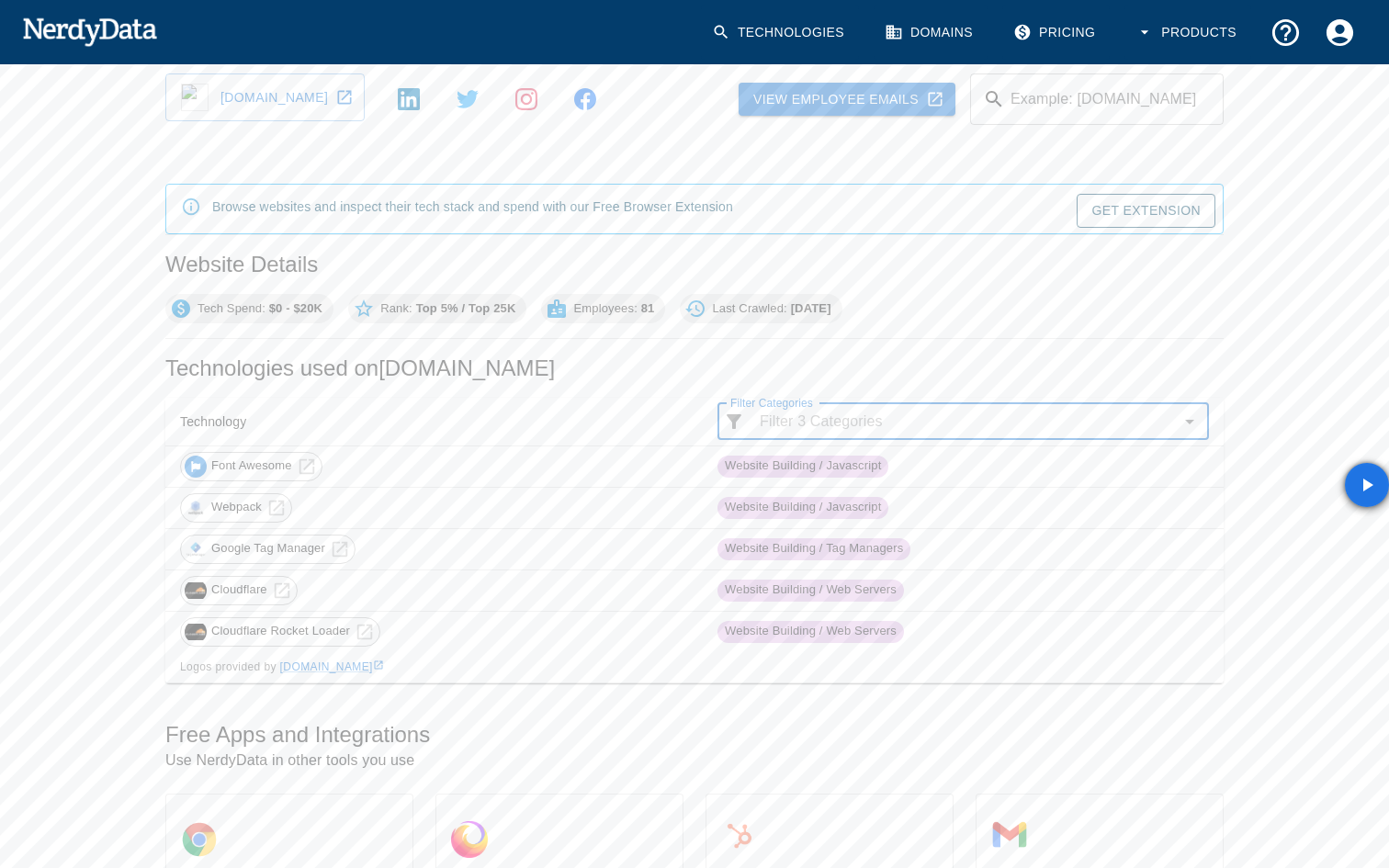
scroll to position [90, 0]
click at [273, 506] on icon at bounding box center [277, 506] width 20 height 20
click at [304, 469] on icon at bounding box center [307, 465] width 20 height 20
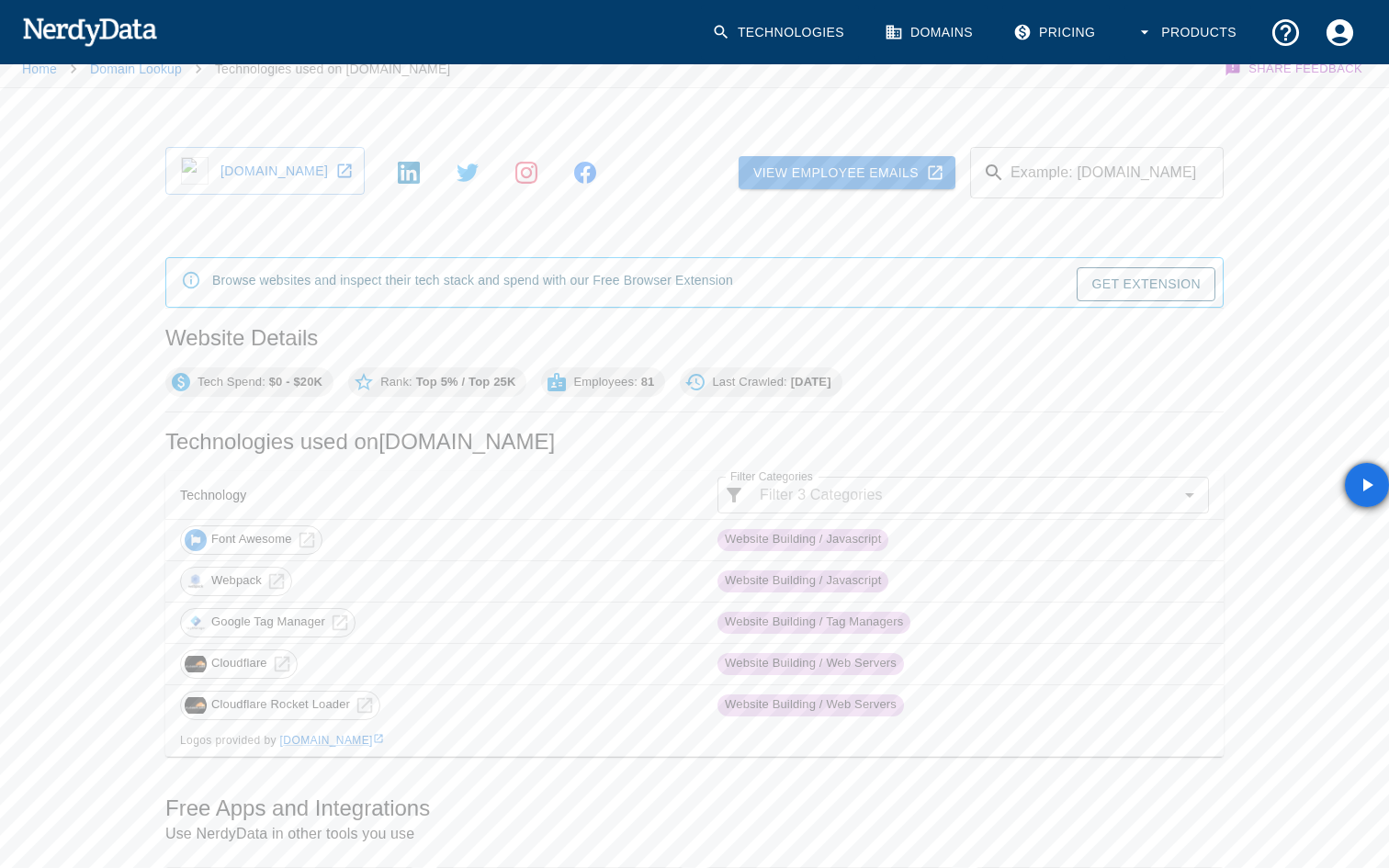
scroll to position [0, 0]
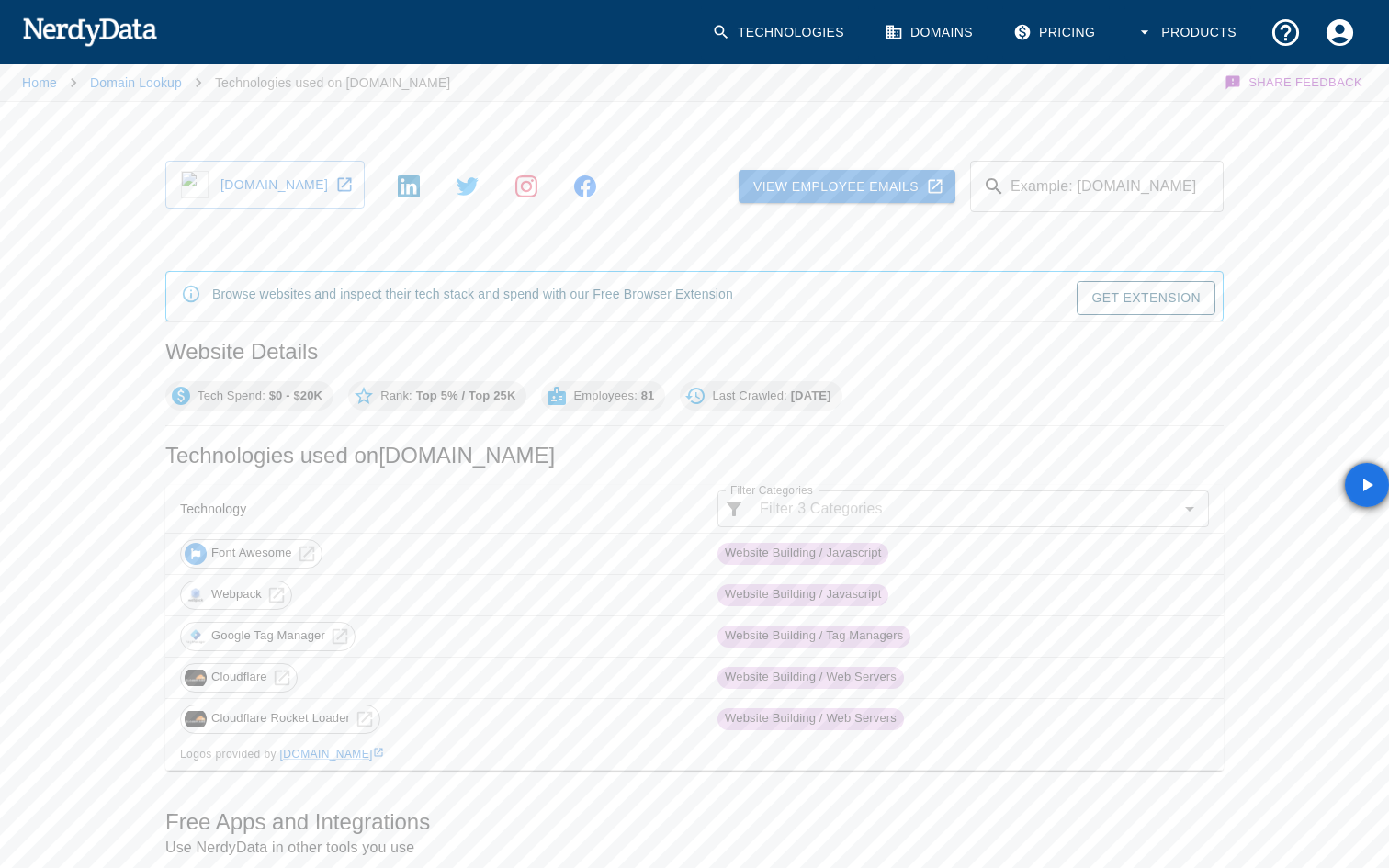
click at [1118, 303] on link "Get Extension" at bounding box center [1145, 298] width 138 height 34
click at [1128, 291] on link "Get Extension" at bounding box center [1145, 298] width 138 height 34
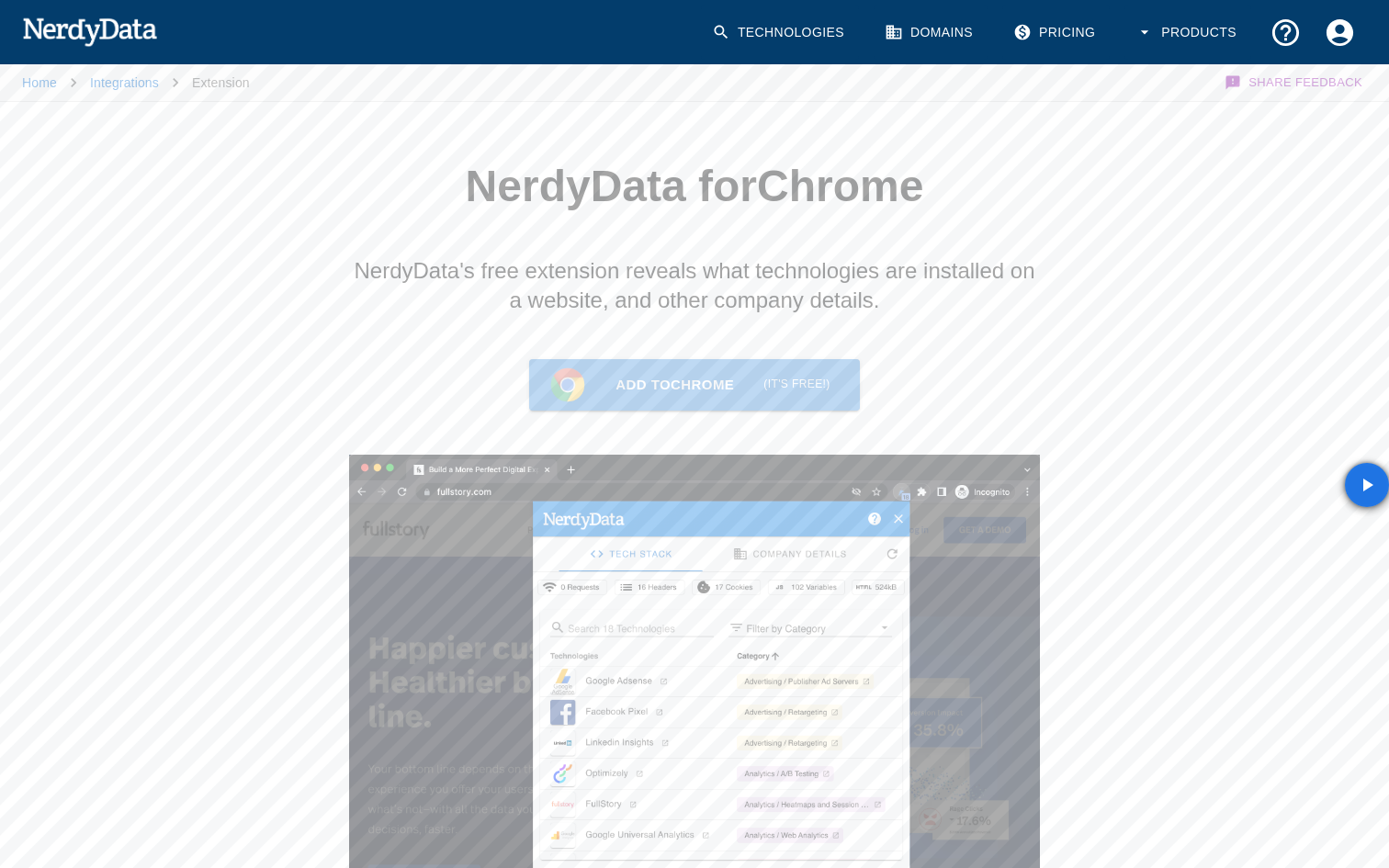
click at [789, 374] on link "Add to Chrome (it's free!)" at bounding box center [693, 385] width 330 height 52
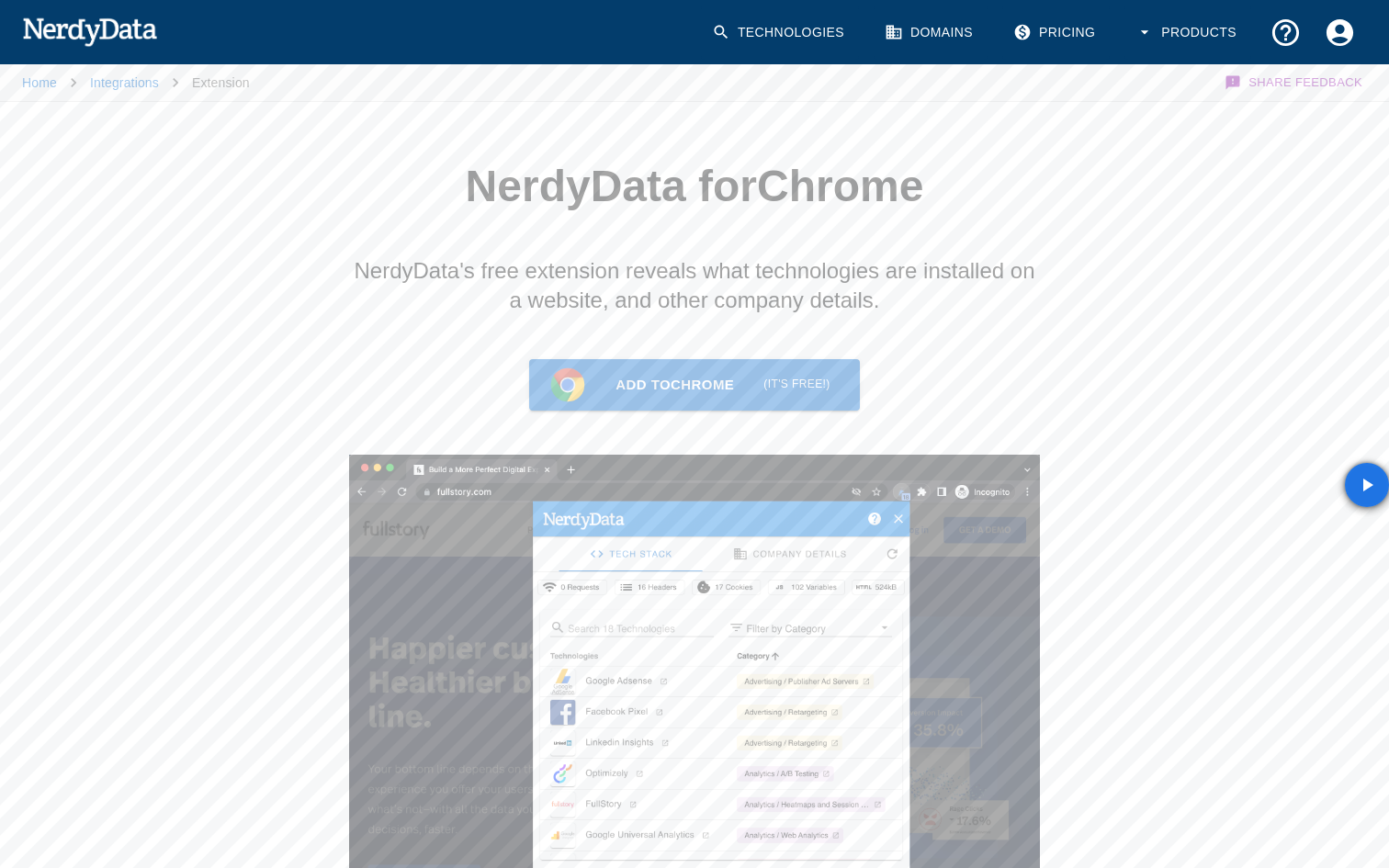
click at [111, 25] on img at bounding box center [90, 31] width 135 height 37
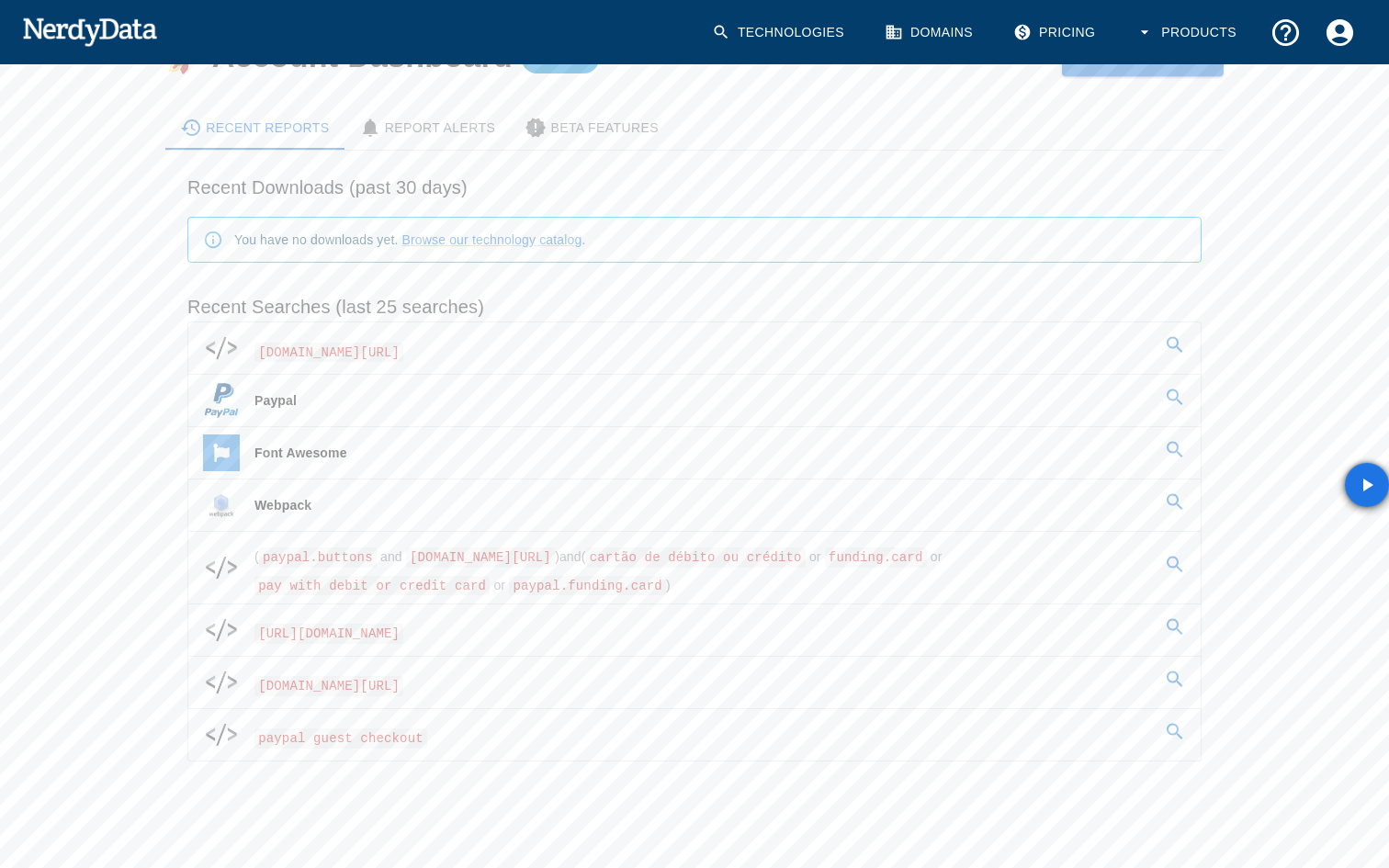
scroll to position [111, 0]
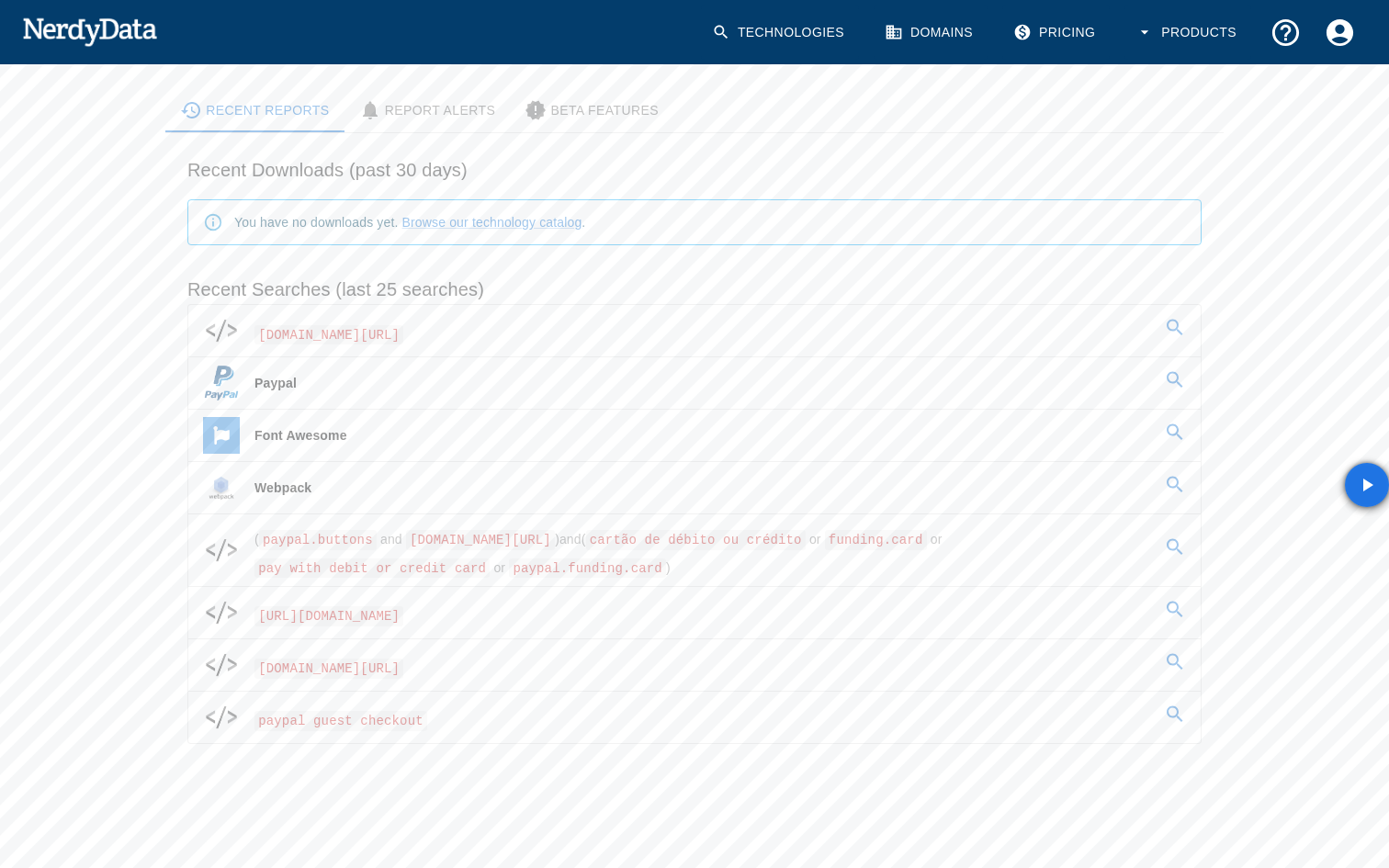
click at [98, 26] on img at bounding box center [90, 31] width 135 height 37
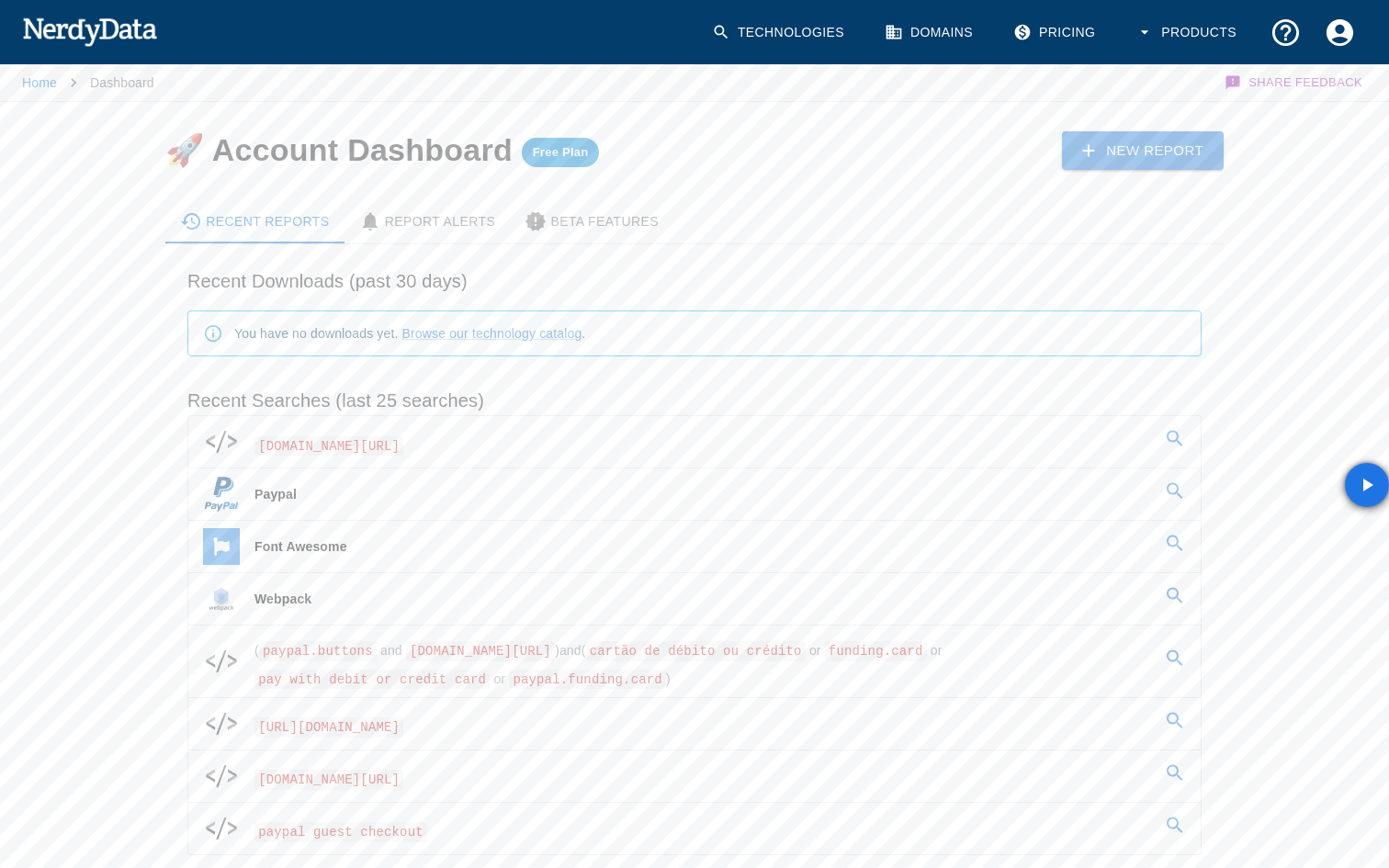
click at [98, 26] on img at bounding box center [90, 31] width 135 height 37
click at [815, 43] on link "Technologies" at bounding box center [780, 33] width 158 height 54
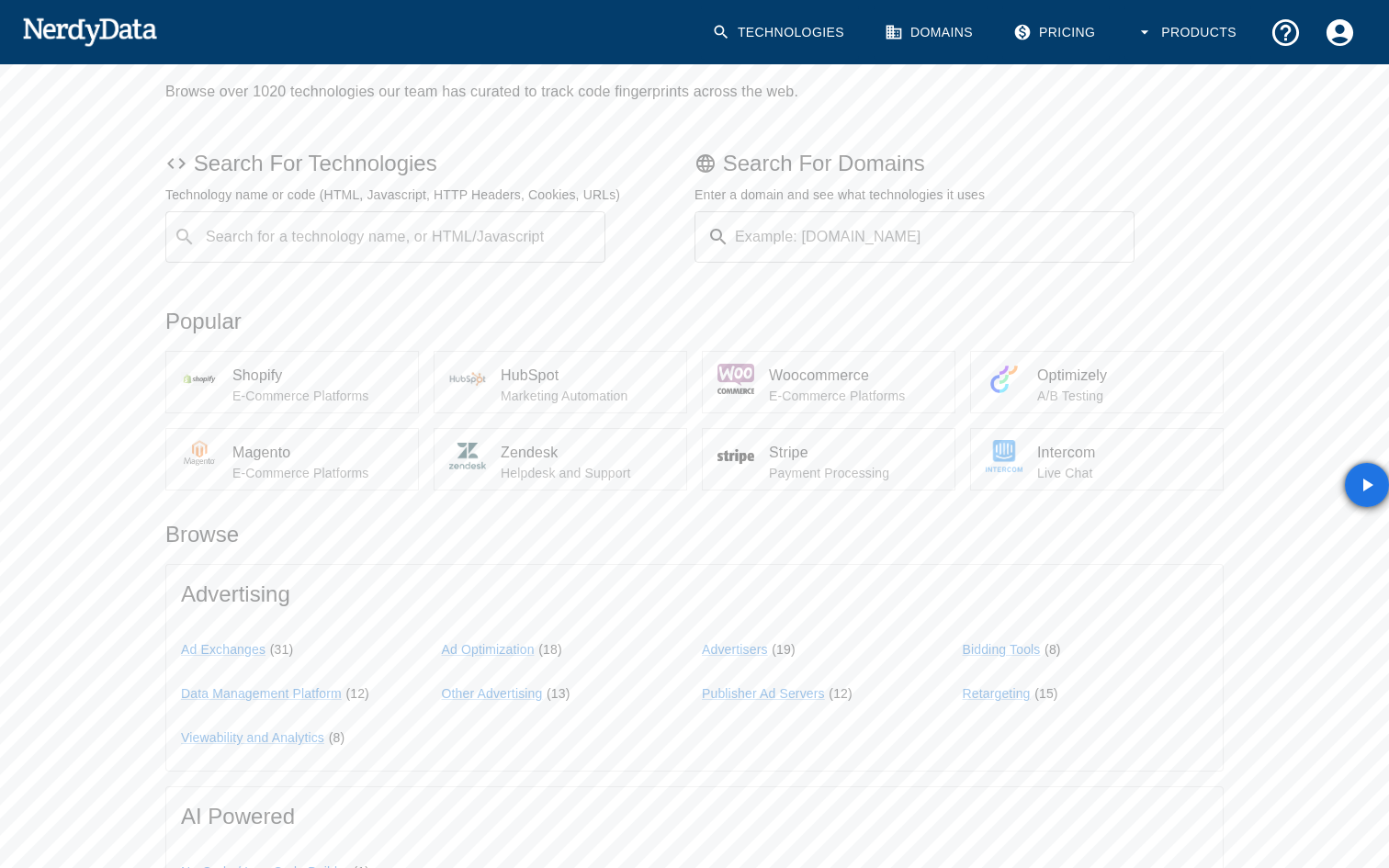
scroll to position [85, 0]
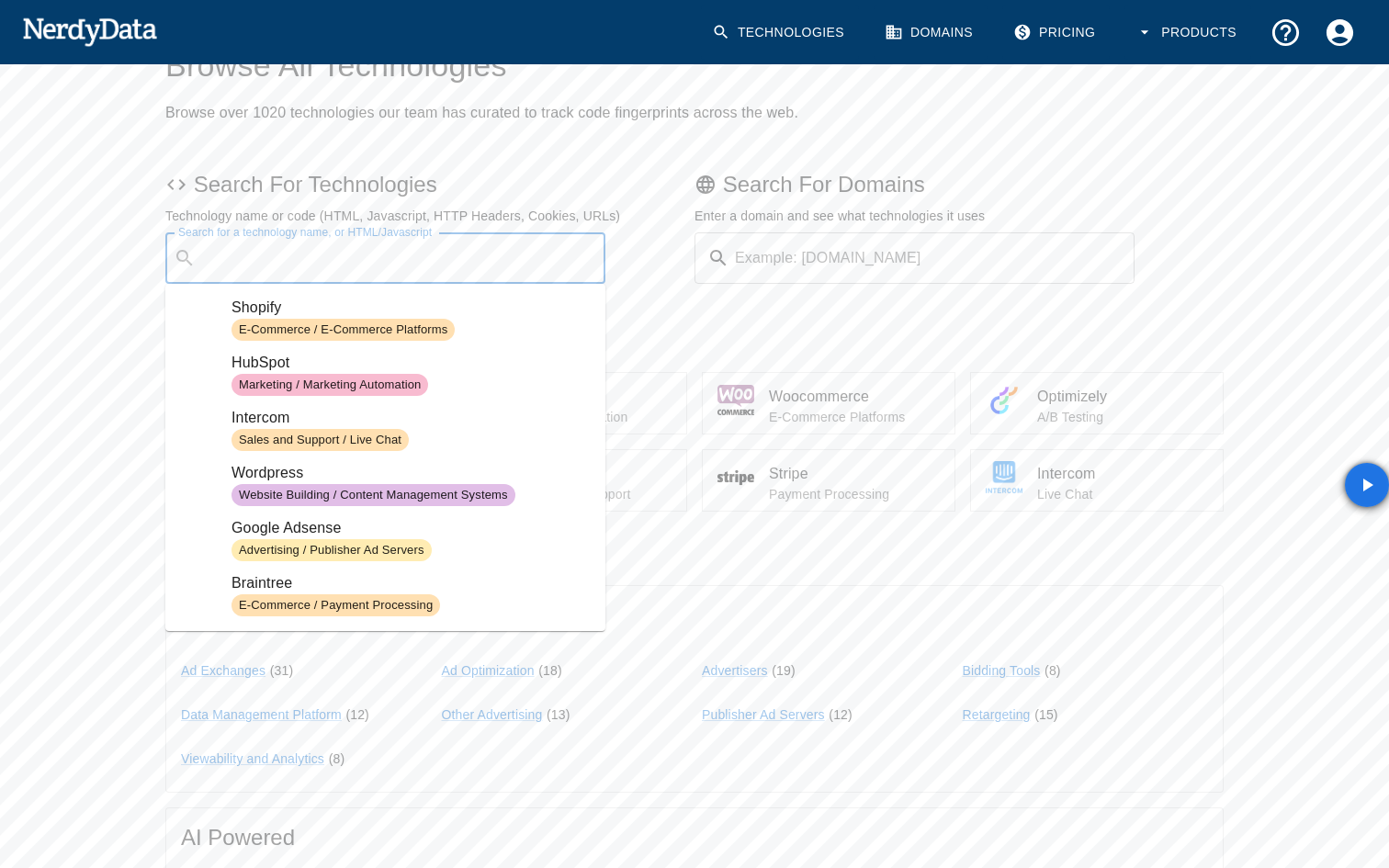
click at [324, 247] on div "Search for a technology name, or HTML/Javascript ​ Search for a technology name…" at bounding box center [385, 258] width 440 height 52
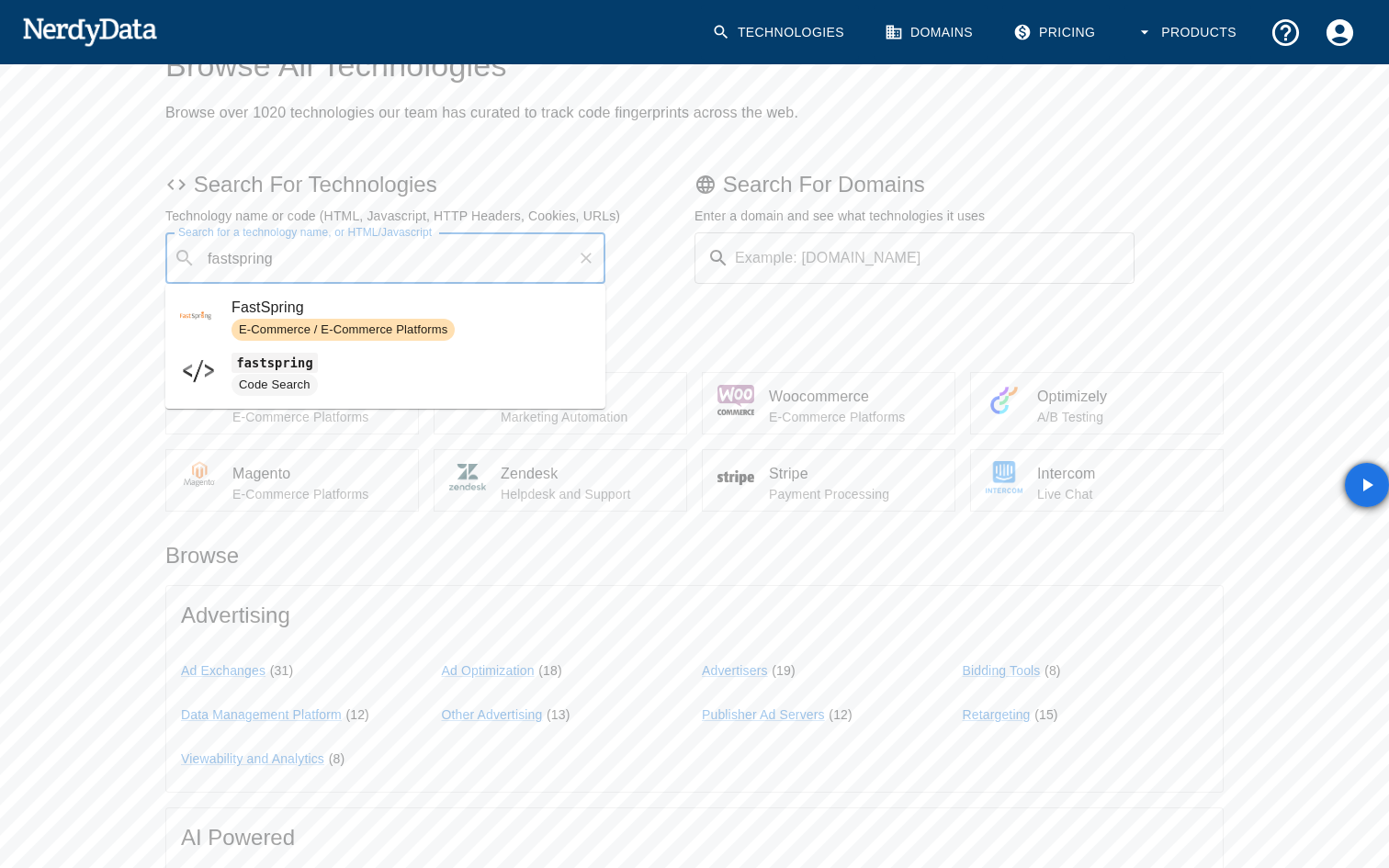
click at [328, 306] on span "FastSpring" at bounding box center [411, 308] width 359 height 22
type input "fastspring"
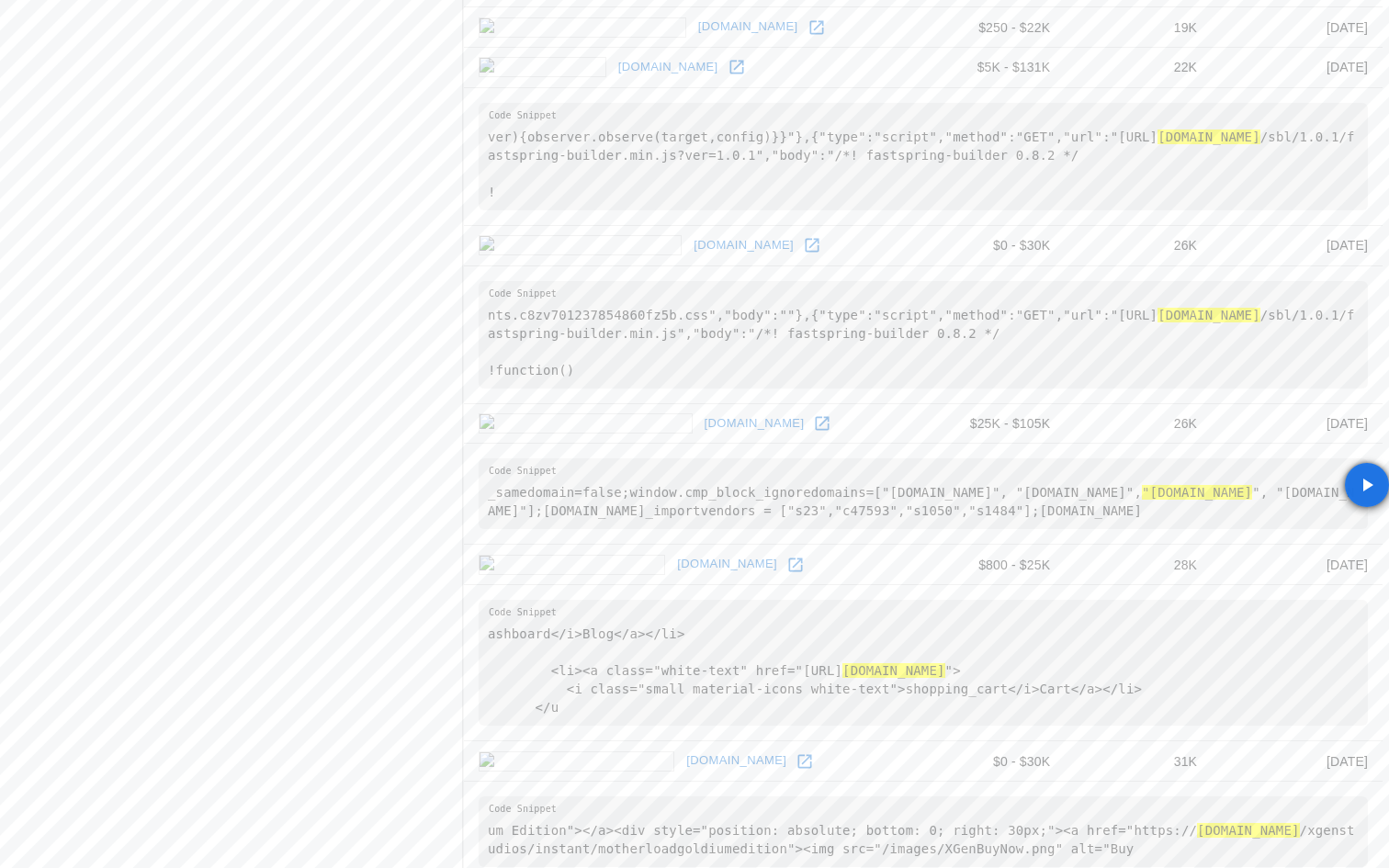
scroll to position [1639, 0]
click at [806, 248] on icon at bounding box center [812, 241] width 14 height 14
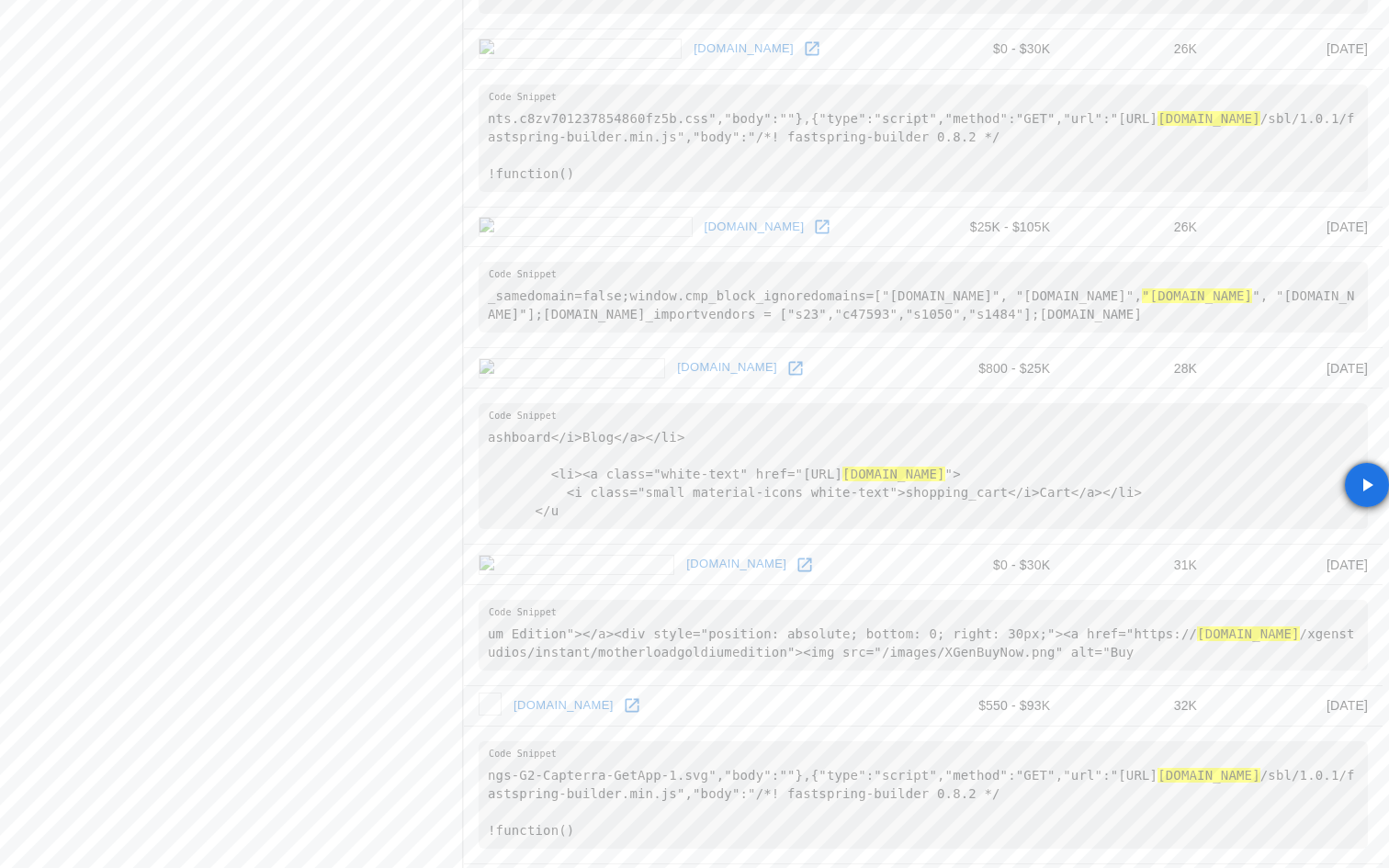
scroll to position [1837, 0]
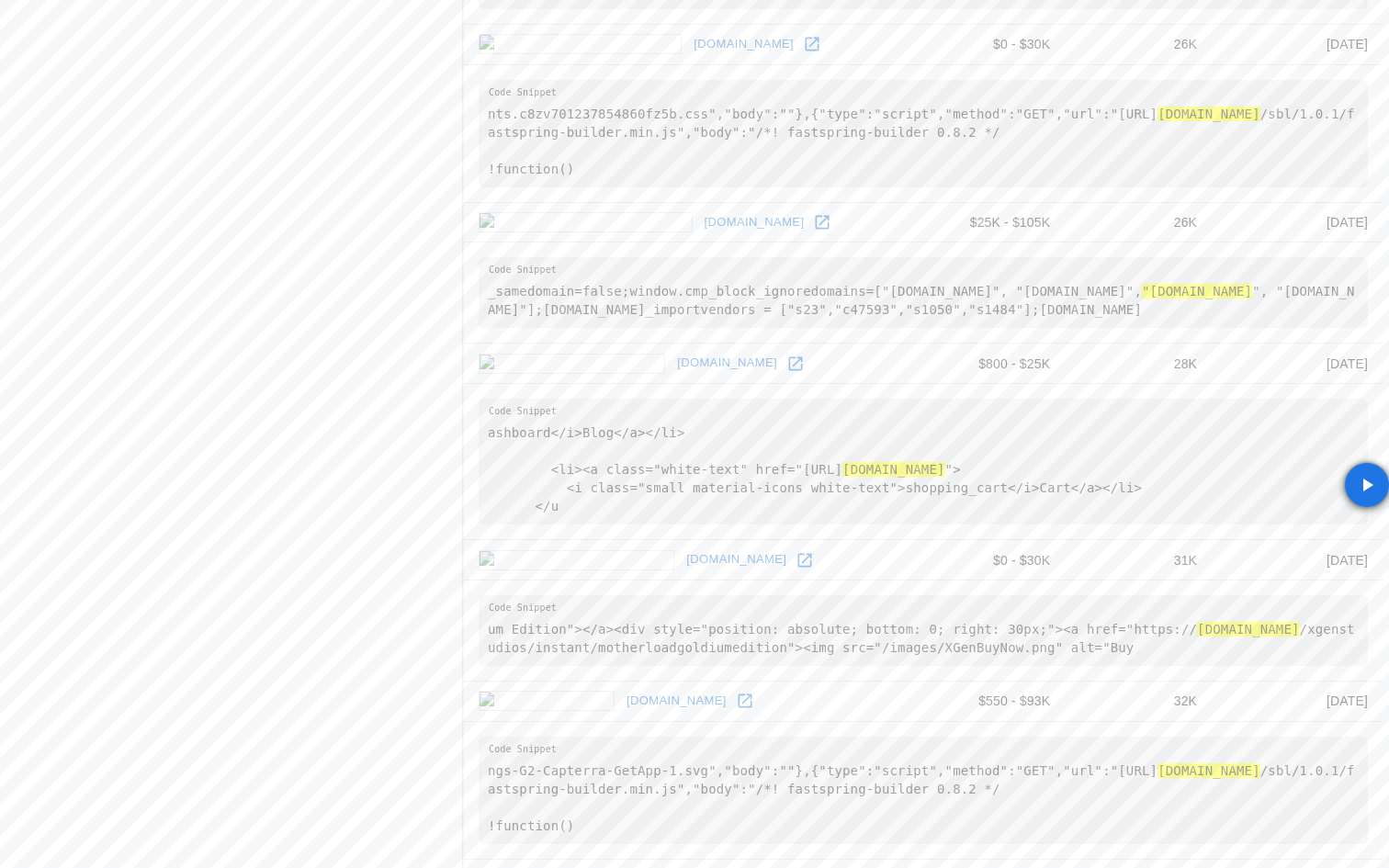
click at [661, 372] on td "[DOMAIN_NAME]" at bounding box center [686, 363] width 444 height 41
click at [790, 370] on icon at bounding box center [797, 363] width 14 height 14
